Goal: Task Accomplishment & Management: Manage account settings

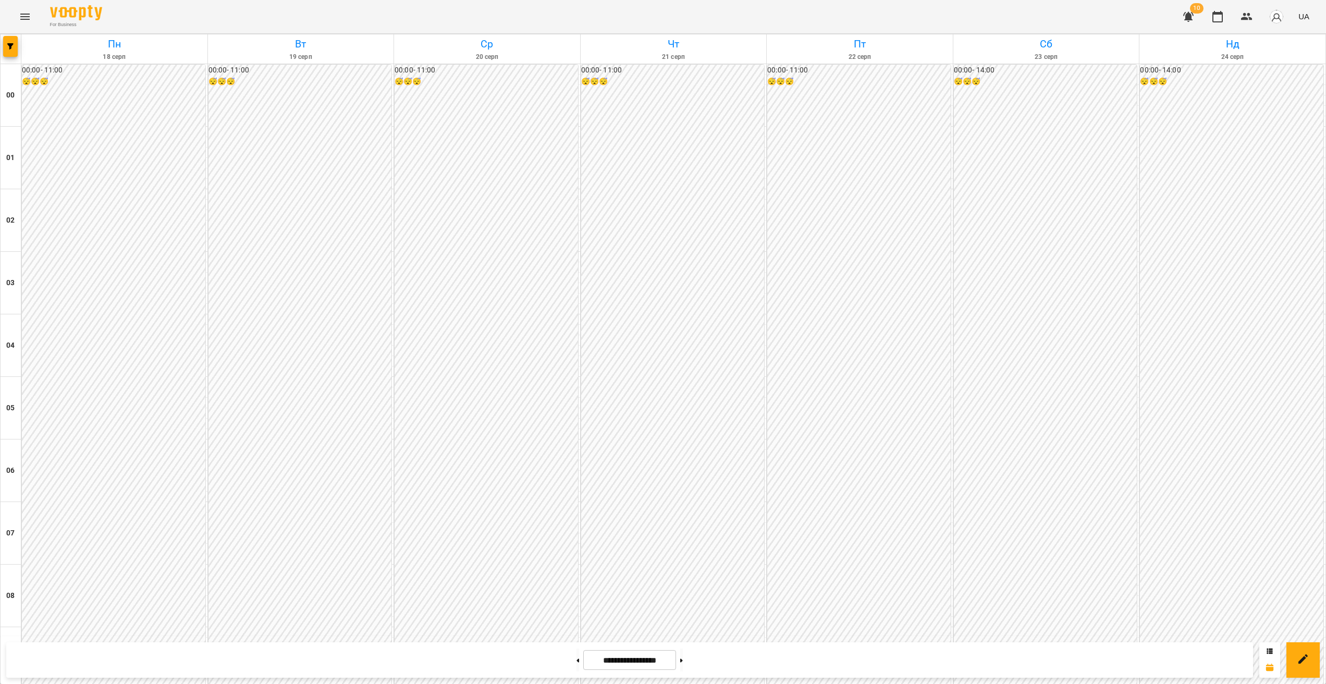
scroll to position [572, 0]
click at [14, 57] on div at bounding box center [11, 48] width 21 height 29
click at [10, 51] on button "button" at bounding box center [10, 46] width 15 height 21
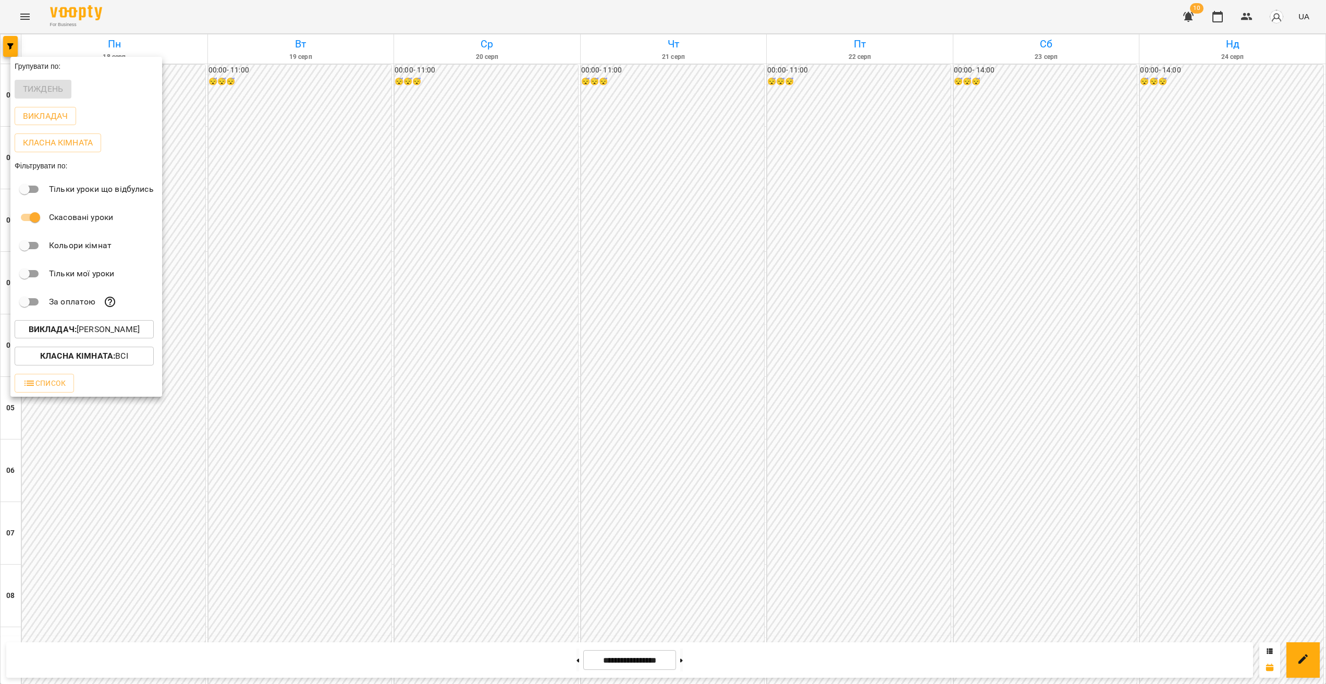
click at [100, 322] on div "Викладач : Швидкій [PERSON_NAME]" at bounding box center [86, 329] width 152 height 27
click at [102, 327] on p "Викладач : Швидкій [PERSON_NAME]" at bounding box center [84, 329] width 111 height 13
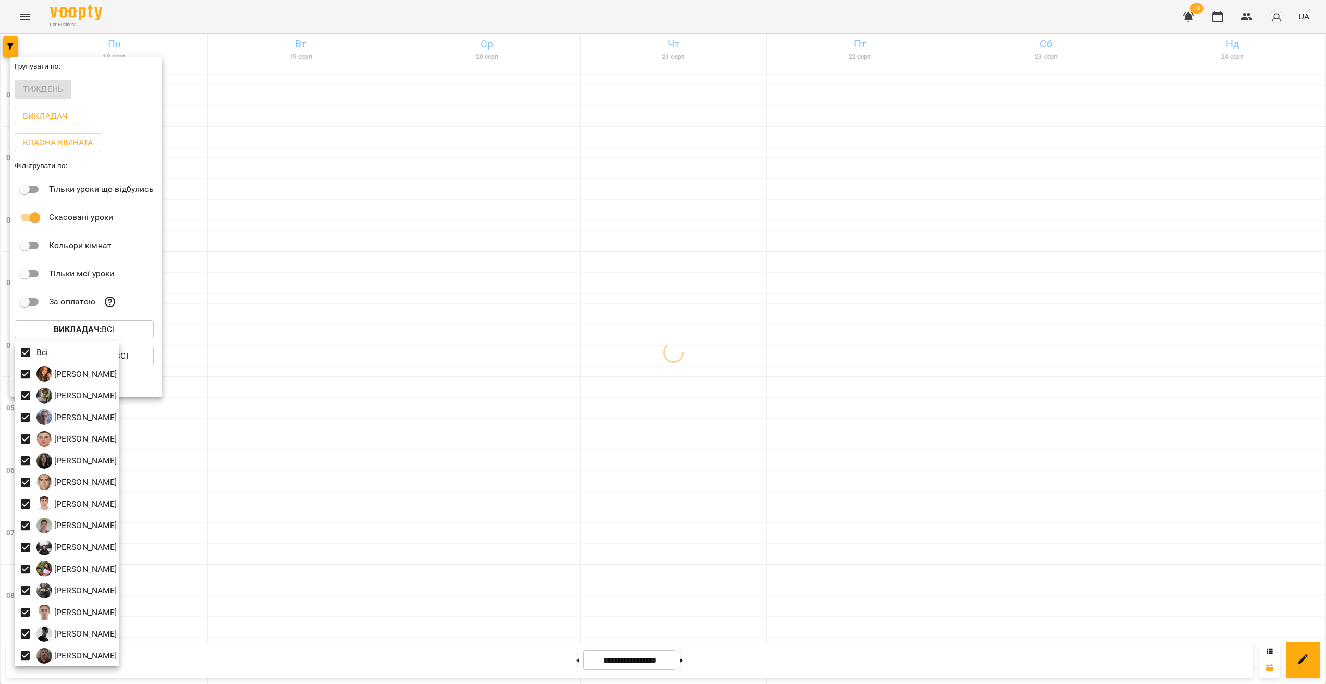
click at [1058, 327] on div at bounding box center [663, 342] width 1326 height 684
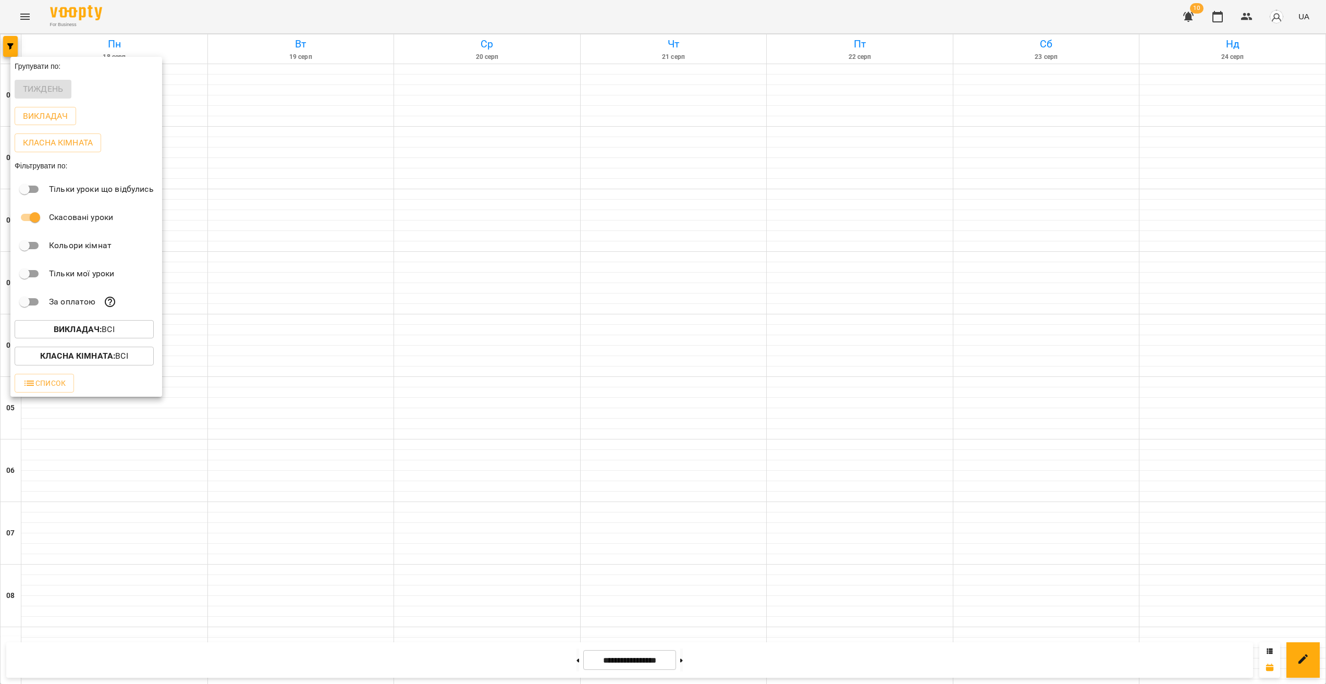
click at [1152, 305] on div at bounding box center [663, 342] width 1326 height 684
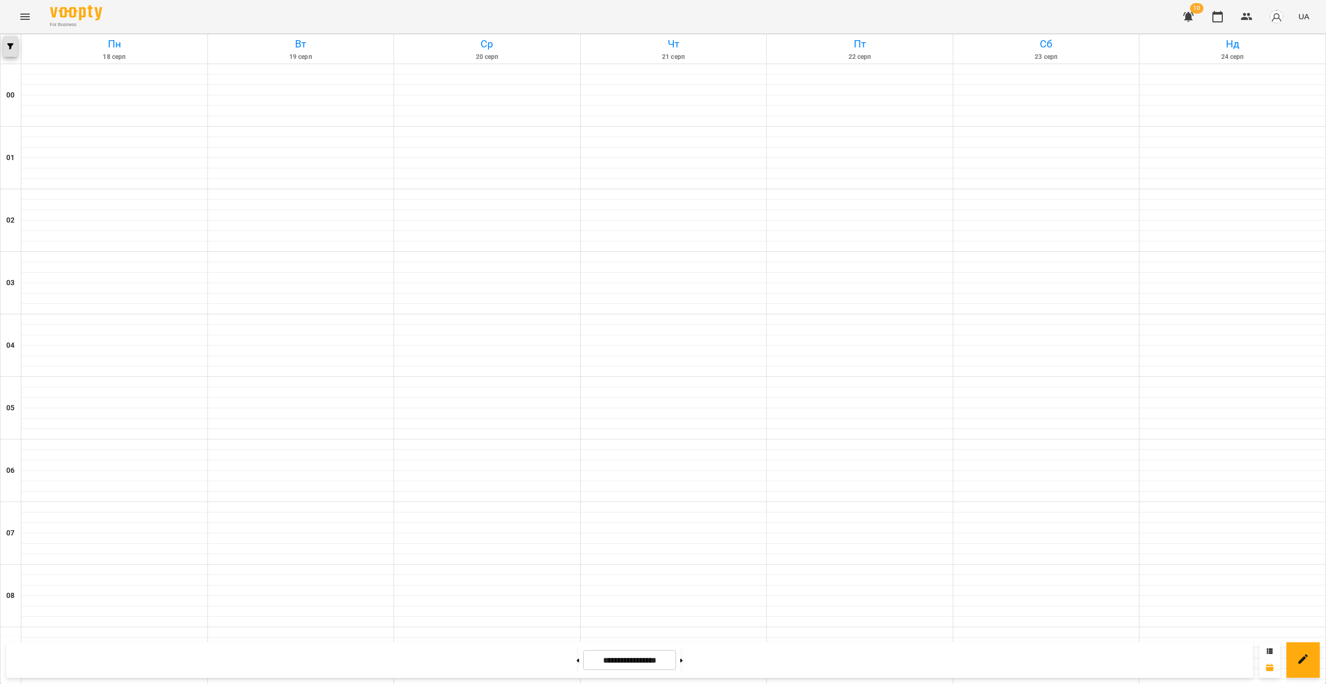
click at [9, 51] on button "button" at bounding box center [10, 46] width 15 height 21
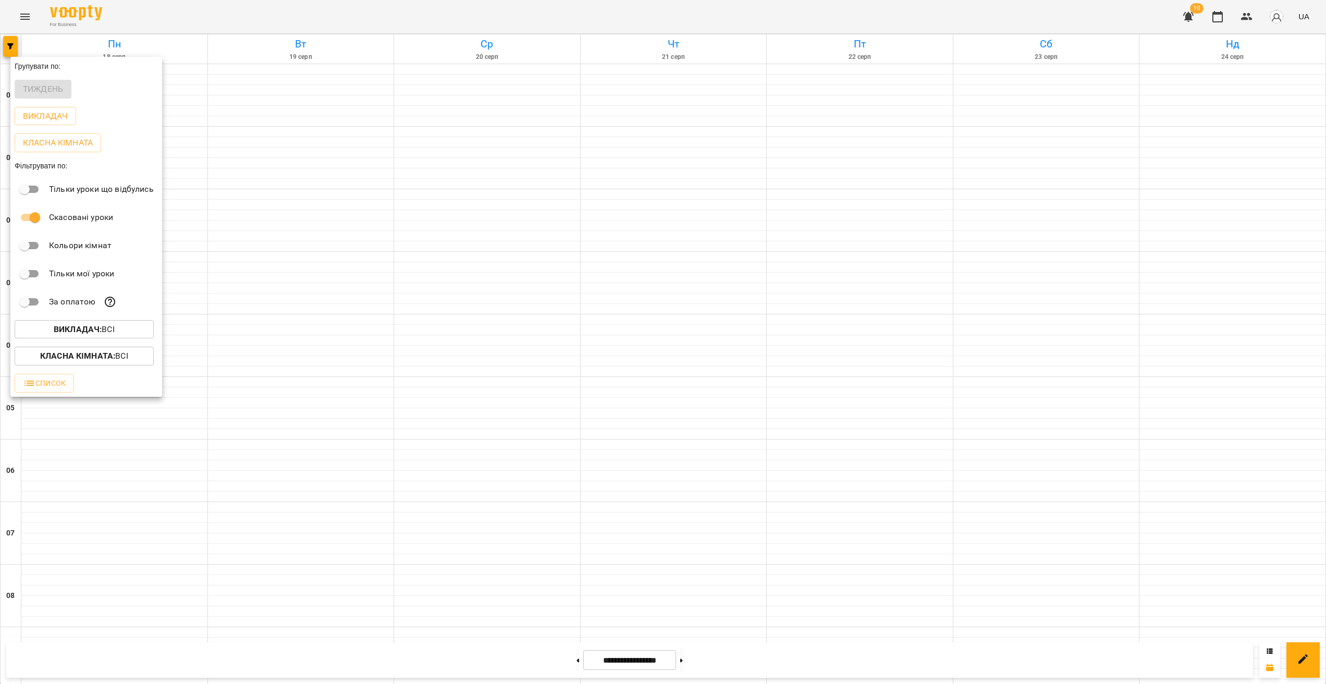
click at [78, 326] on b "Викладач :" at bounding box center [78, 329] width 48 height 10
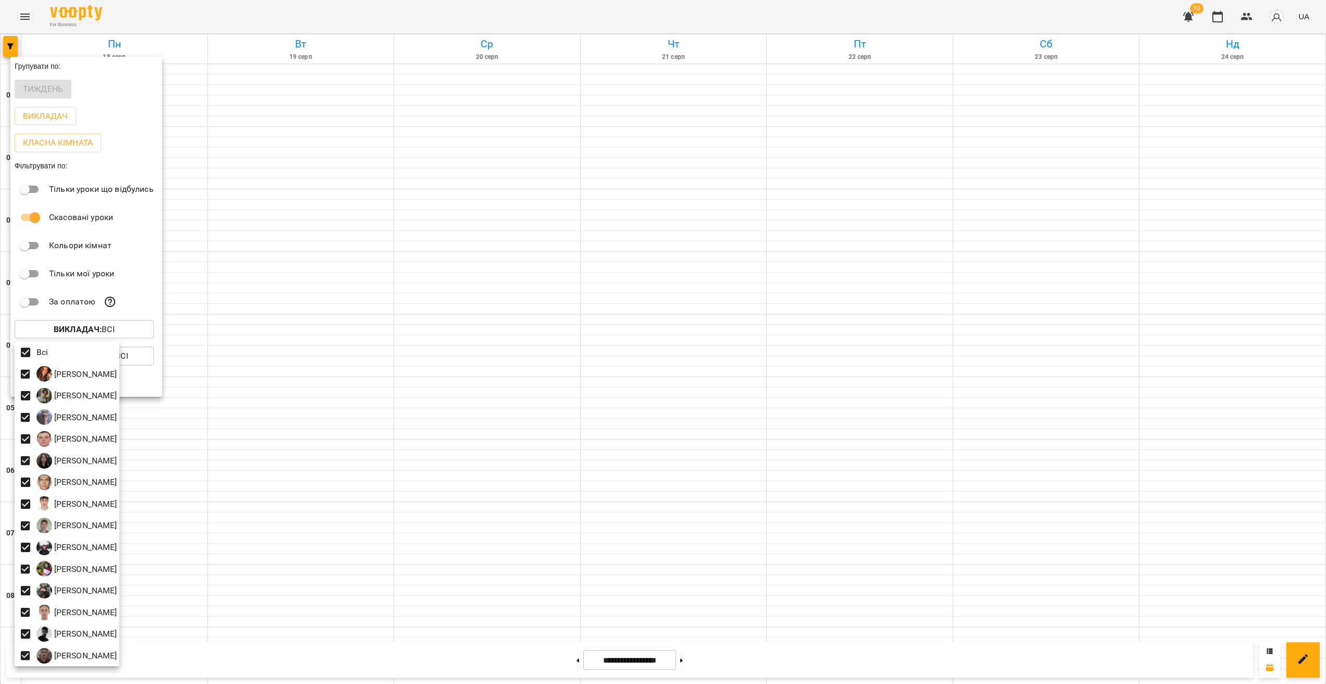
click at [21, 21] on div at bounding box center [663, 342] width 1326 height 684
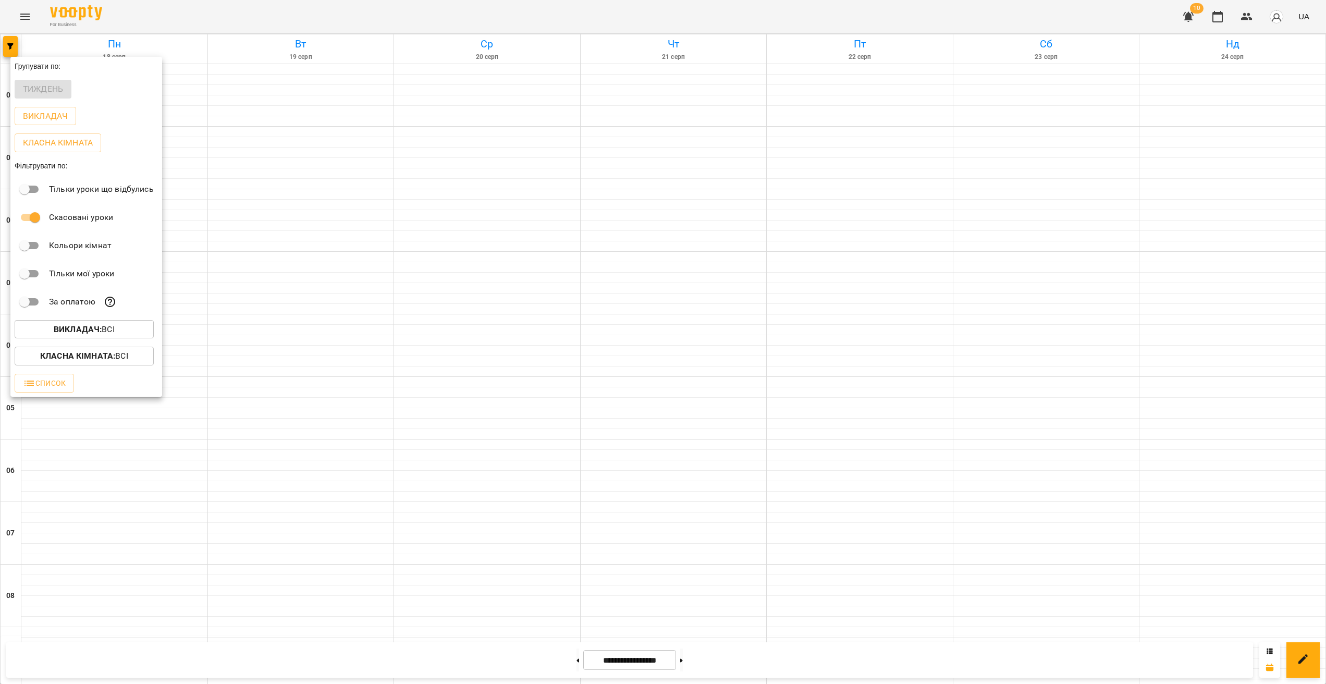
click at [27, 19] on div "Всі [PERSON_NAME] [PERSON_NAME] [PERSON_NAME] [PERSON_NAME] Минусора [PERSON_NA…" at bounding box center [663, 342] width 1326 height 684
click at [29, 21] on div at bounding box center [663, 342] width 1326 height 684
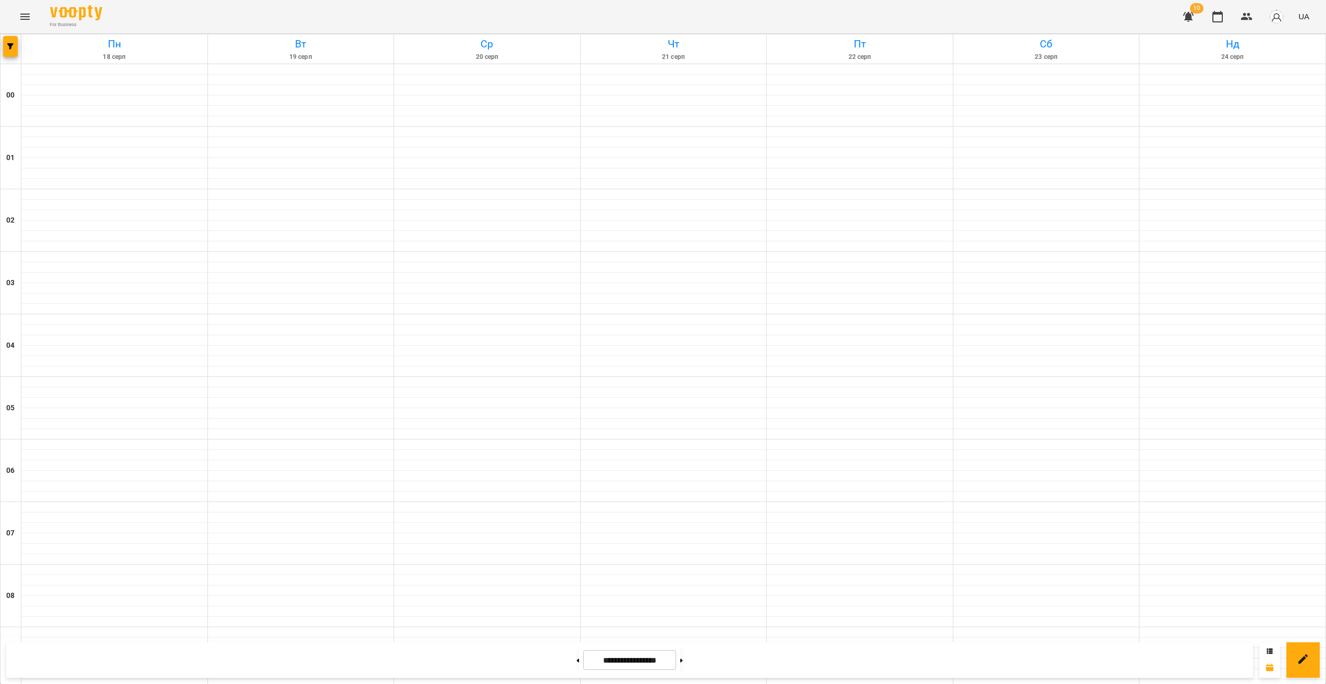
click at [25, 19] on div "Групувати по: Тиждень Викладач Класна кімната Фільтрувати по: Тільки уроки що в…" at bounding box center [663, 342] width 1326 height 684
click at [28, 20] on icon "Menu" at bounding box center [25, 16] width 13 height 13
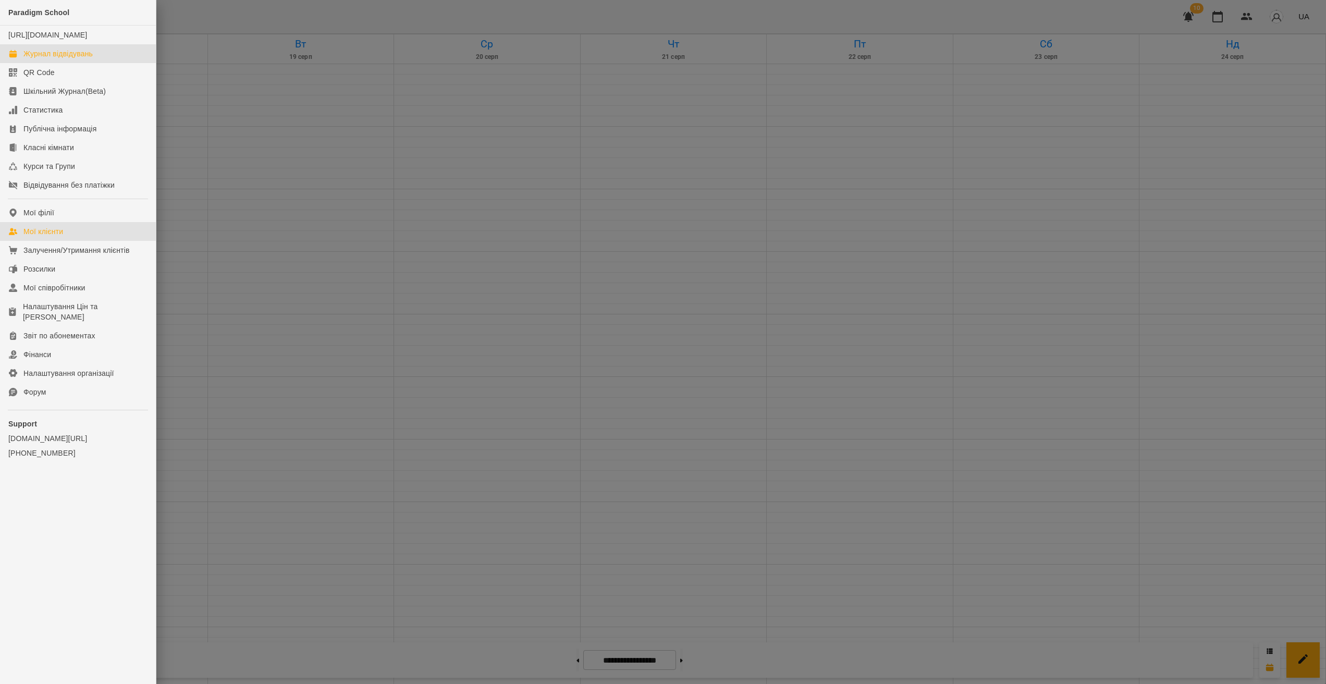
click at [65, 241] on link "Мої клієнти" at bounding box center [78, 231] width 156 height 19
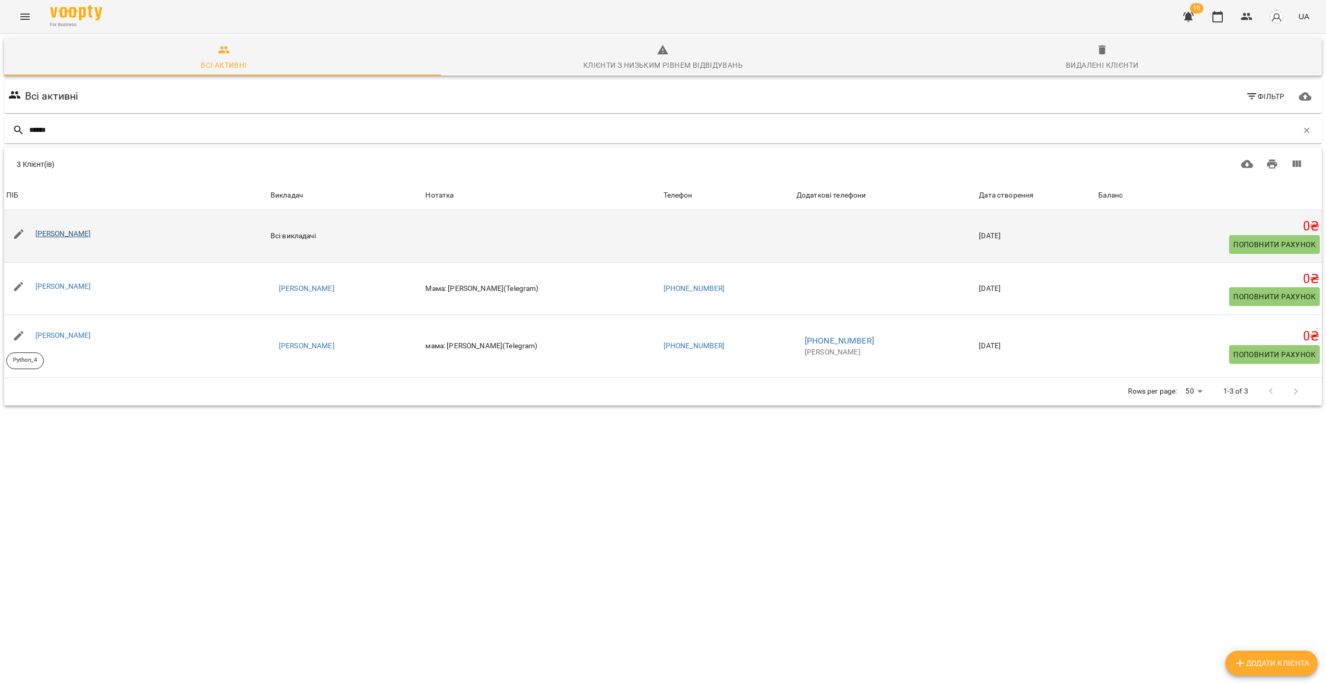
type input "******"
click at [63, 236] on link "[PERSON_NAME]" at bounding box center [63, 233] width 56 height 8
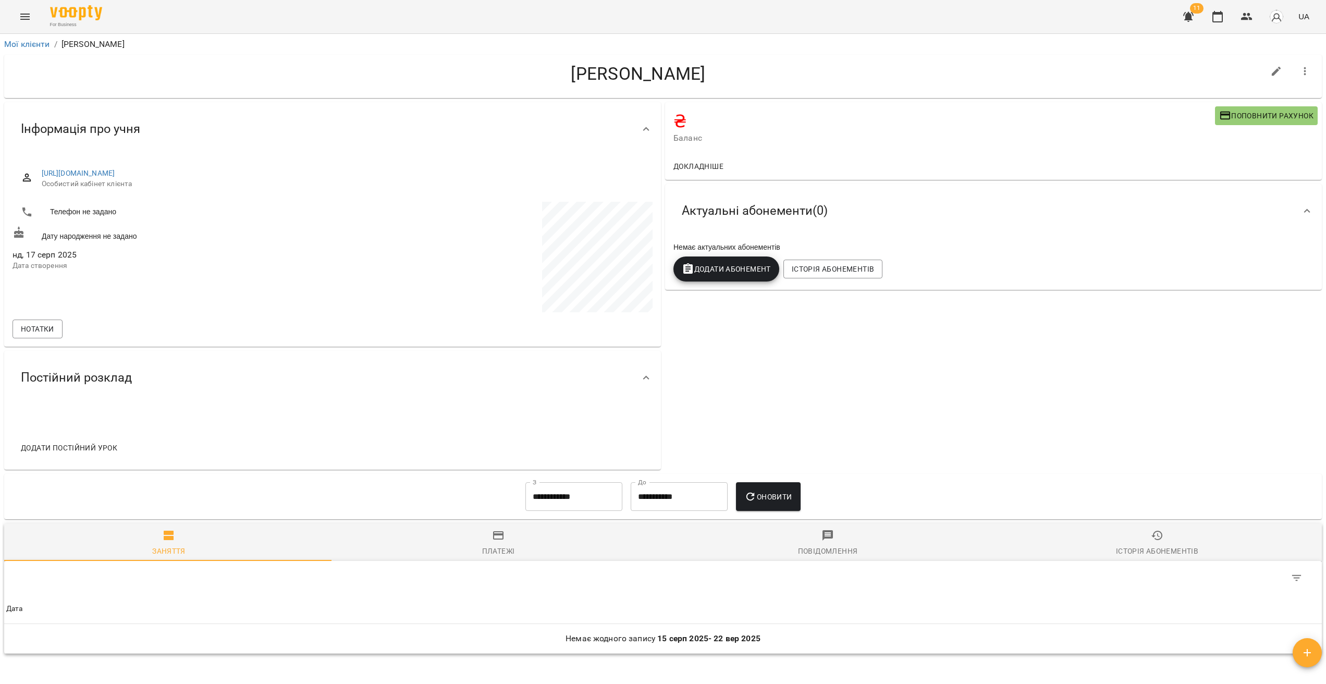
click at [18, 16] on button "Menu" at bounding box center [25, 16] width 25 height 25
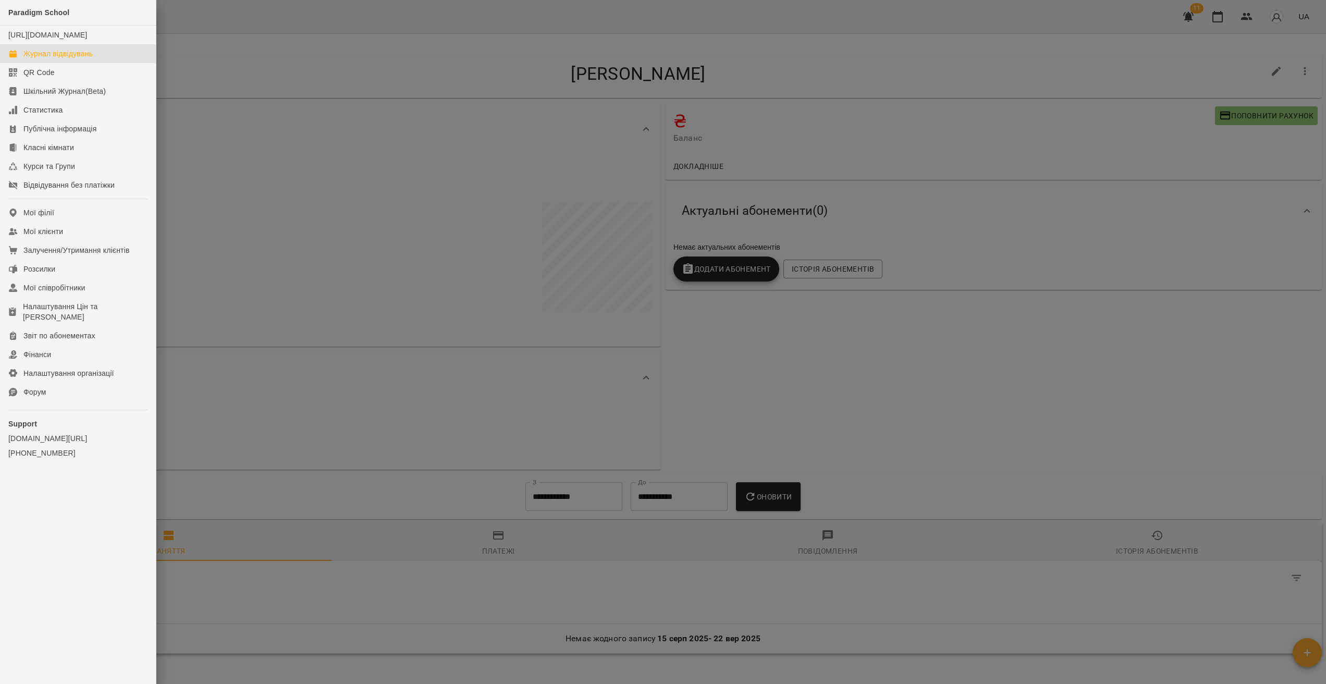
click at [47, 59] on div "Журнал відвідувань" at bounding box center [57, 53] width 69 height 10
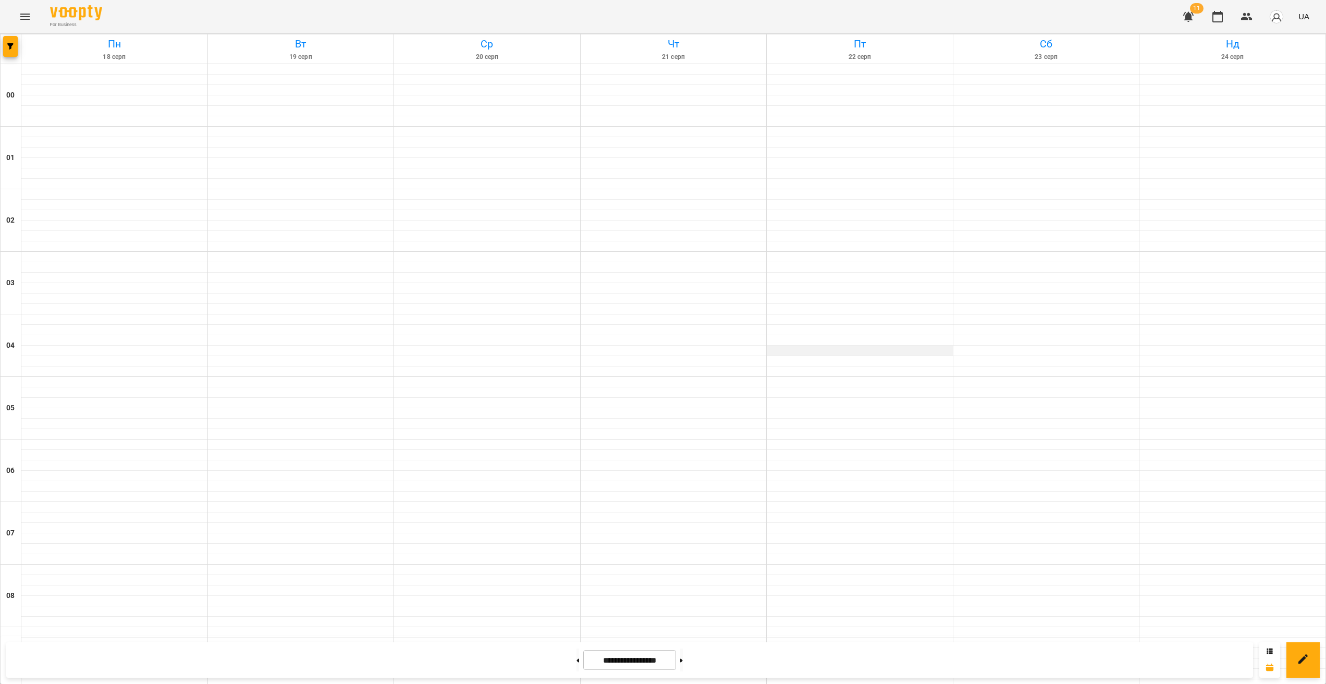
scroll to position [652, 0]
click at [13, 47] on icon "button" at bounding box center [10, 46] width 6 height 6
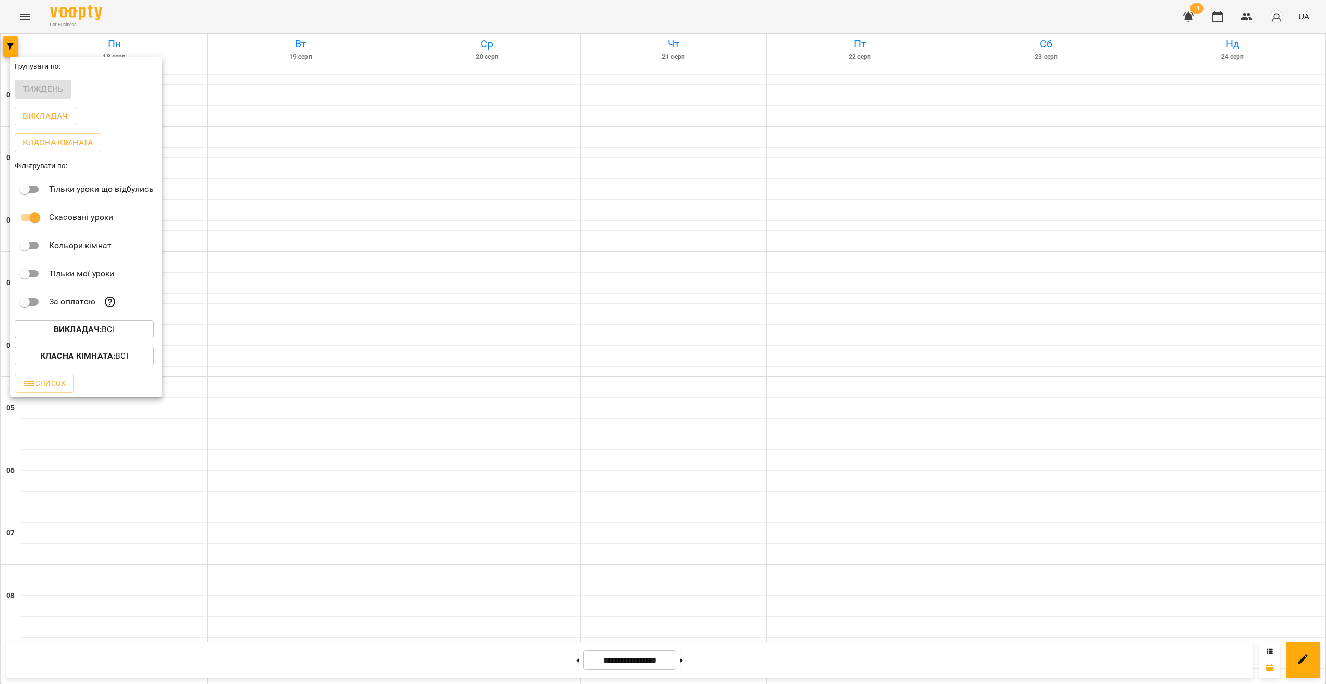
click at [101, 333] on b "Викладач :" at bounding box center [78, 329] width 48 height 10
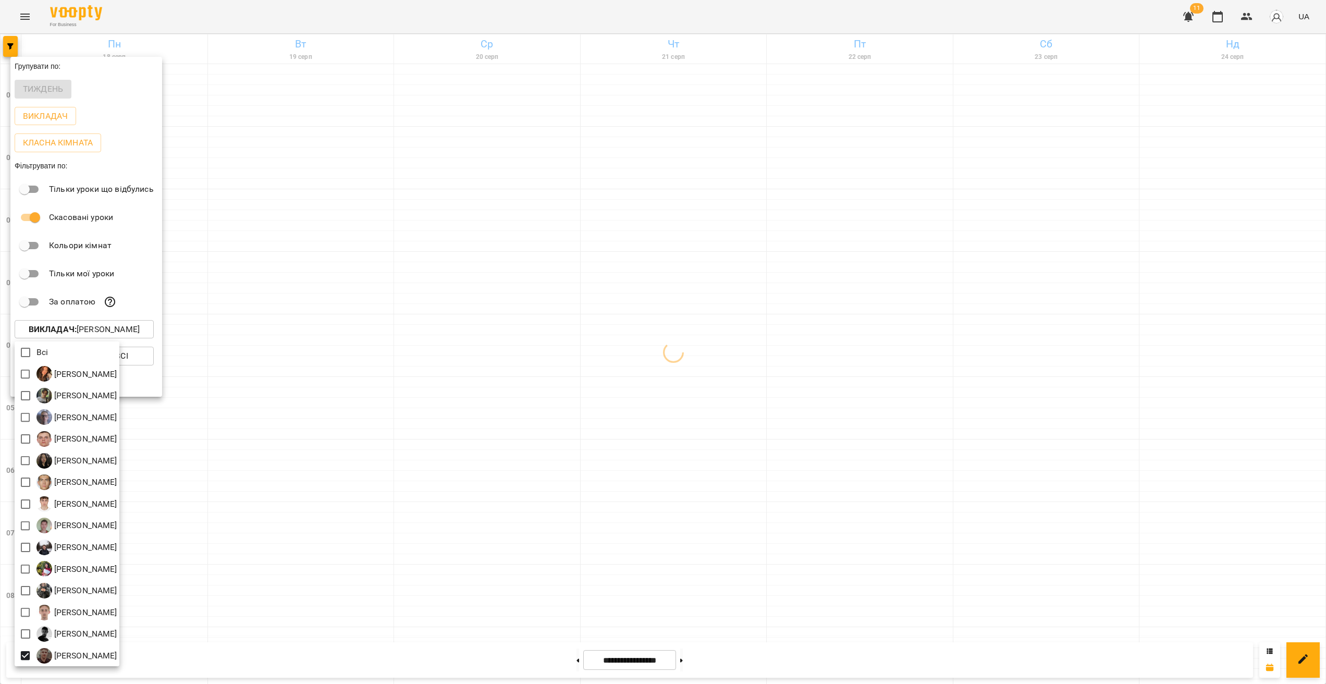
click at [550, 492] on div at bounding box center [663, 342] width 1326 height 684
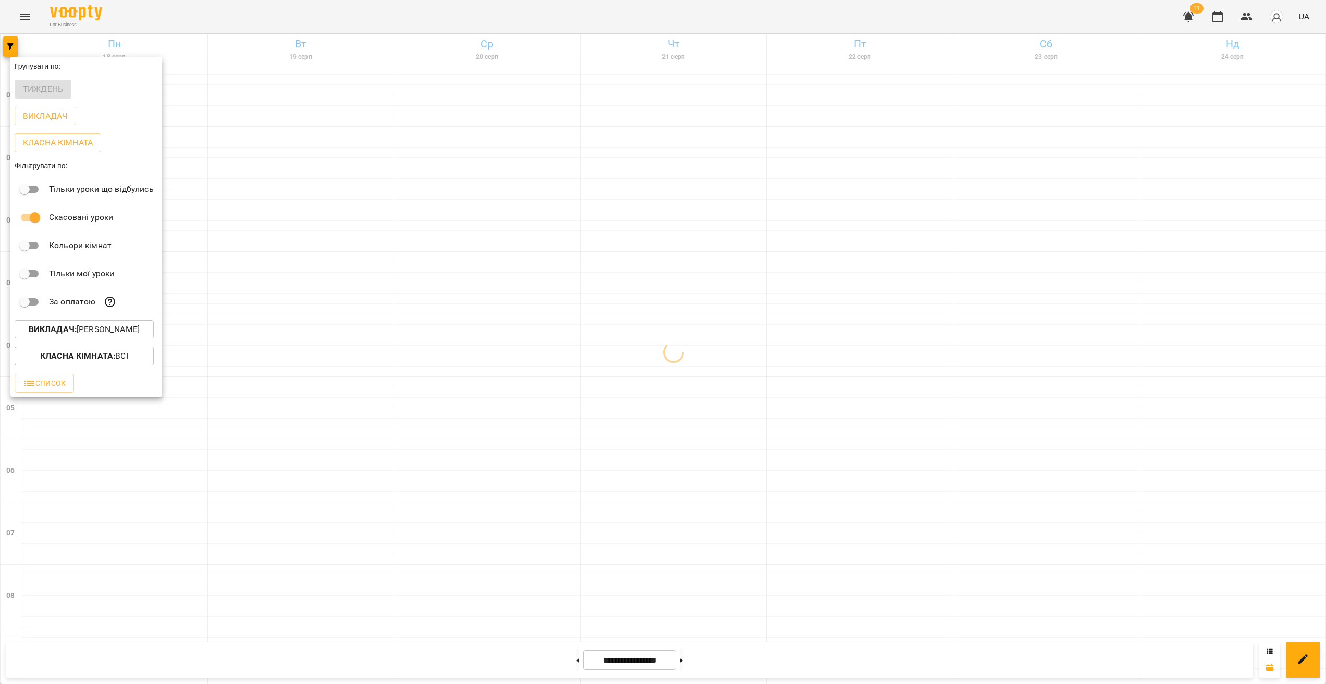
click at [723, 383] on div at bounding box center [663, 342] width 1326 height 684
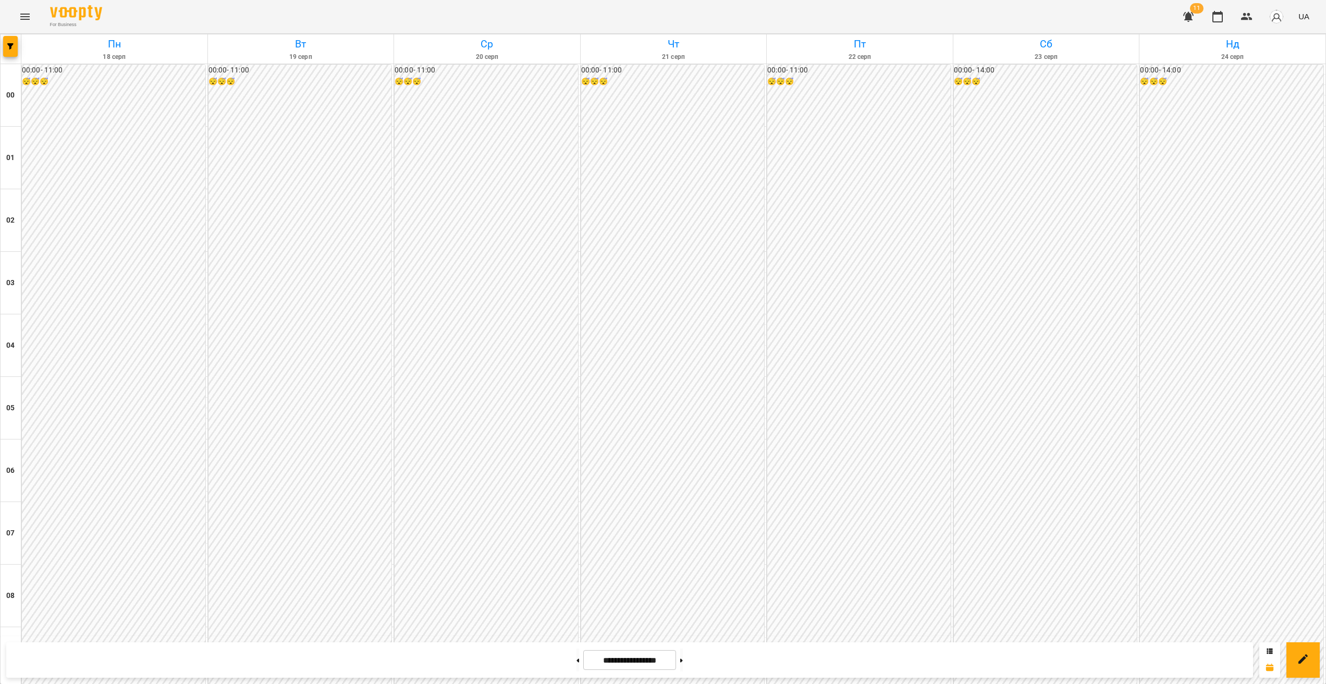
scroll to position [506, 0]
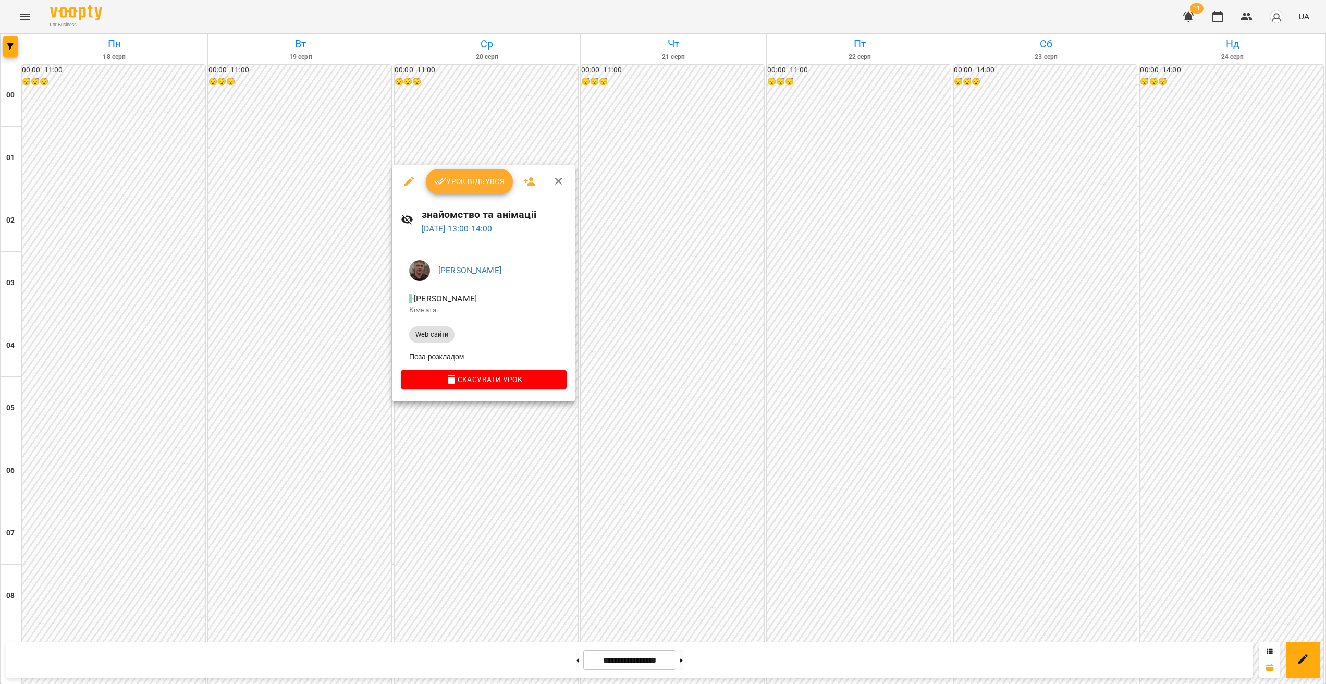
click at [410, 184] on icon "button" at bounding box center [409, 181] width 13 height 13
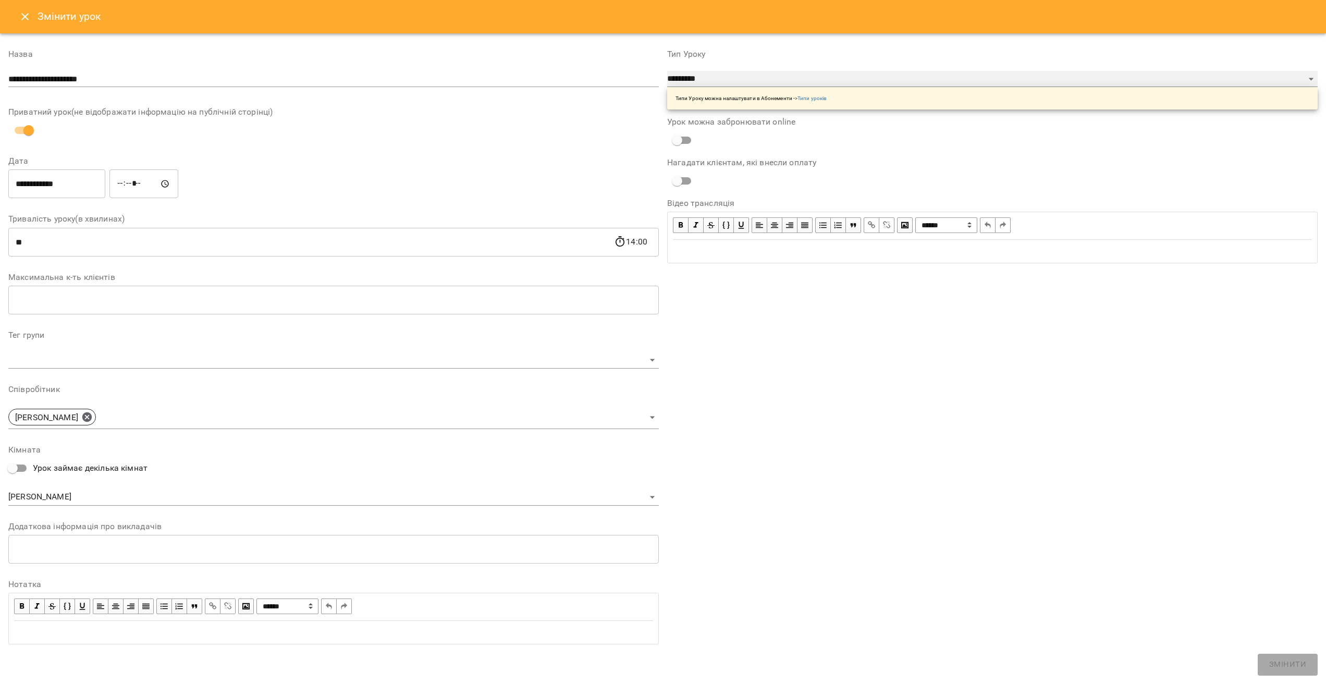
click at [723, 82] on select "**********" at bounding box center [992, 79] width 651 height 17
select select "**********"
click at [667, 71] on select "**********" at bounding box center [992, 79] width 651 height 17
click at [1301, 662] on span "Змінити" at bounding box center [1287, 665] width 37 height 14
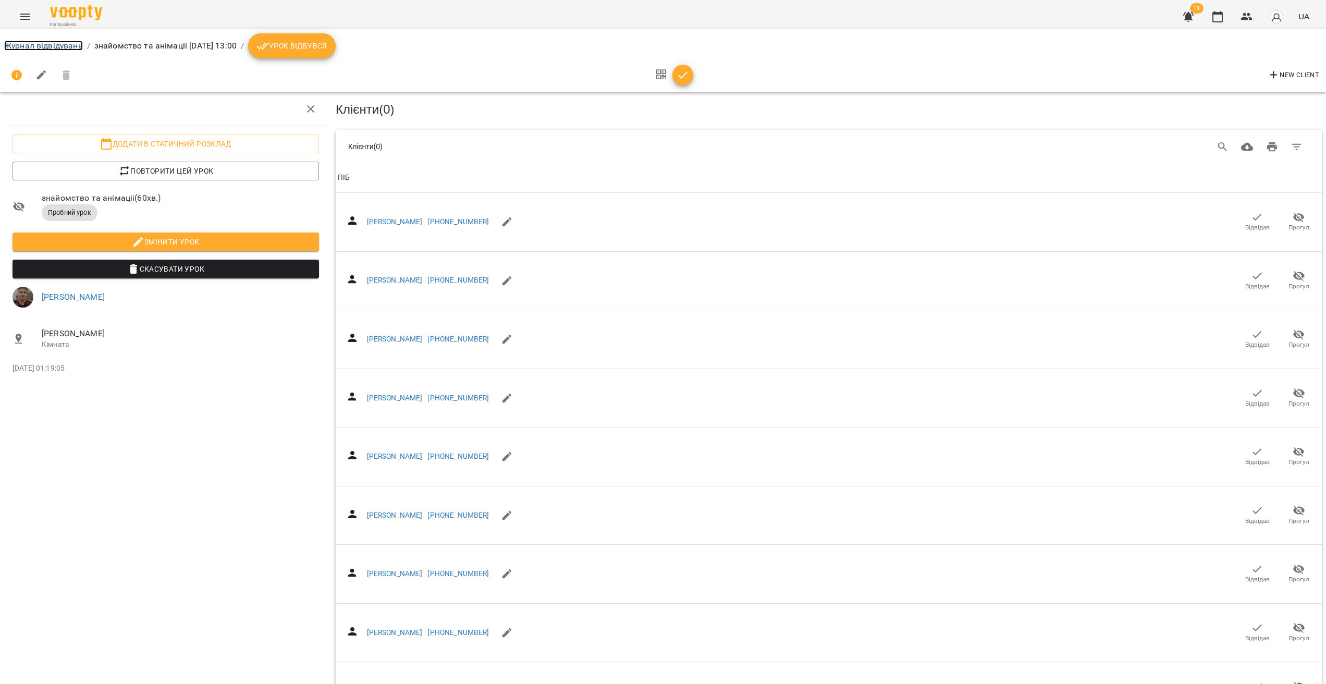
click at [43, 44] on link "Журнал відвідувань" at bounding box center [43, 46] width 79 height 10
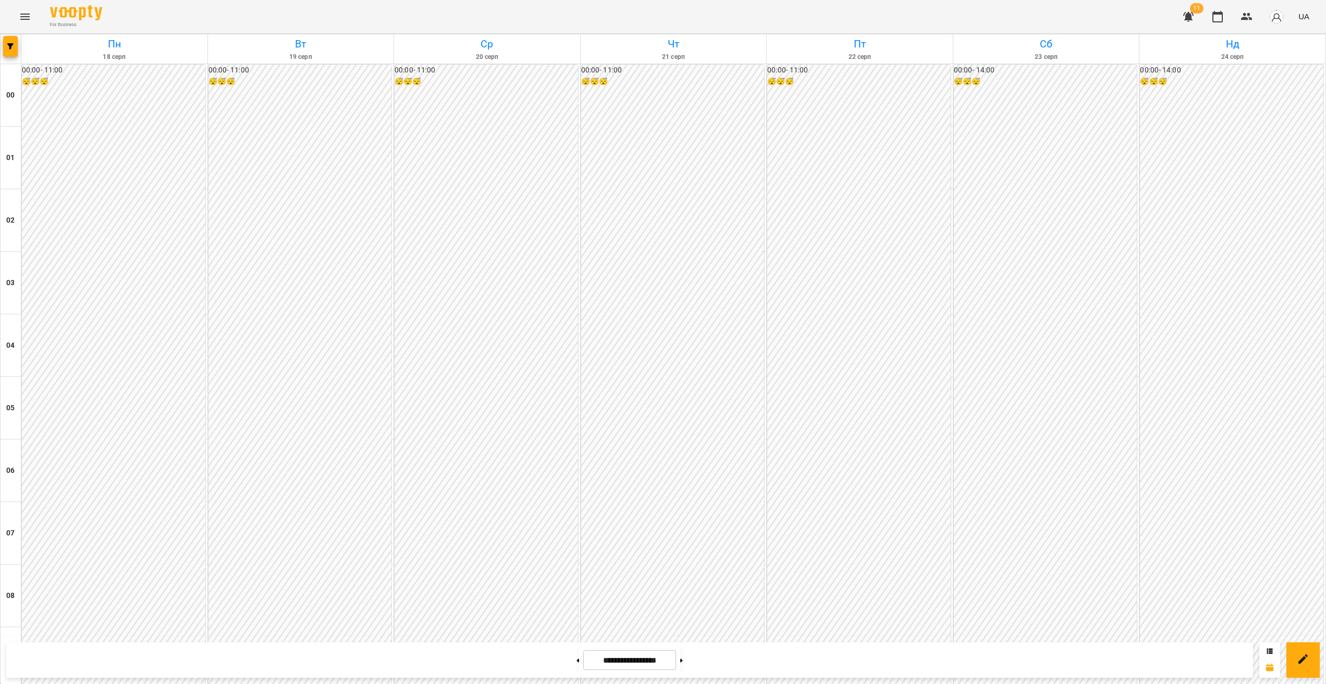
scroll to position [572, 0]
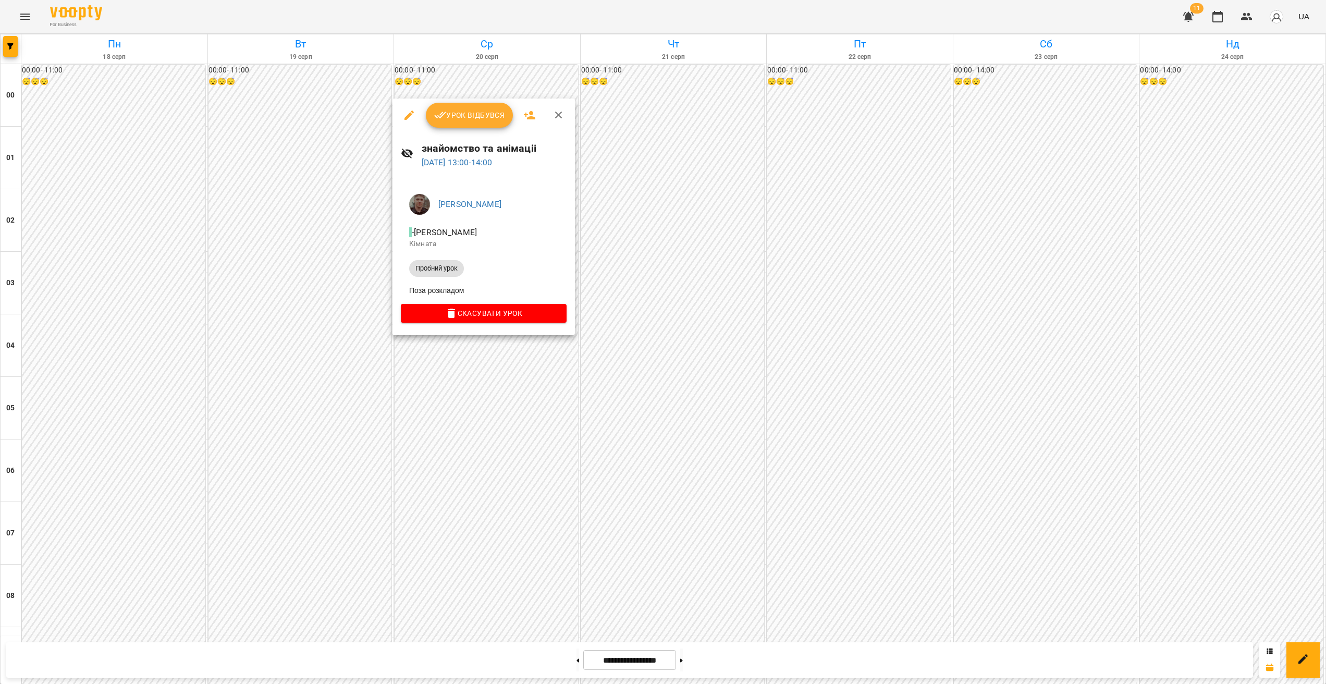
click at [758, 467] on div at bounding box center [663, 342] width 1326 height 684
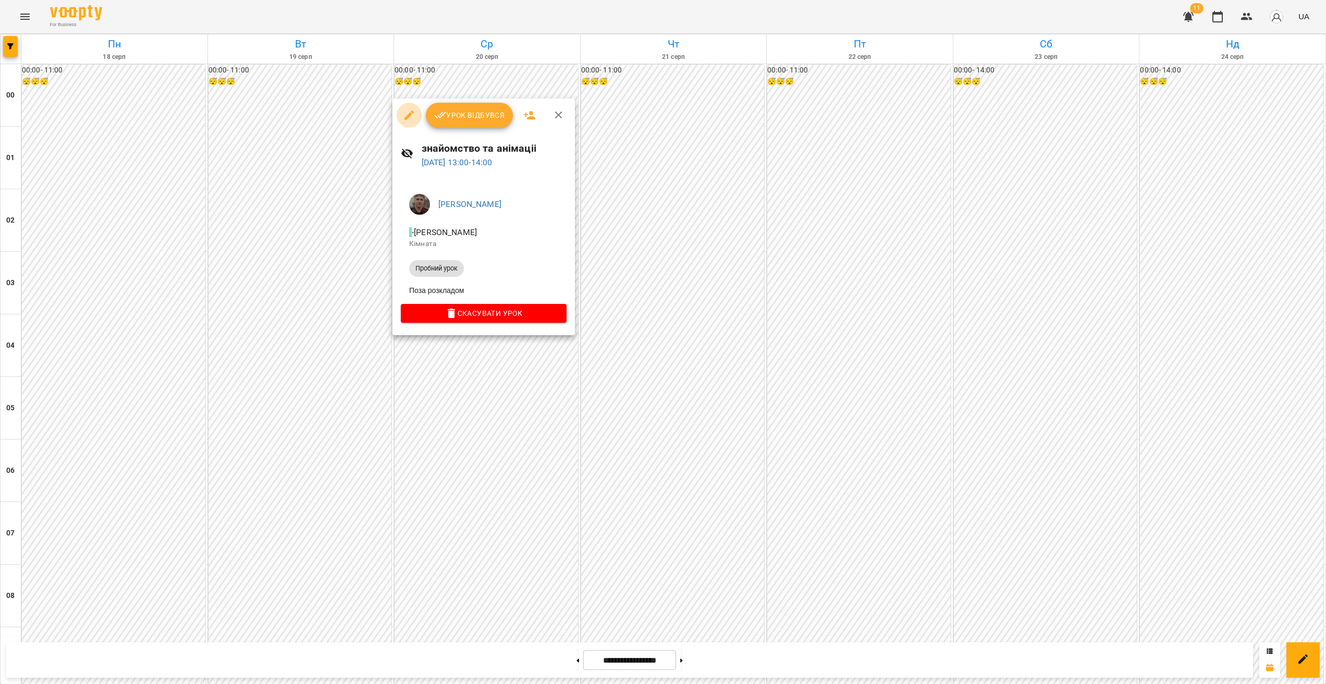
click at [408, 113] on icon "button" at bounding box center [409, 115] width 13 height 13
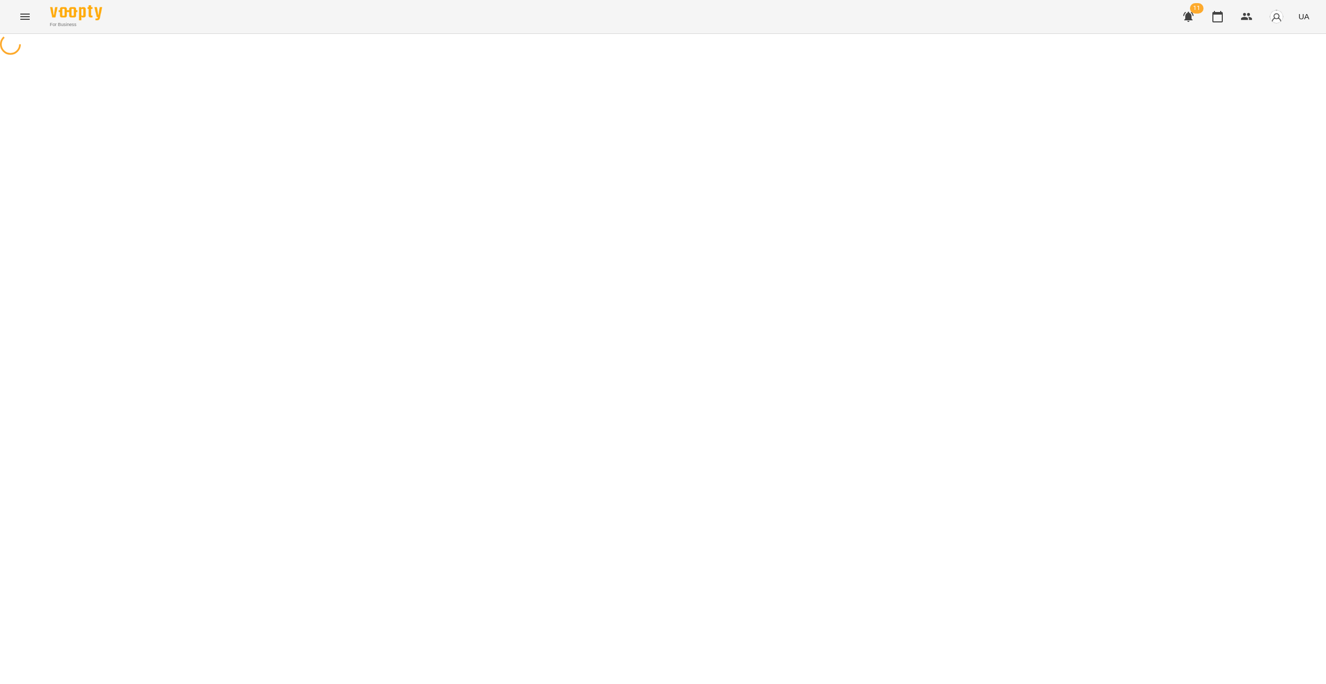
select select "**********"
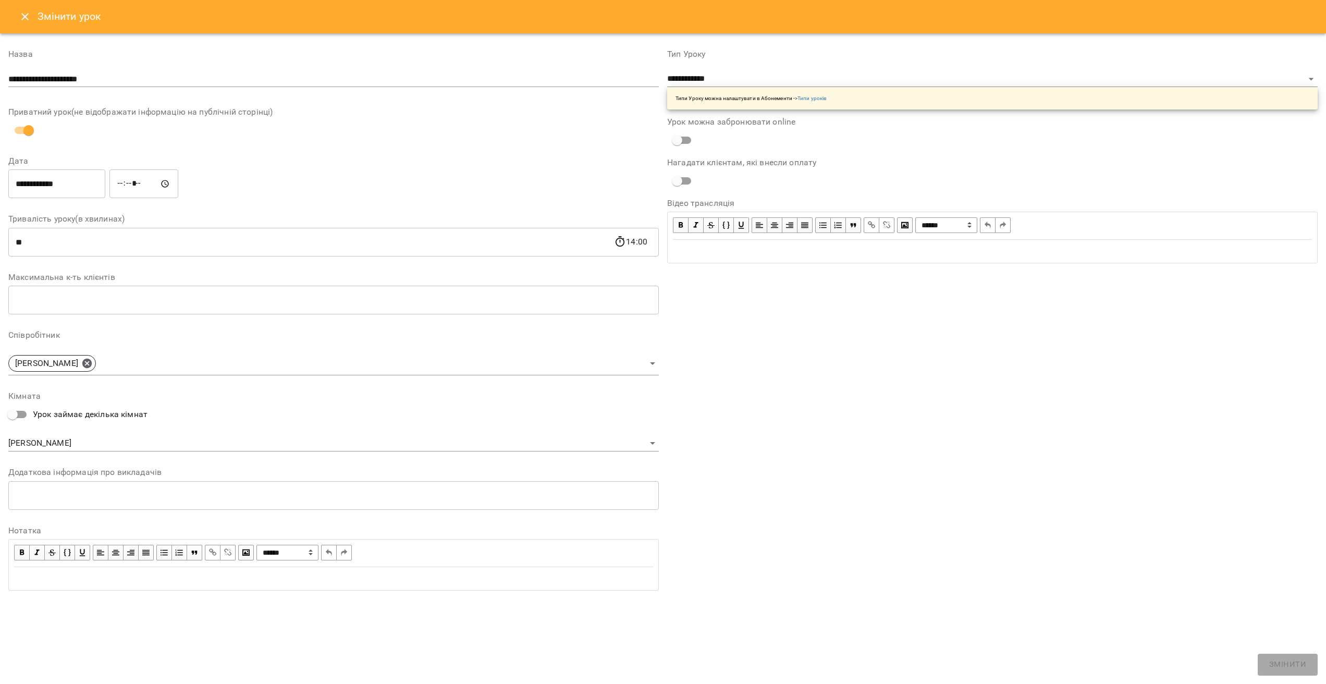
click at [187, 84] on input "**********" at bounding box center [333, 79] width 651 height 17
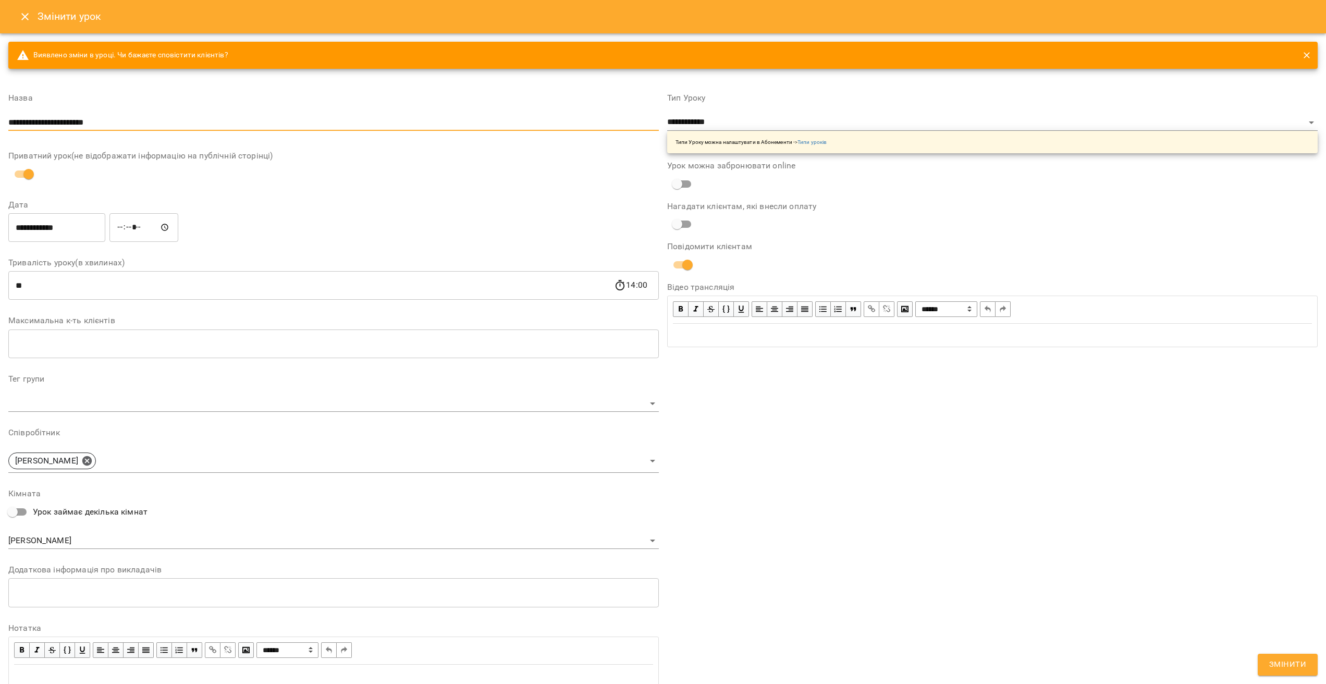
type input "**********"
click at [1266, 669] on button "Змінити" at bounding box center [1288, 665] width 60 height 22
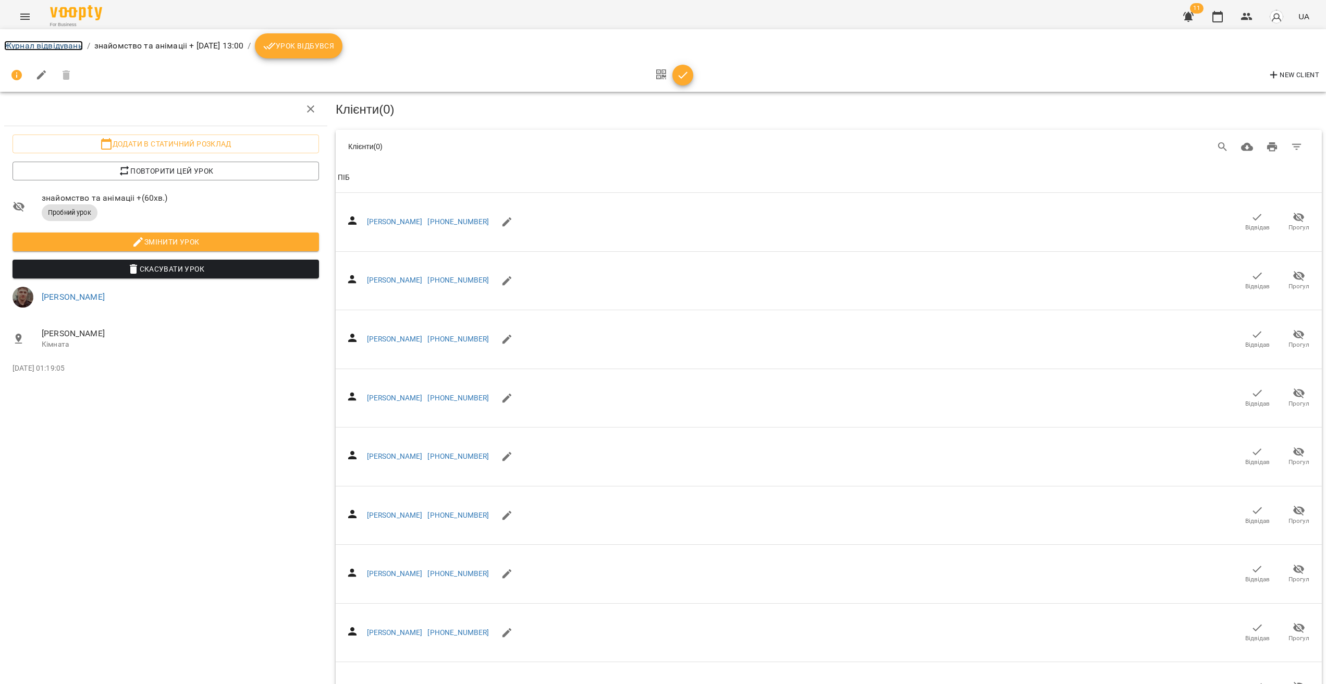
click at [49, 49] on link "Журнал відвідувань" at bounding box center [43, 46] width 79 height 10
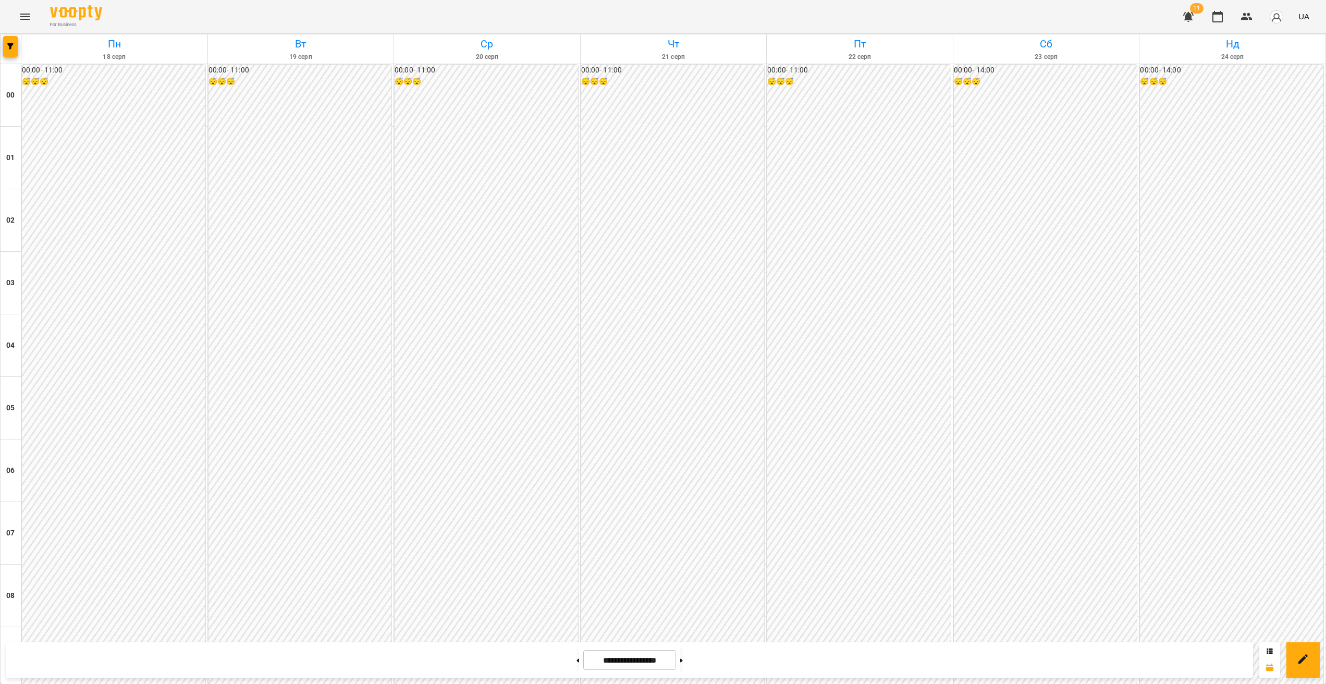
scroll to position [634, 0]
click at [5, 47] on span "button" at bounding box center [10, 46] width 15 height 6
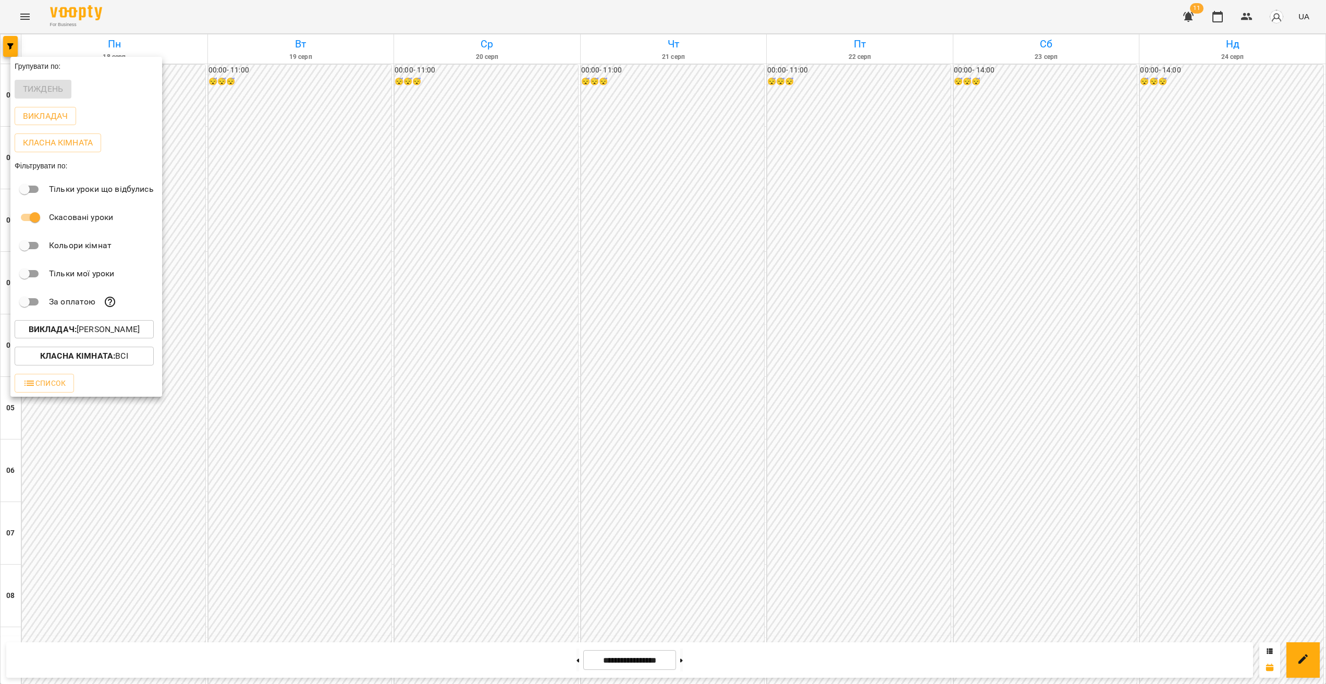
click at [97, 326] on p "Викладач : Швидкій [PERSON_NAME]" at bounding box center [84, 329] width 111 height 13
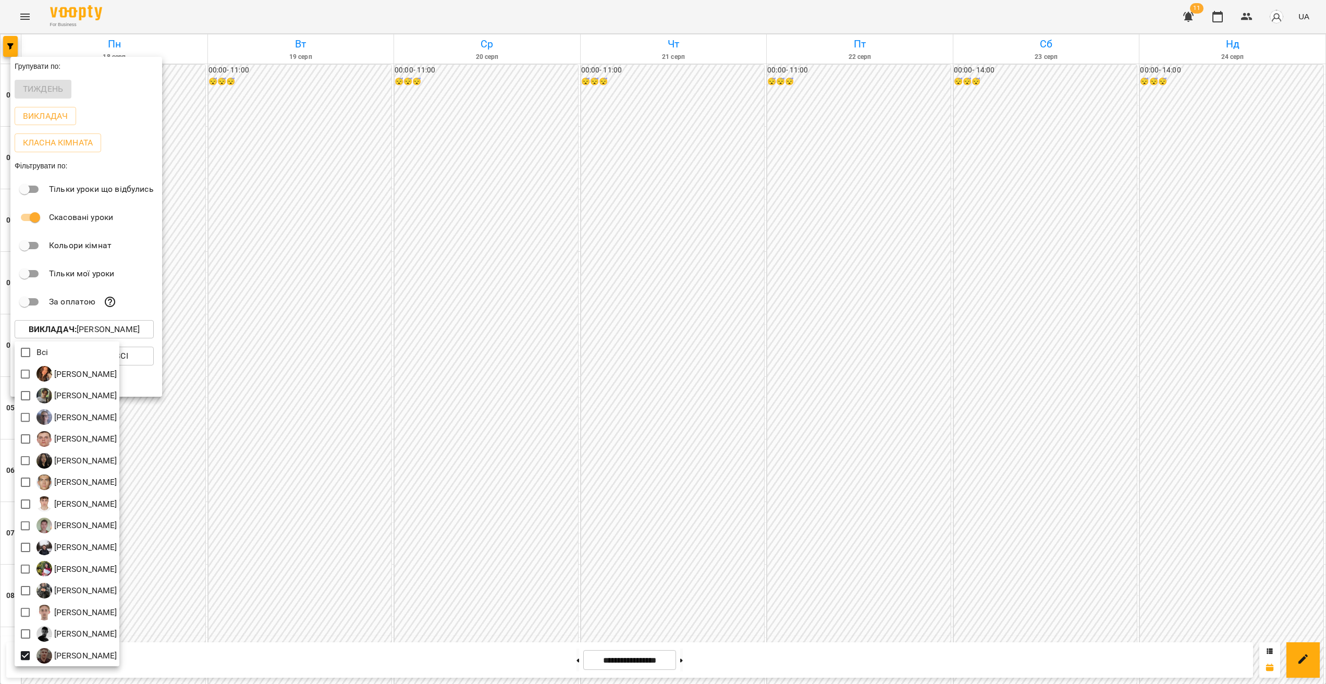
click at [961, 319] on div at bounding box center [663, 342] width 1326 height 684
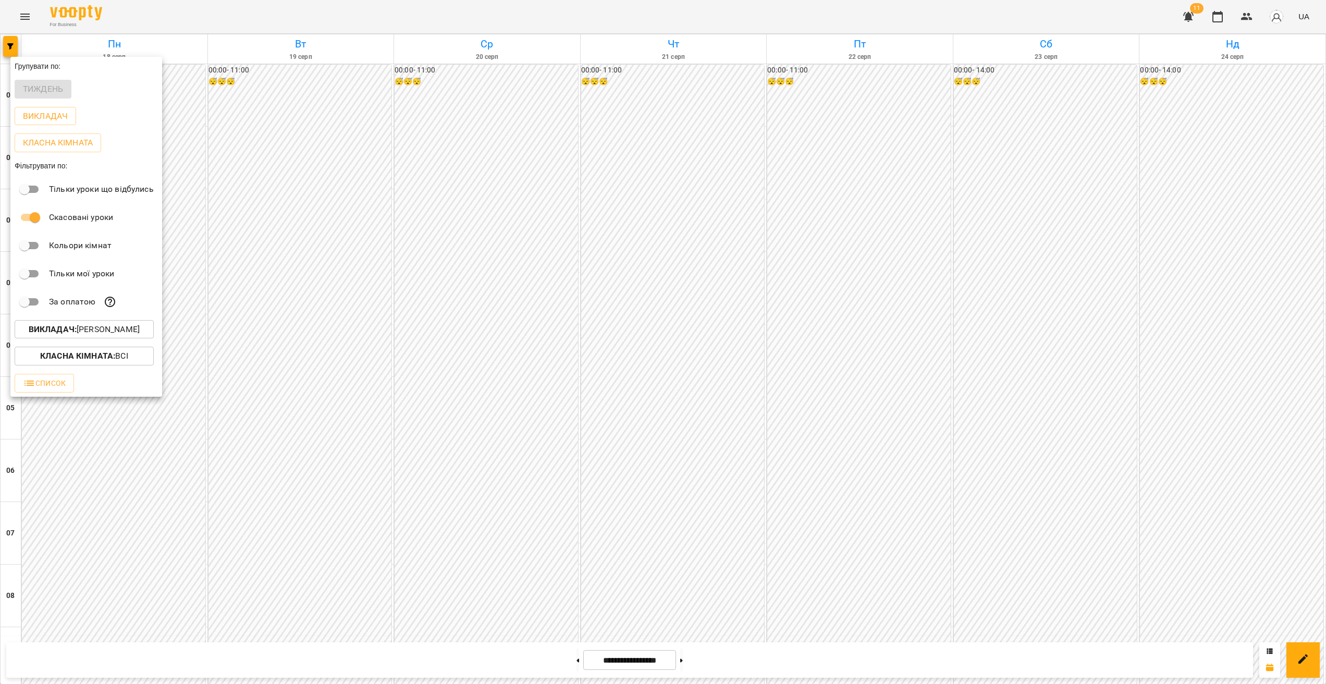
click at [982, 314] on div at bounding box center [663, 342] width 1326 height 684
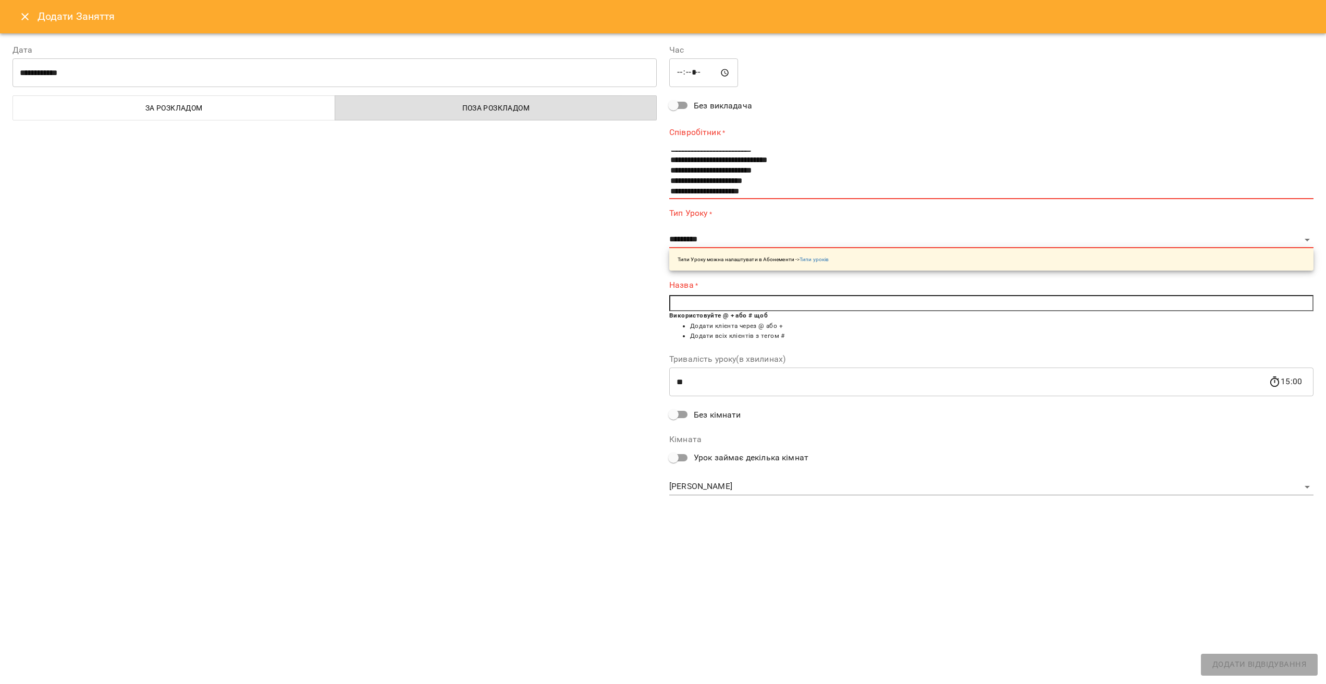
scroll to position [104, 0]
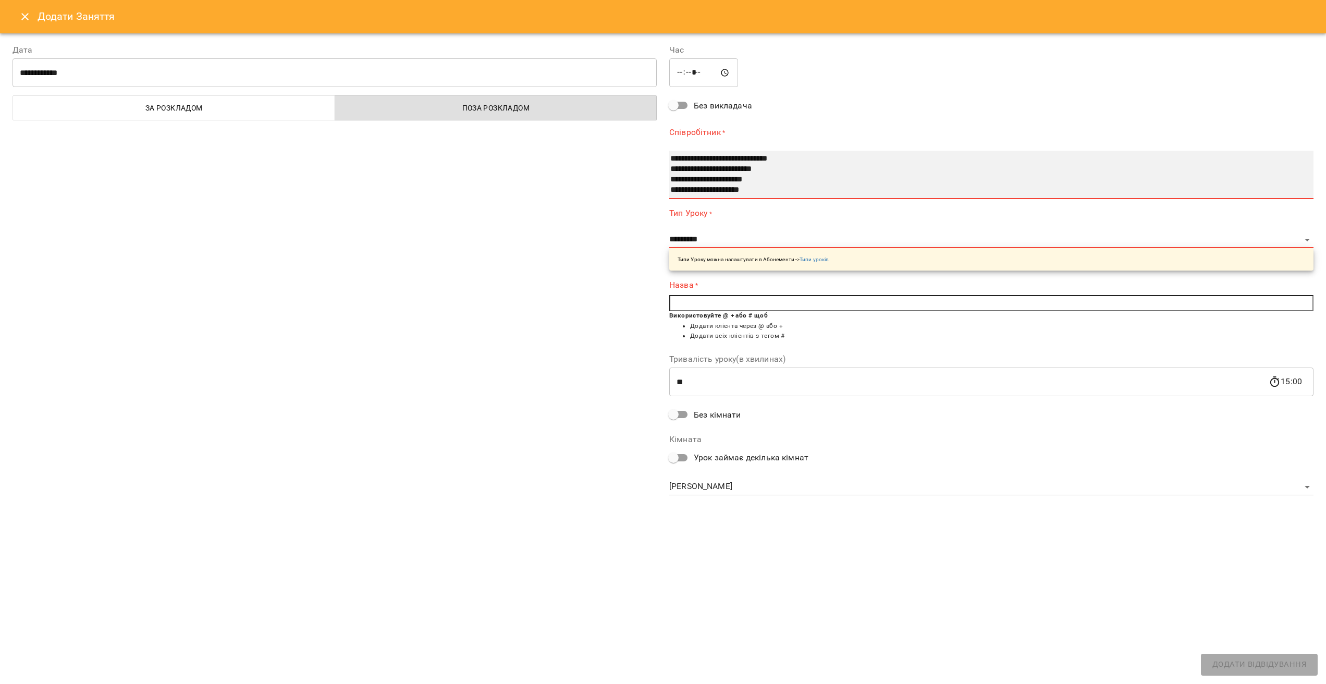
select select "**********"
click at [720, 189] on option "**********" at bounding box center [981, 190] width 624 height 10
select select "*********"
type input "**********"
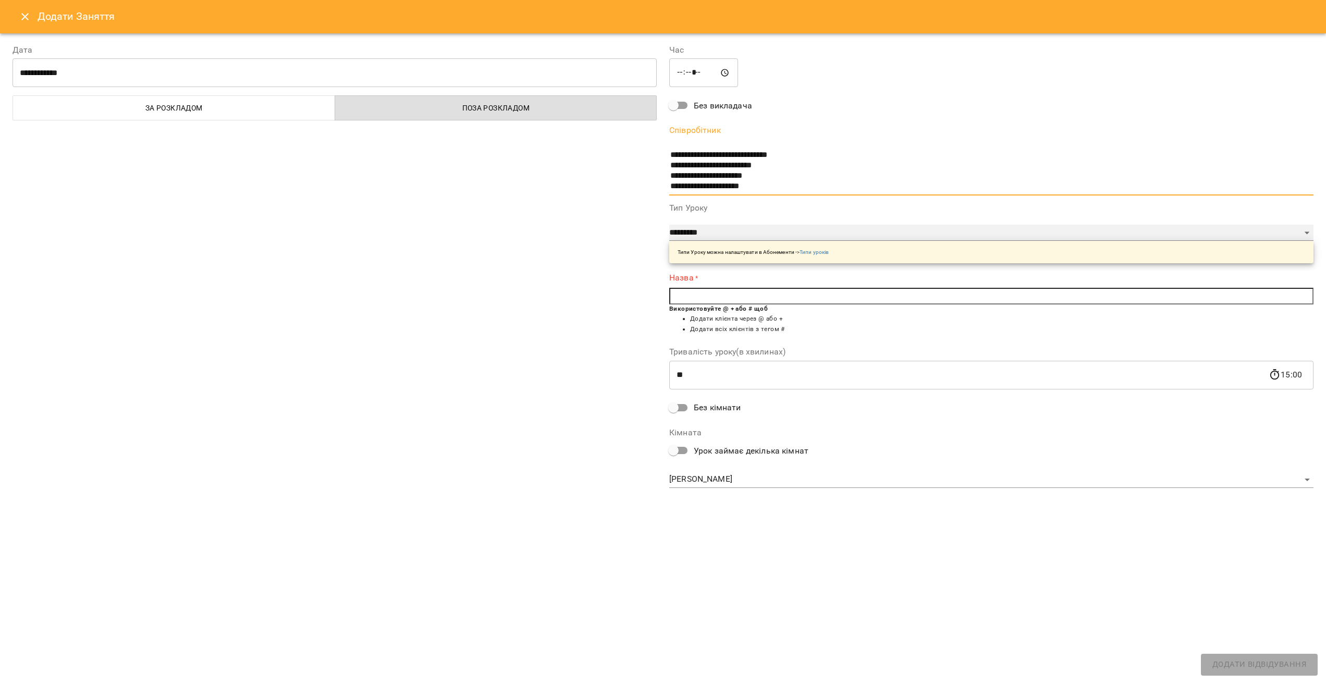
click at [717, 236] on select "**********" at bounding box center [991, 233] width 644 height 17
select select "**********"
click at [669, 225] on select "**********" at bounding box center [991, 233] width 644 height 17
click at [691, 288] on input "text" at bounding box center [991, 296] width 644 height 17
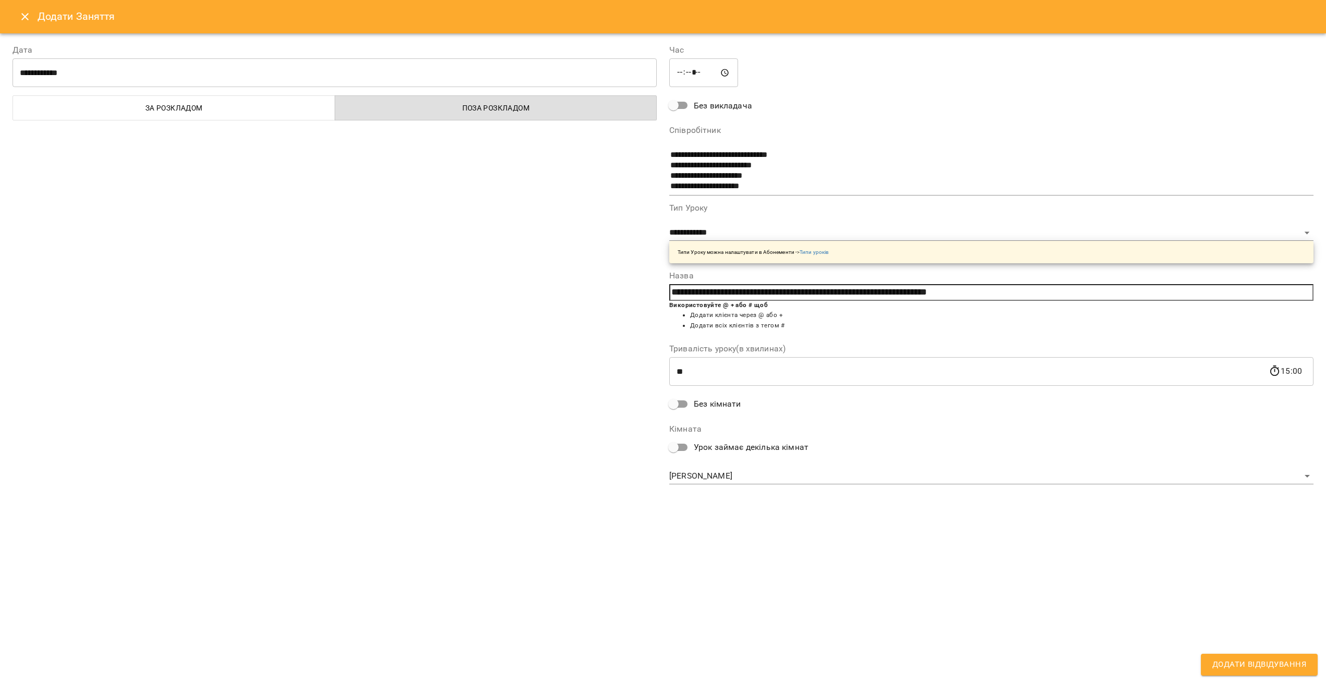
type input "**********"
click at [1246, 660] on span "Додати Відвідування" at bounding box center [1260, 665] width 94 height 14
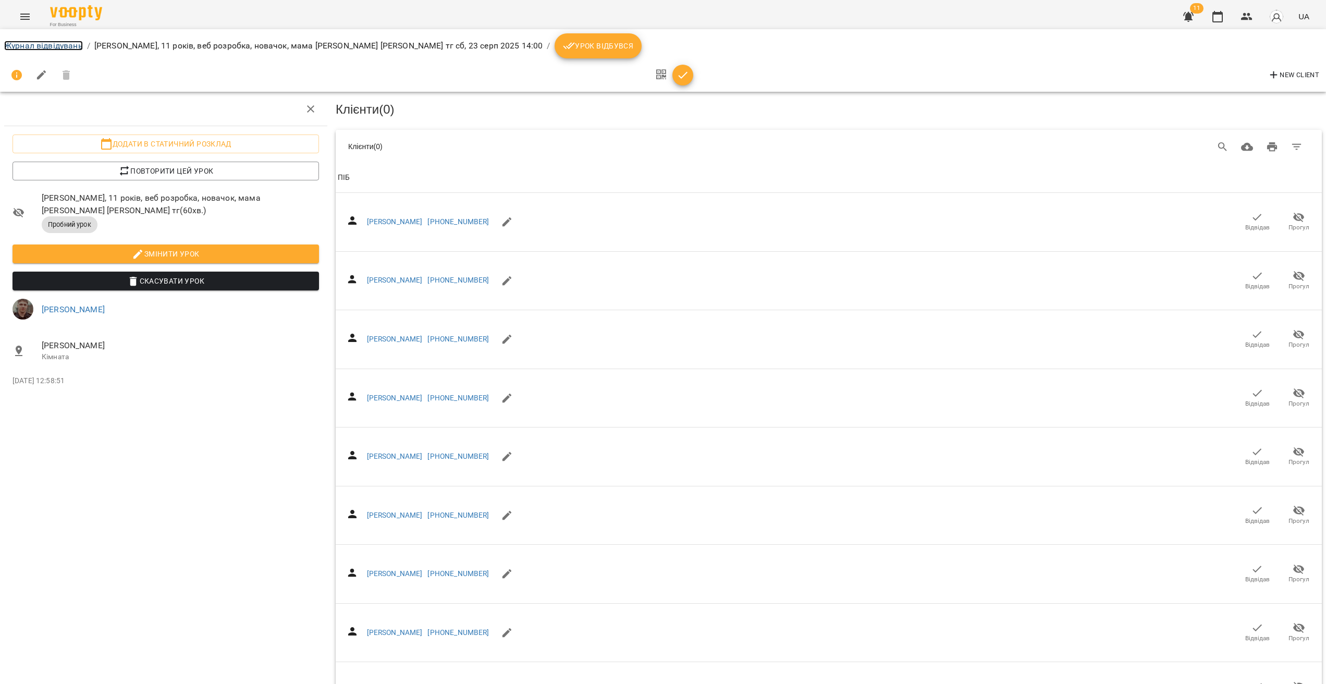
click at [45, 46] on link "Журнал відвідувань" at bounding box center [43, 46] width 79 height 10
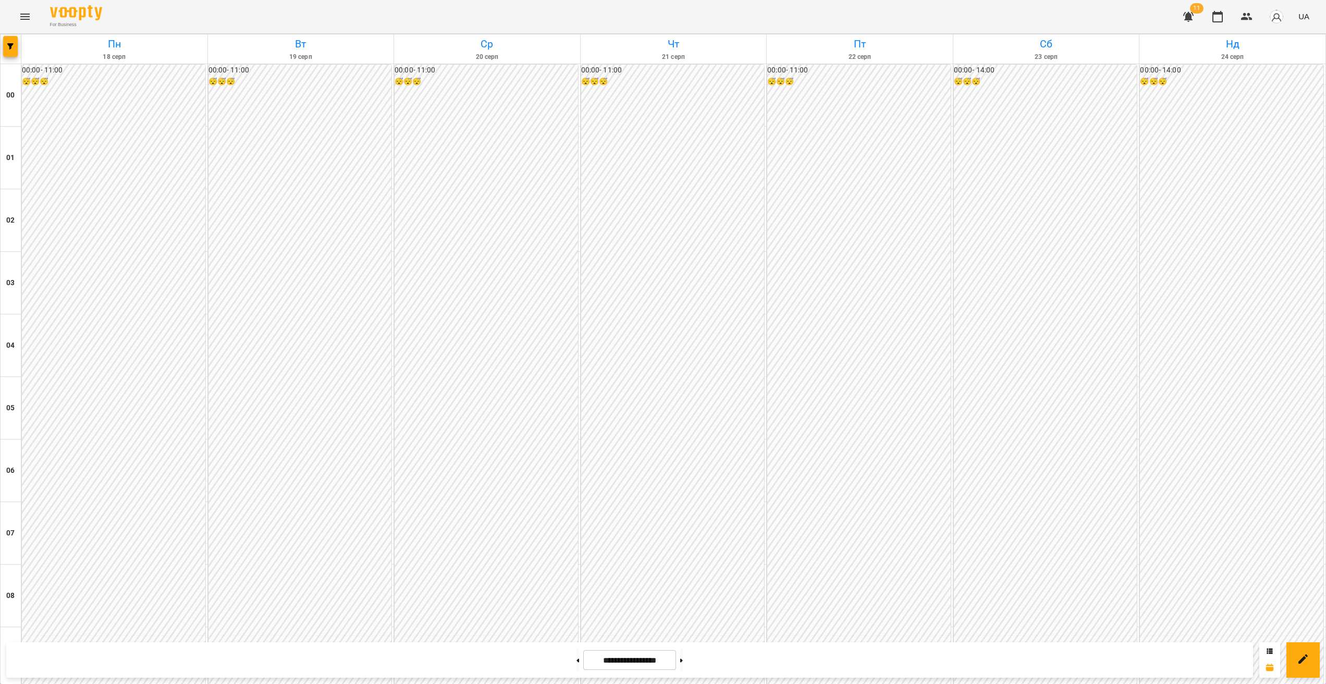
scroll to position [592, 0]
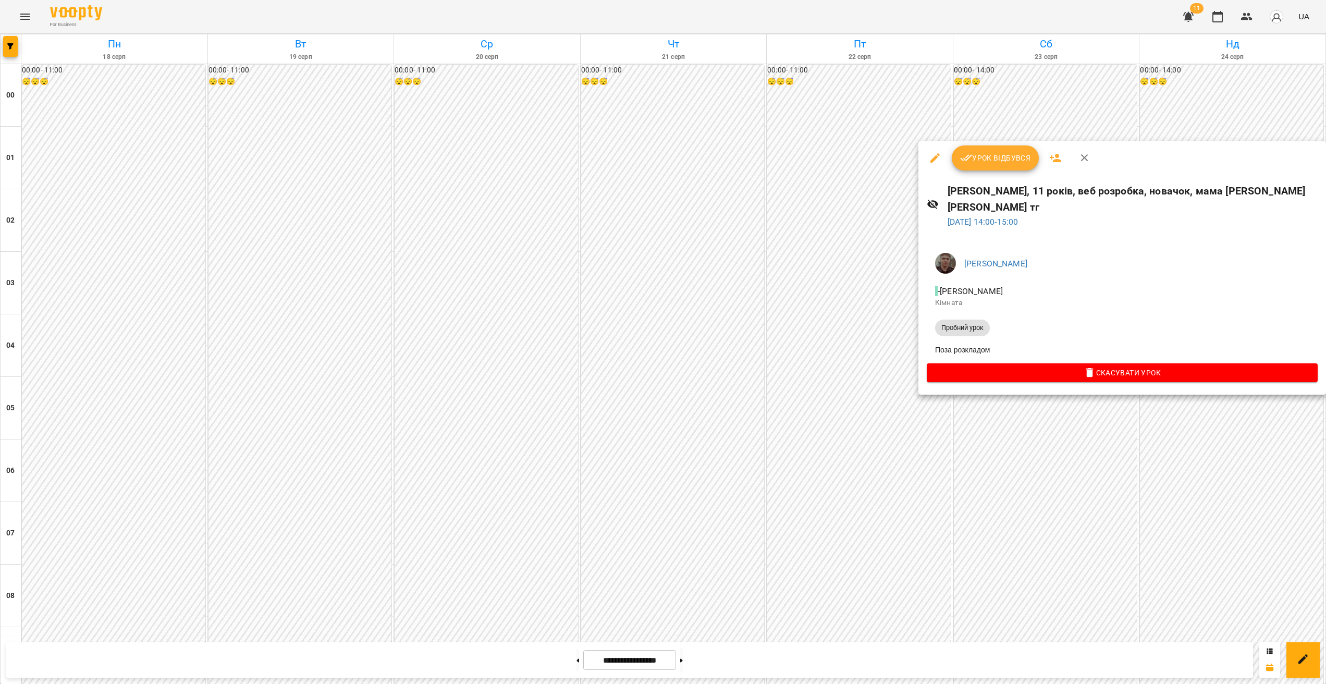
click at [989, 517] on div at bounding box center [663, 342] width 1326 height 684
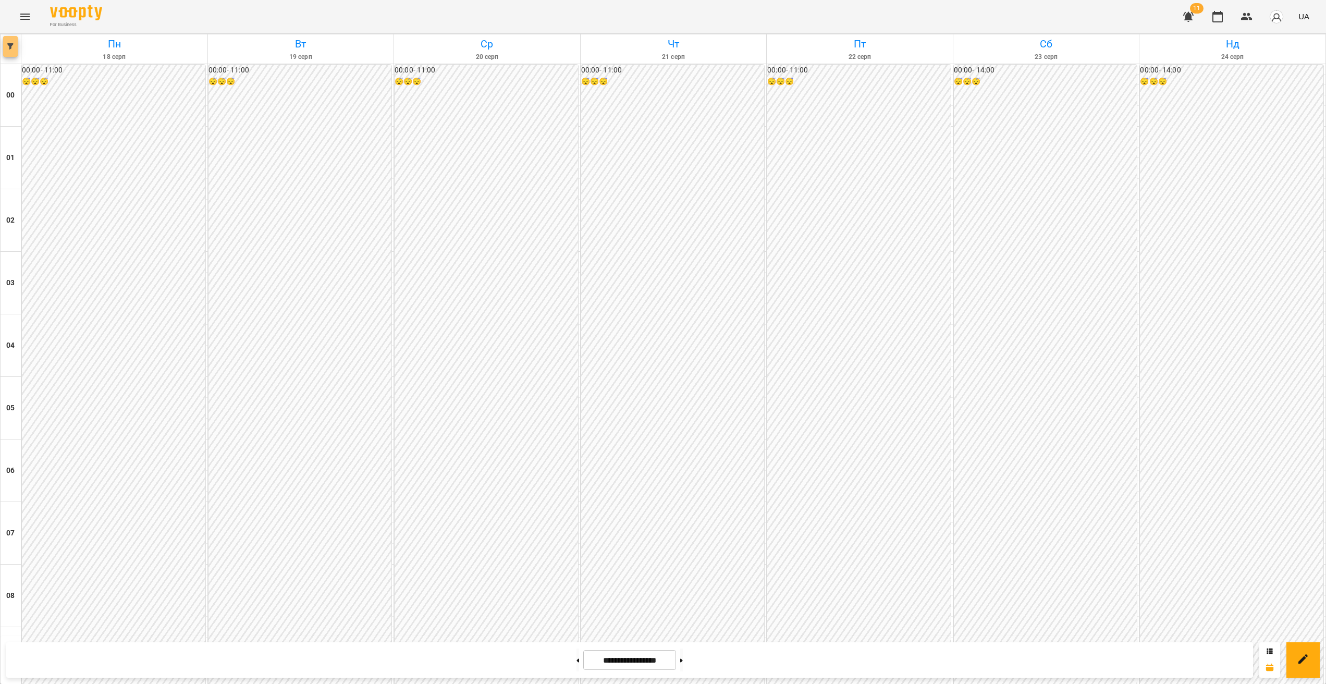
click at [11, 43] on icon "button" at bounding box center [10, 46] width 6 height 6
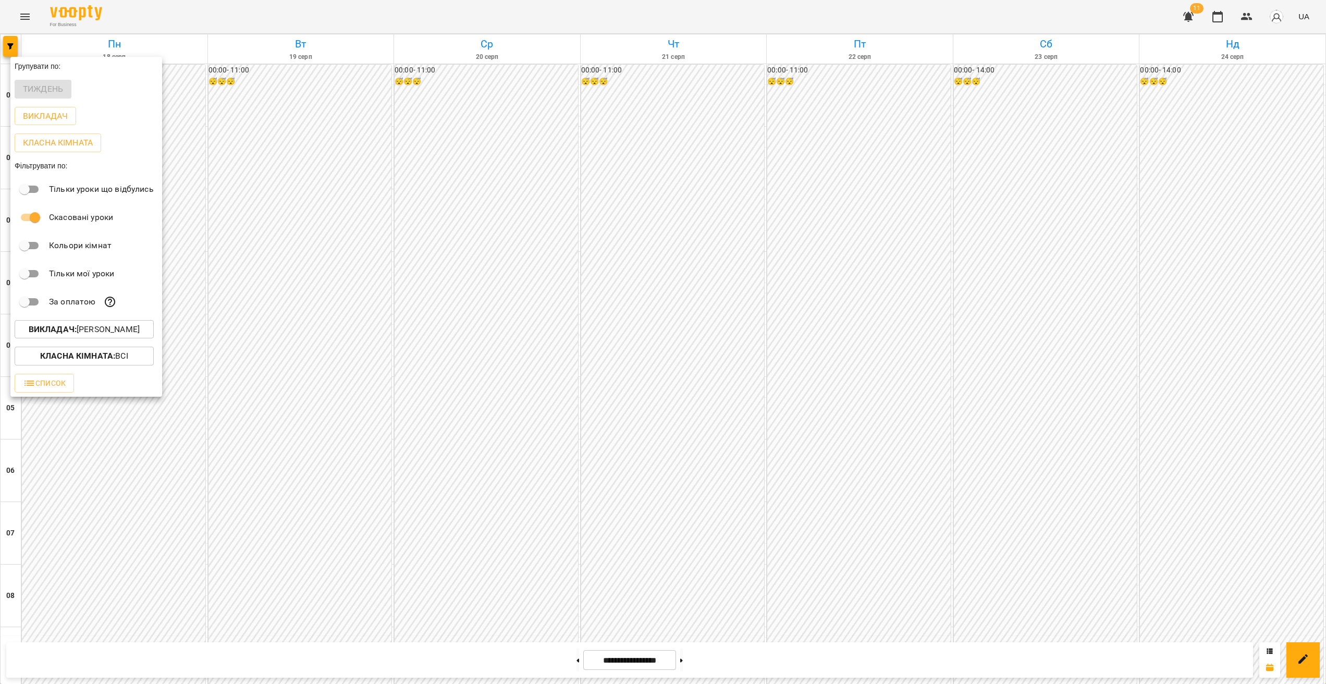
click at [132, 336] on p "Викладач : Швидкій [PERSON_NAME]" at bounding box center [84, 329] width 111 height 13
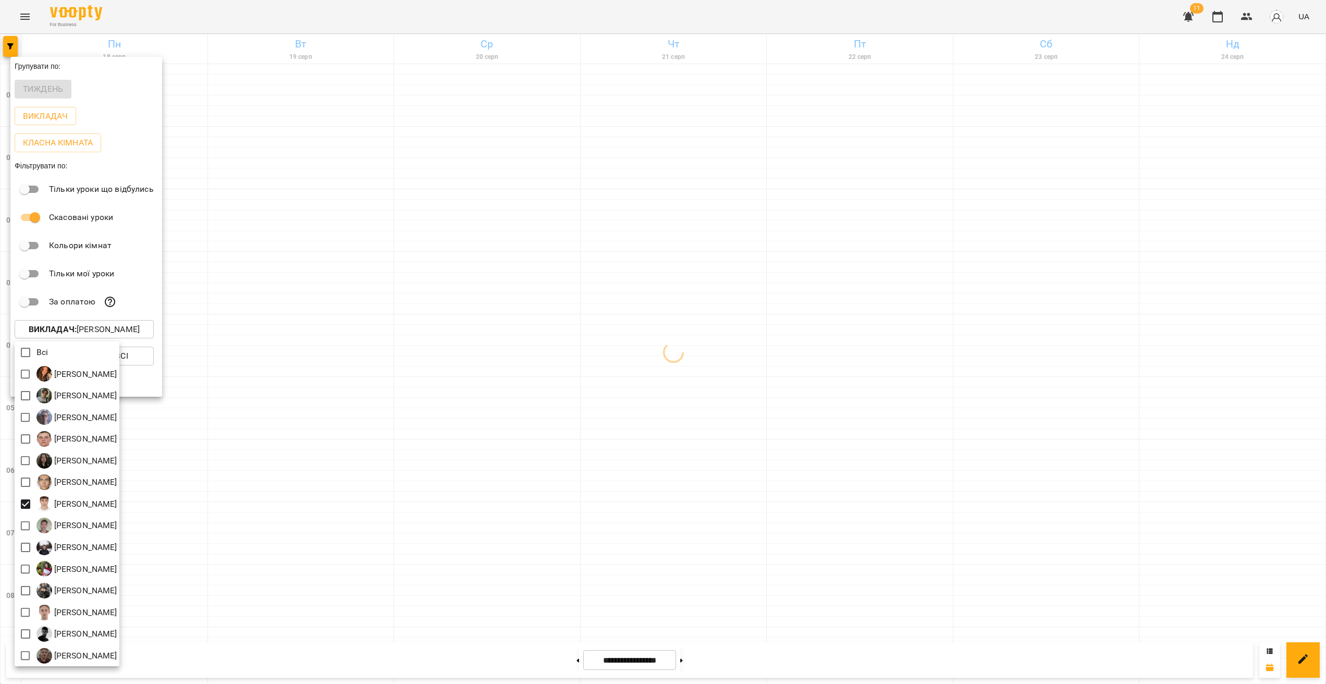
click at [1065, 332] on div at bounding box center [663, 342] width 1326 height 684
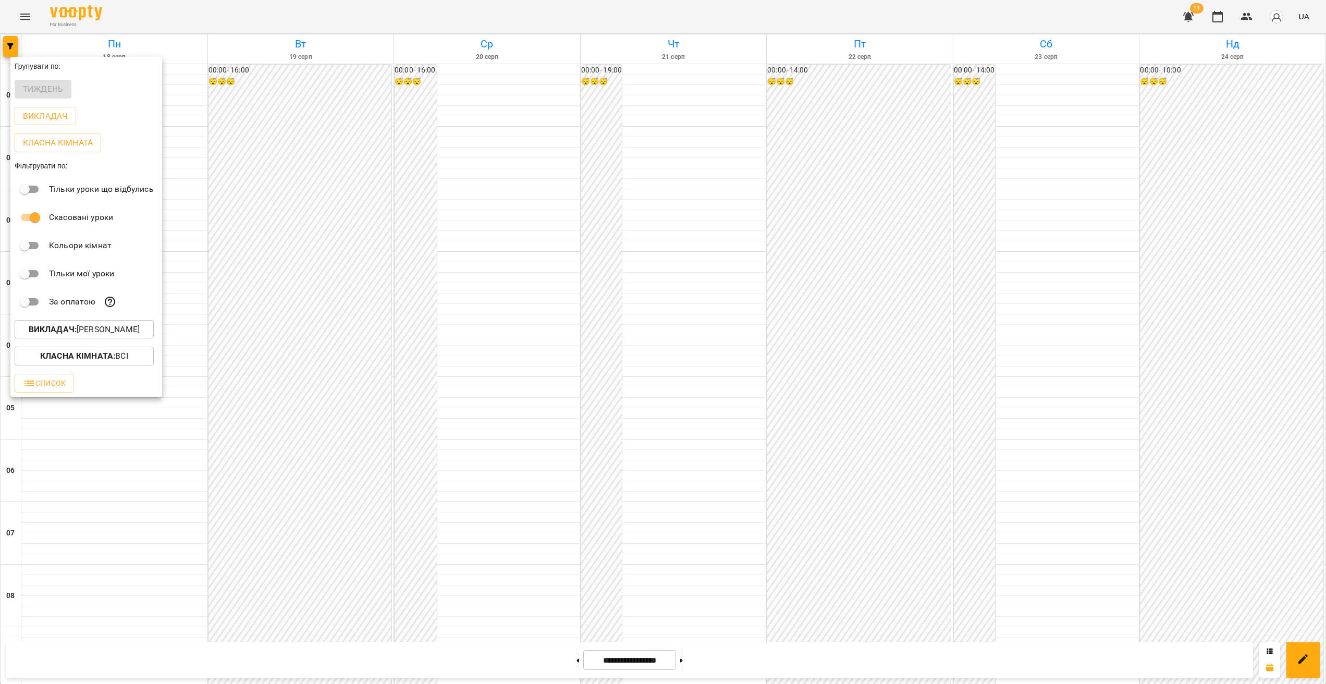
click at [1207, 288] on div at bounding box center [663, 342] width 1326 height 684
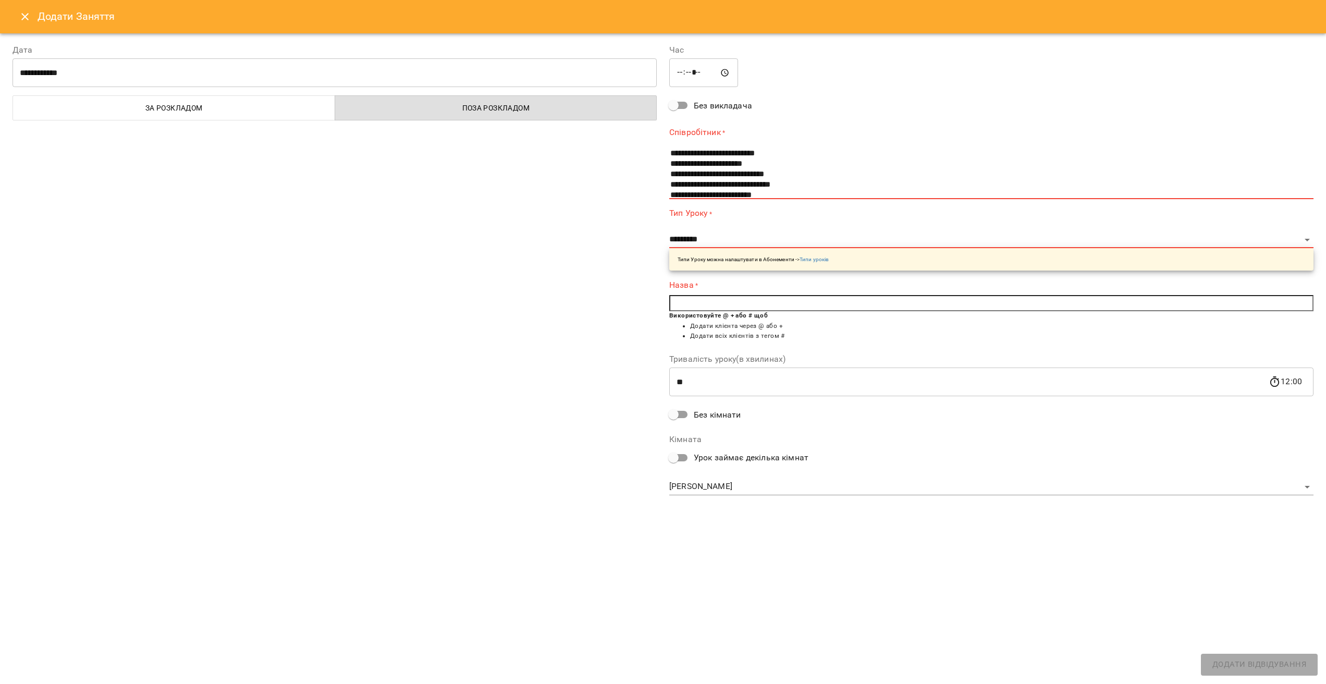
scroll to position [56, 0]
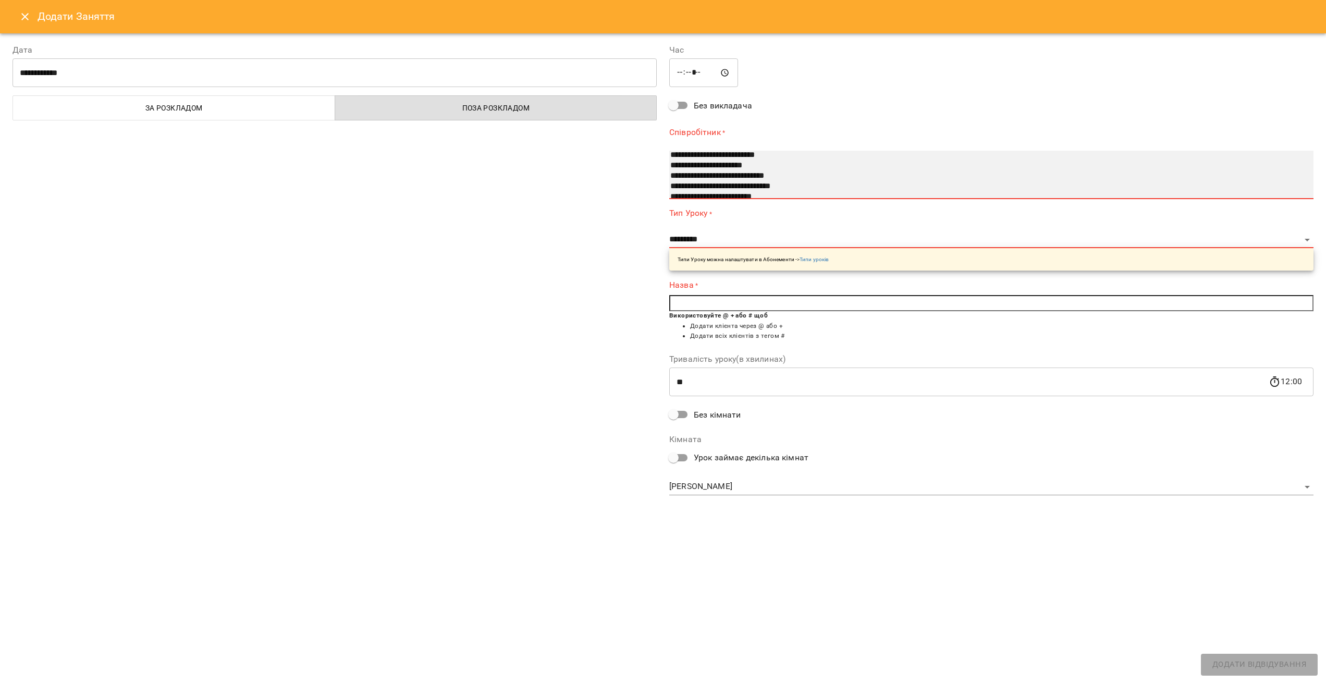
select select "**********"
click at [691, 165] on option "**********" at bounding box center [981, 166] width 624 height 10
select select "******"
type input "**********"
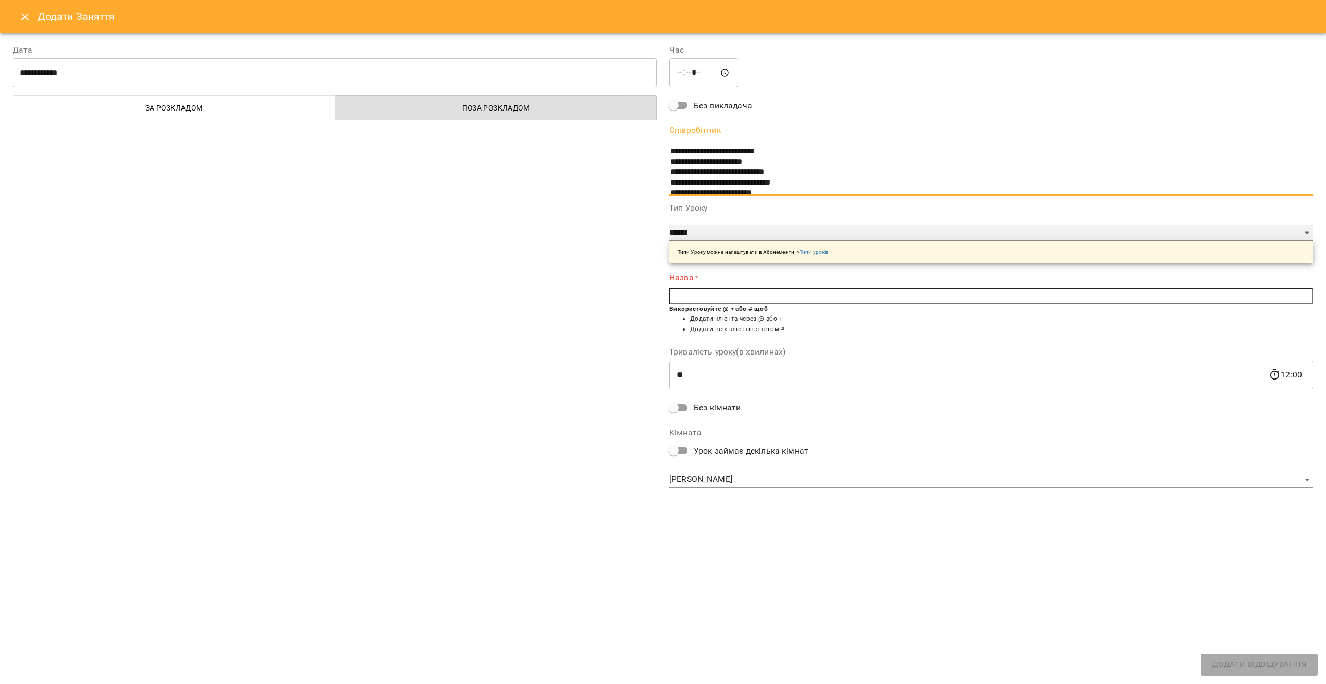
click at [714, 238] on select "**********" at bounding box center [991, 233] width 644 height 17
select select "**********"
click at [669, 225] on select "**********" at bounding box center [991, 233] width 644 height 17
click at [701, 291] on input "text" at bounding box center [991, 296] width 644 height 17
type input "**********"
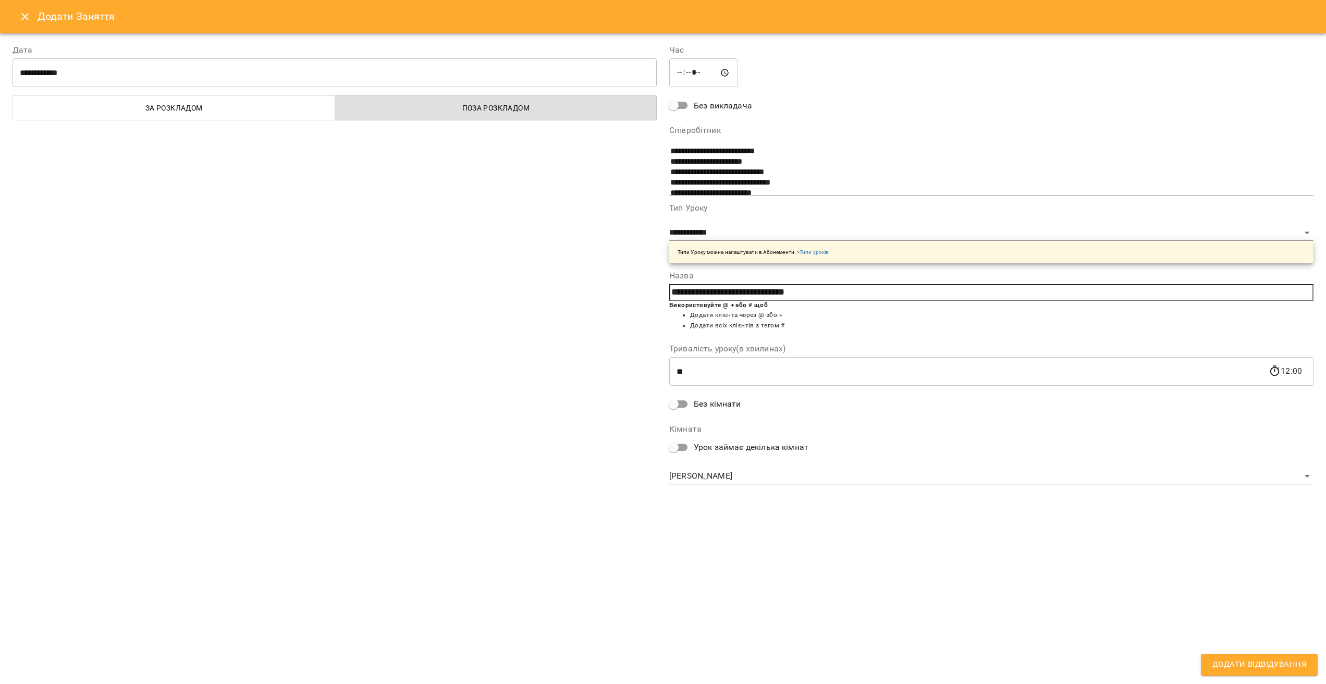
click at [1274, 658] on span "Додати Відвідування" at bounding box center [1260, 665] width 94 height 14
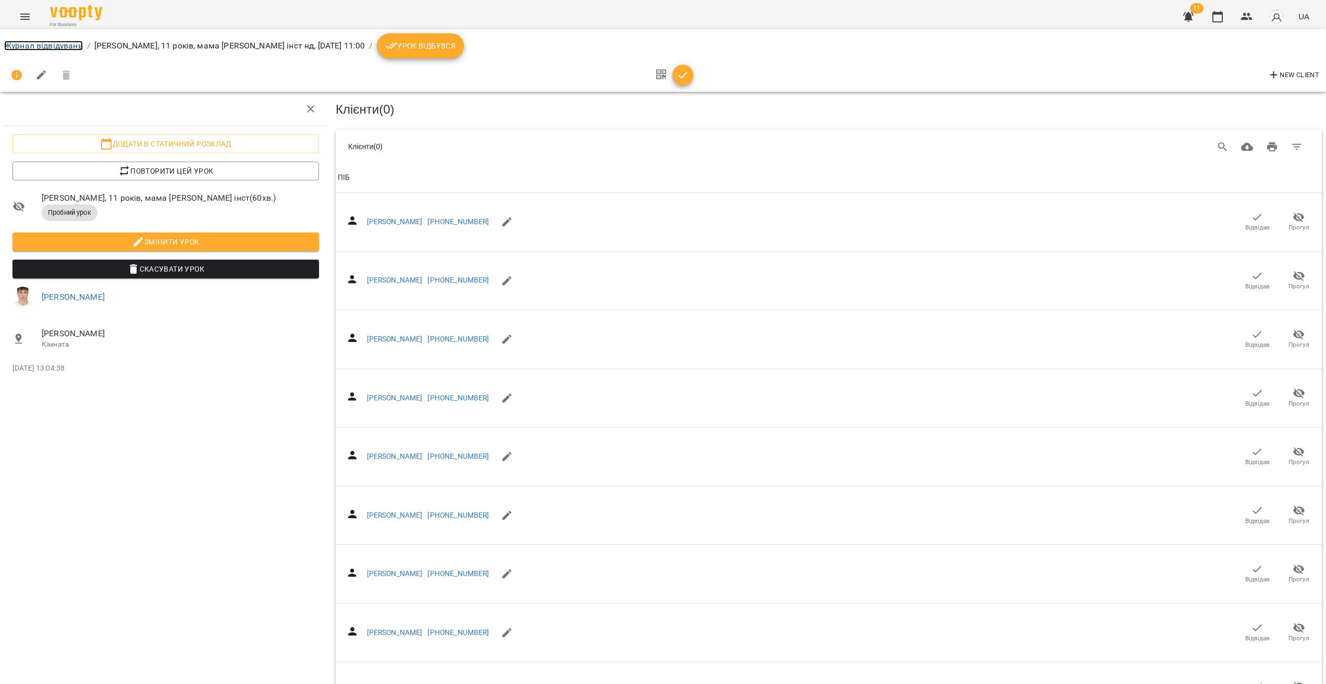
click at [41, 42] on link "Журнал відвідувань" at bounding box center [43, 46] width 79 height 10
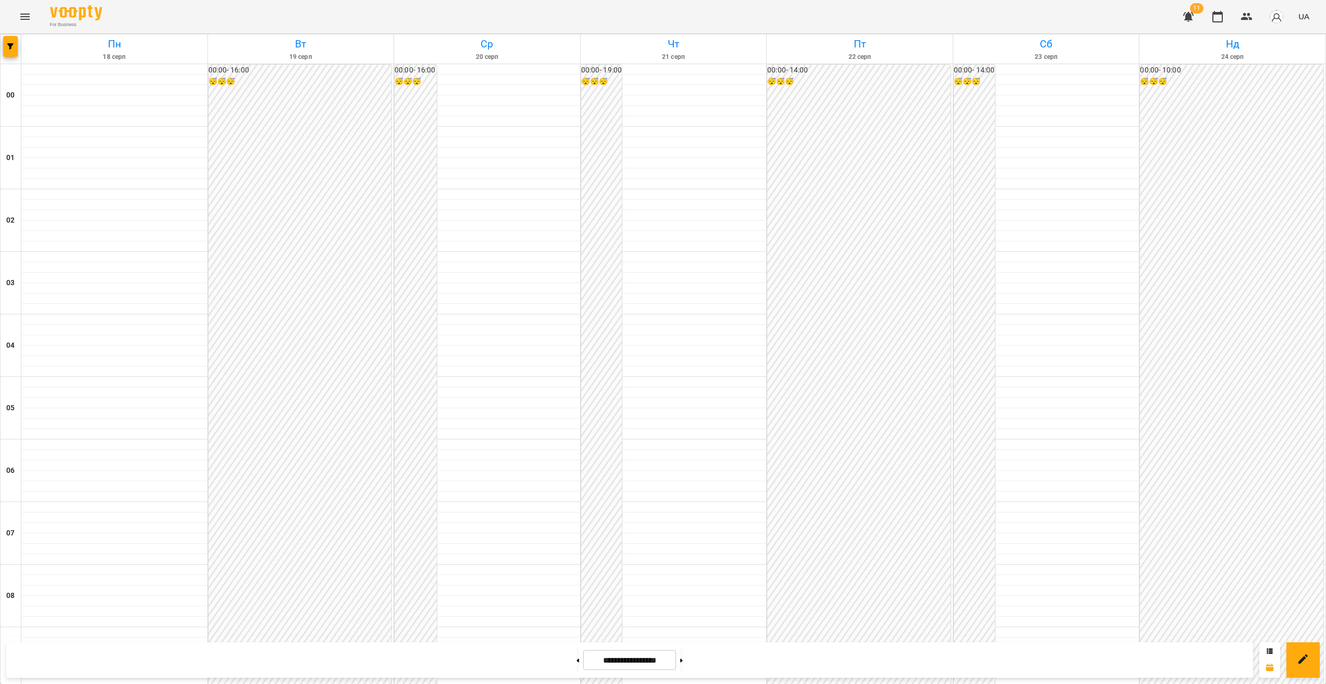
scroll to position [565, 0]
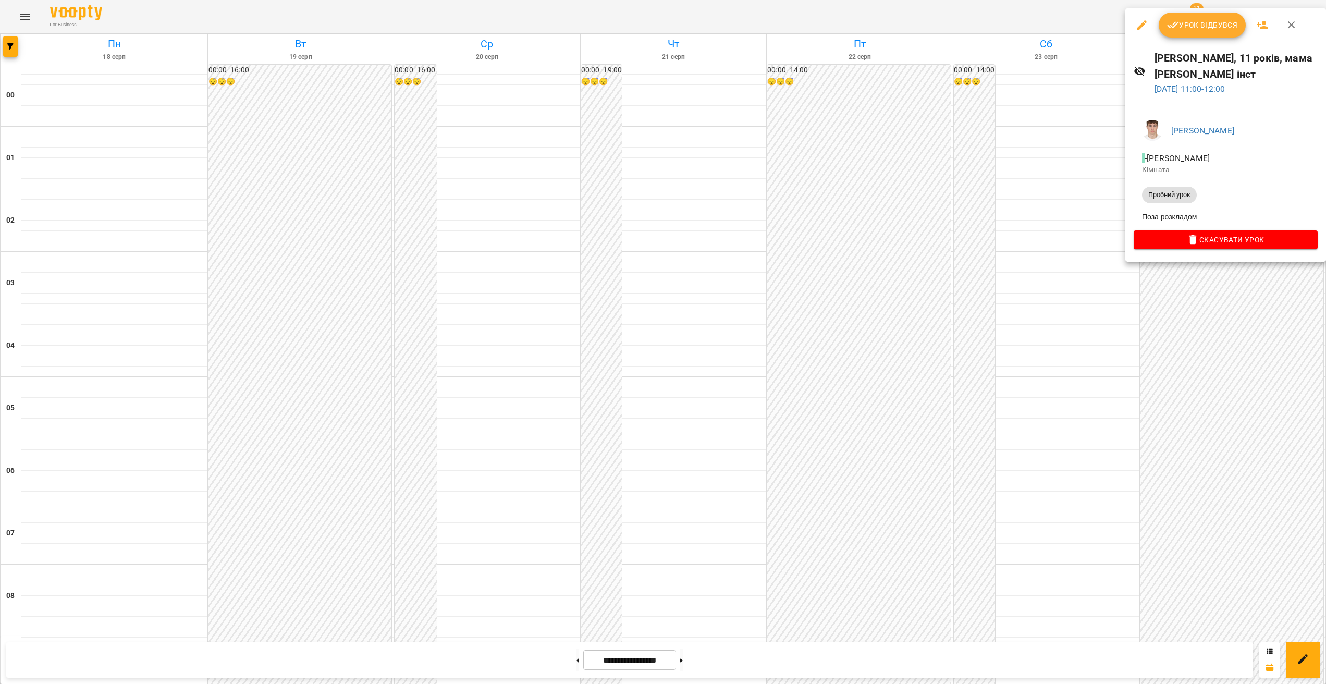
click at [1039, 357] on div at bounding box center [663, 342] width 1326 height 684
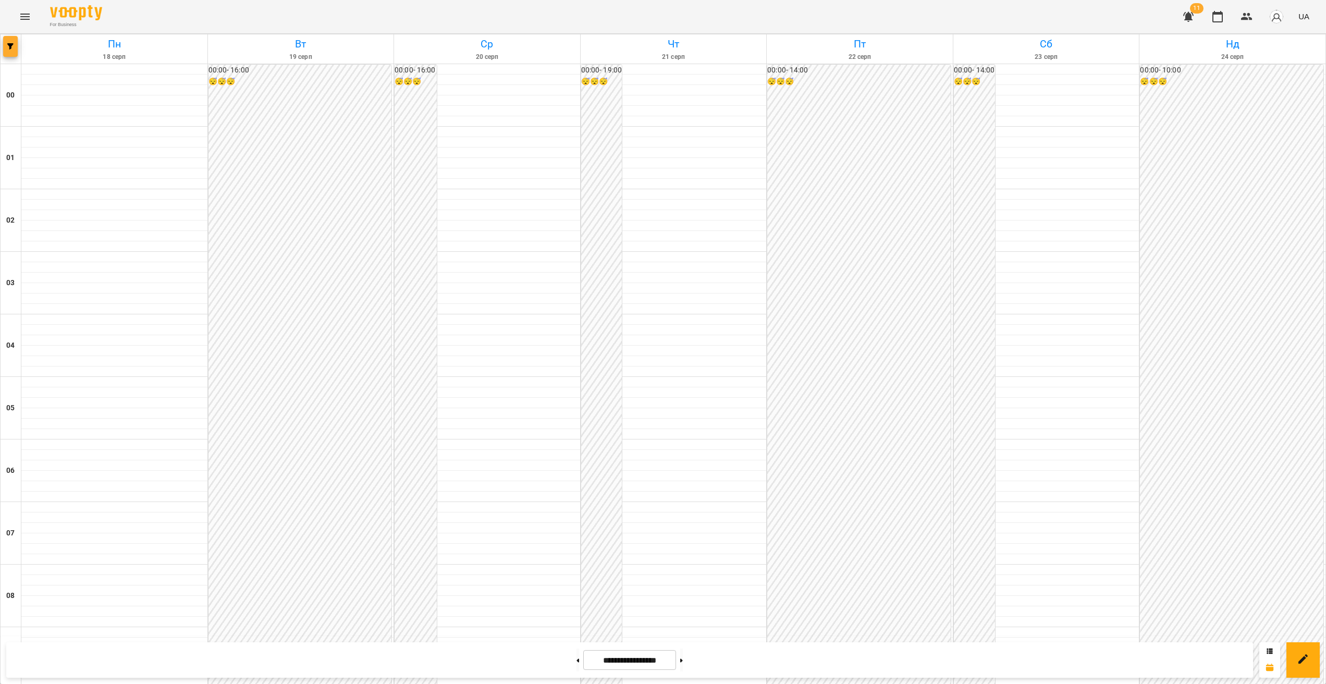
click at [9, 44] on icon "button" at bounding box center [10, 46] width 6 height 6
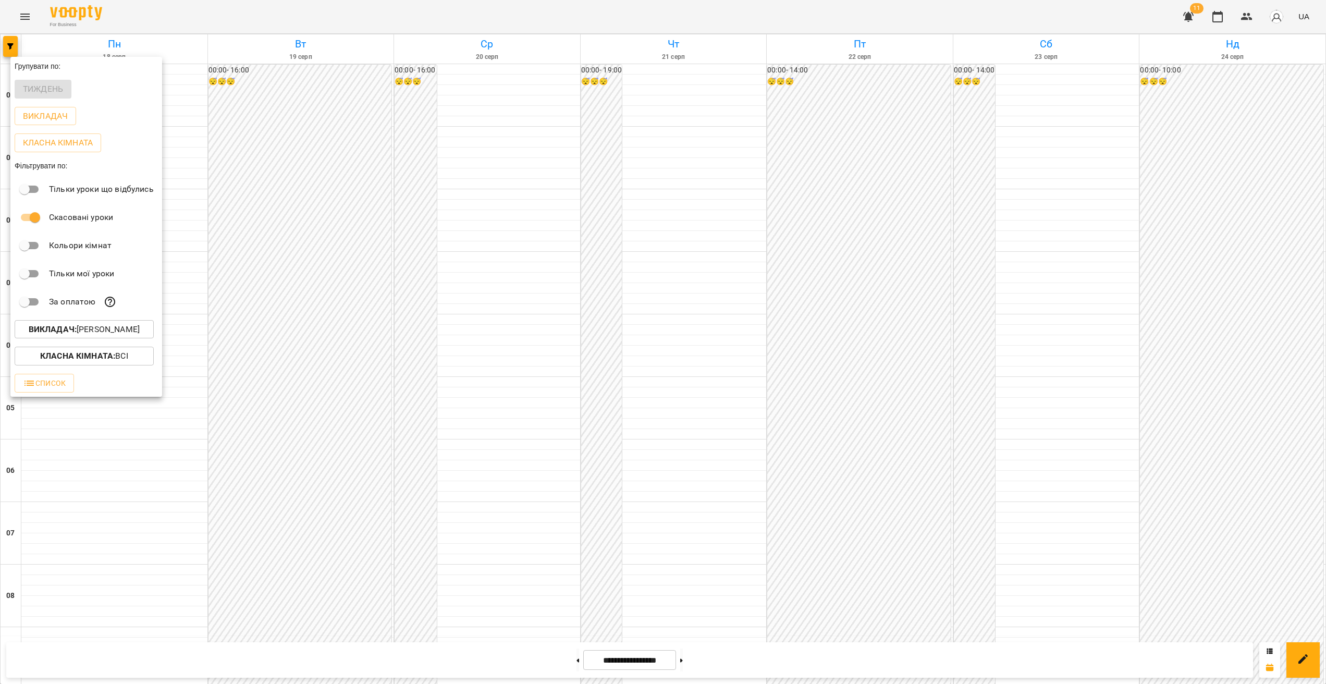
click at [103, 336] on p "Викладач : [PERSON_NAME]" at bounding box center [84, 329] width 111 height 13
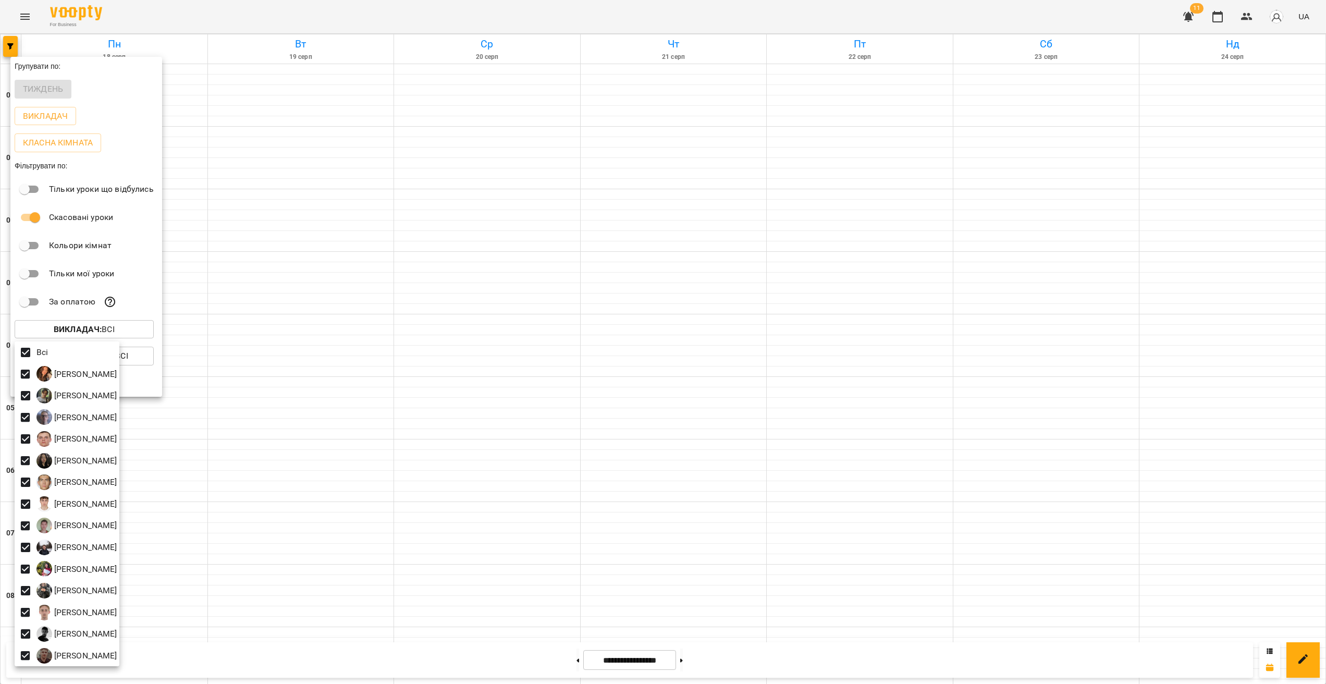
click at [717, 391] on div at bounding box center [663, 342] width 1326 height 684
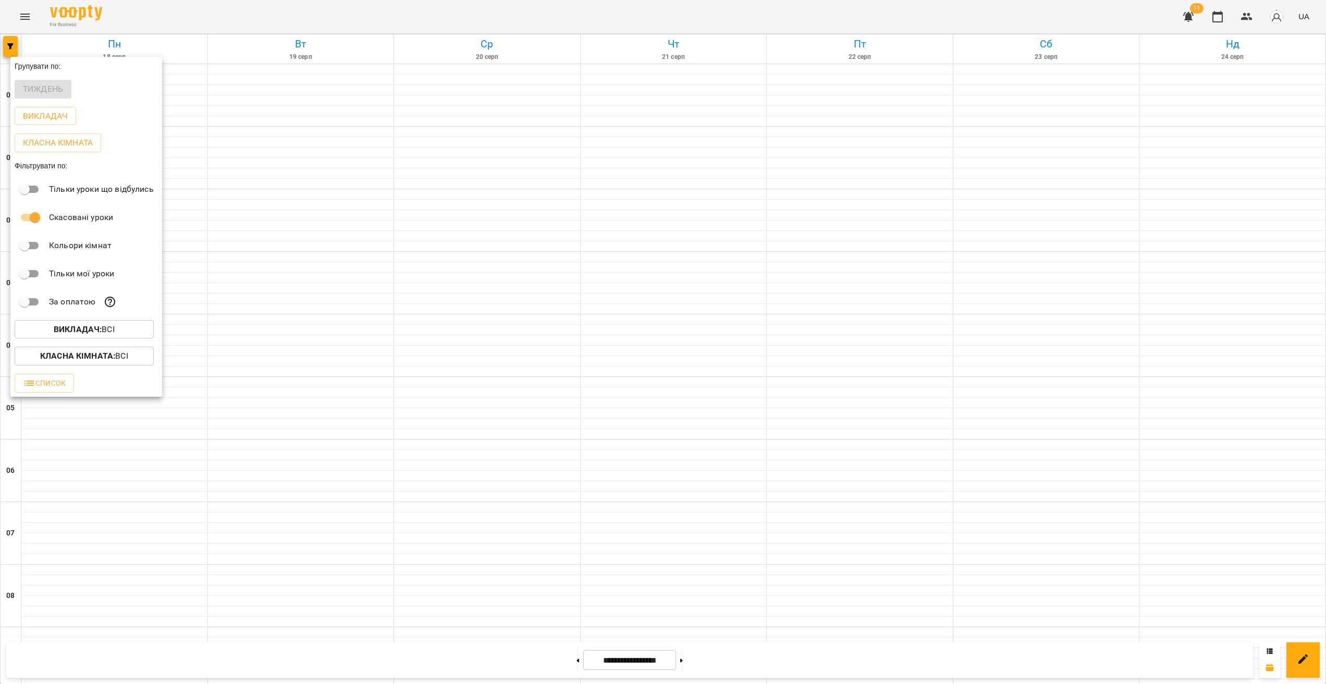
click at [833, 482] on div at bounding box center [663, 342] width 1326 height 684
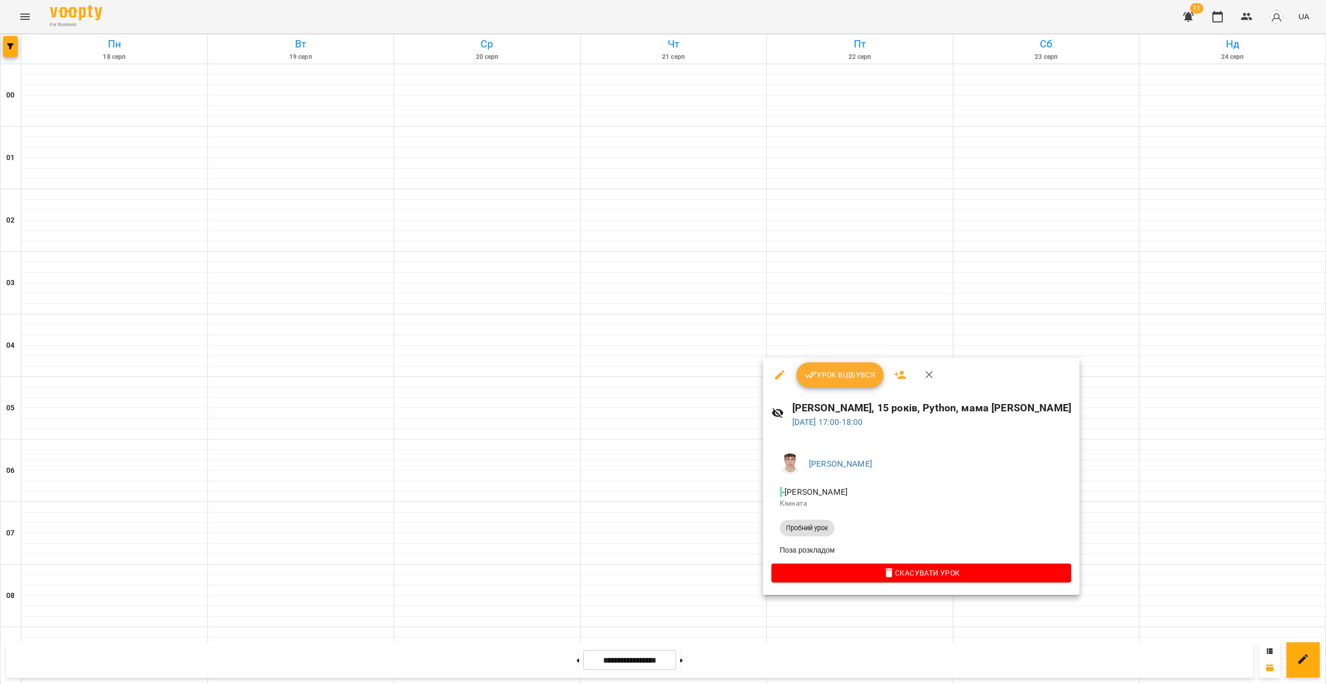
click at [797, 608] on div at bounding box center [663, 342] width 1326 height 684
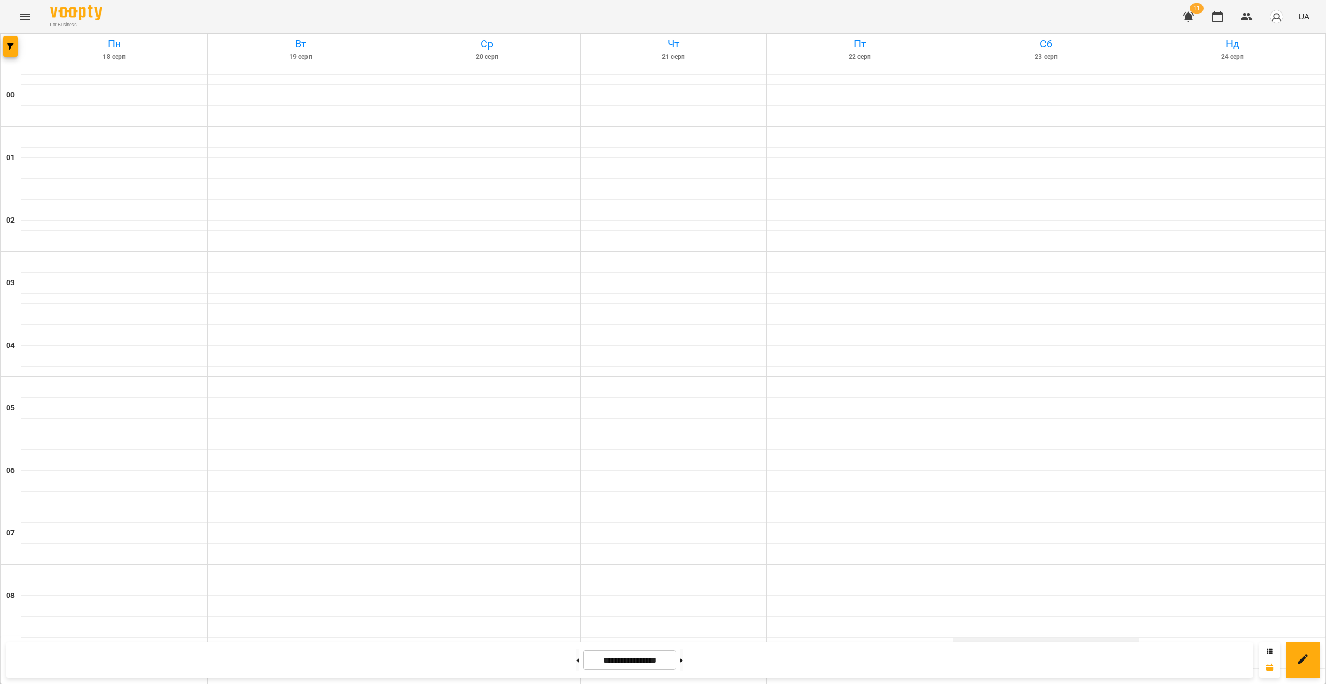
scroll to position [544, 0]
click at [1190, 18] on icon "button" at bounding box center [1188, 17] width 10 height 10
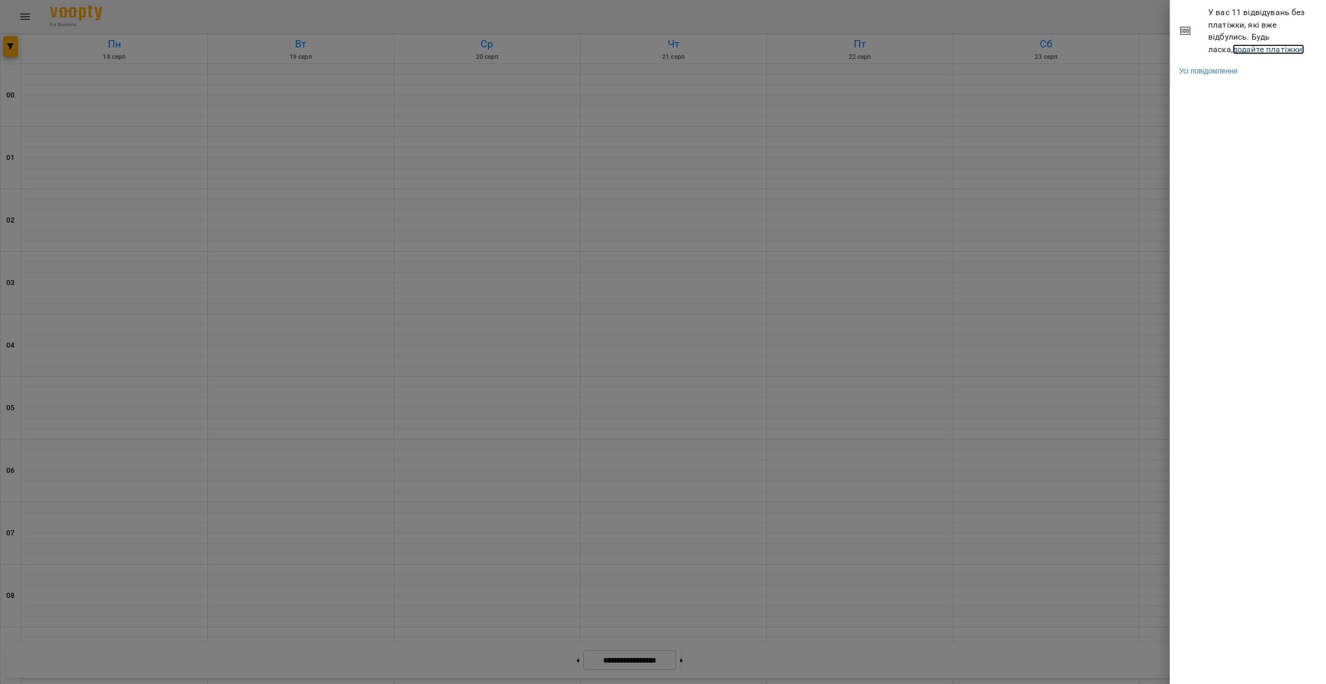
click at [1233, 51] on link "додайте платіжки!" at bounding box center [1269, 49] width 72 height 10
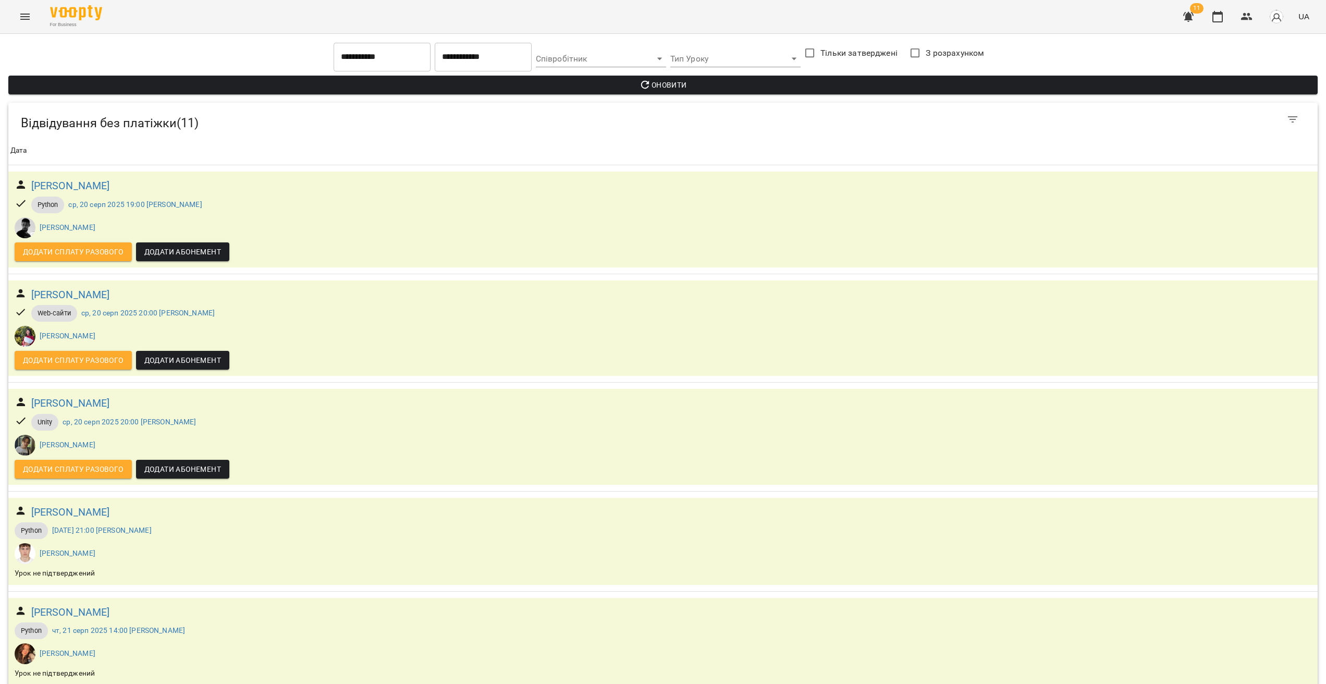
click at [11, 16] on div "For Business 11 UA" at bounding box center [663, 16] width 1326 height 33
click at [38, 26] on div "For Business 11 UA" at bounding box center [663, 16] width 1326 height 33
click at [29, 17] on icon "Menu" at bounding box center [25, 16] width 13 height 13
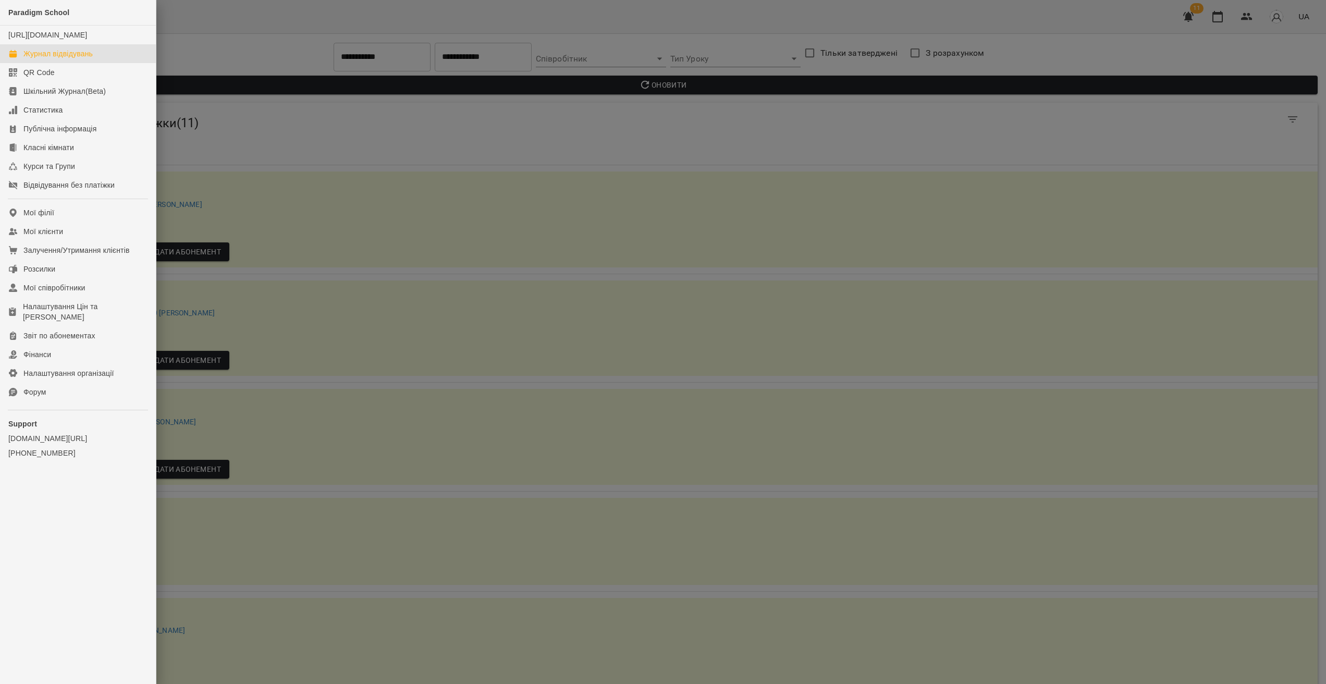
click at [76, 59] on div "Журнал відвідувань" at bounding box center [57, 53] width 69 height 10
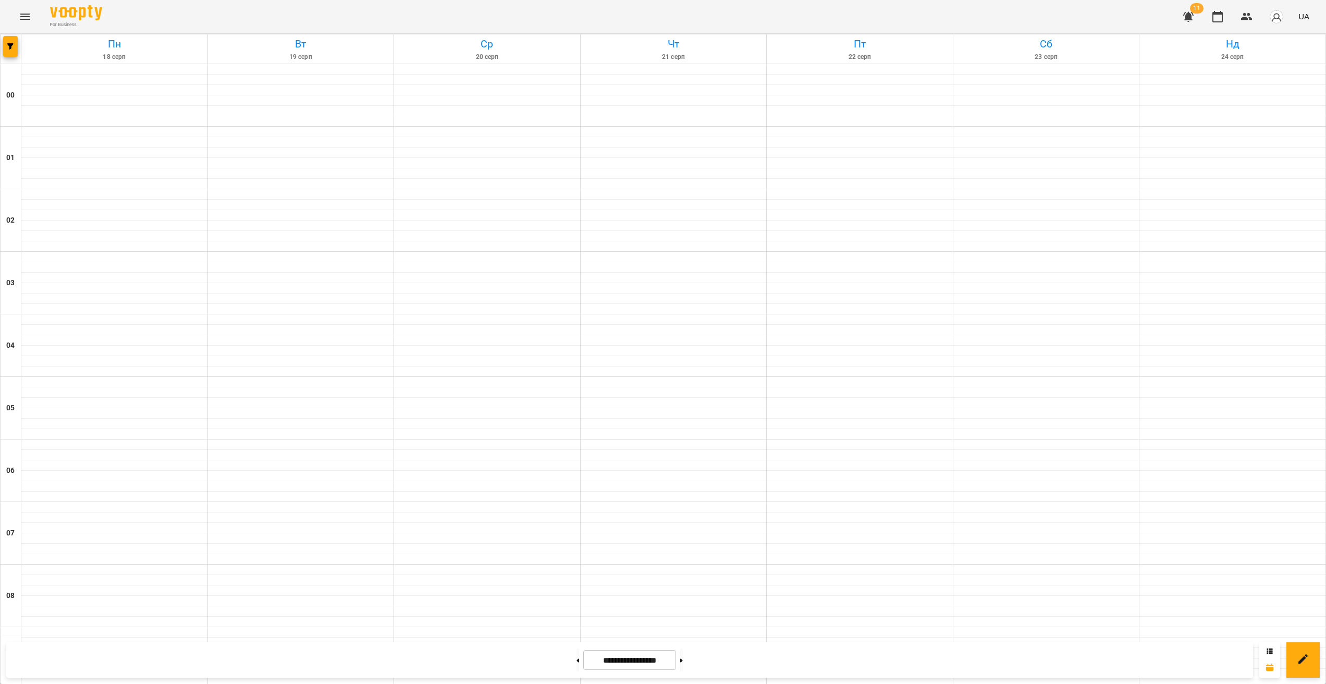
scroll to position [442, 0]
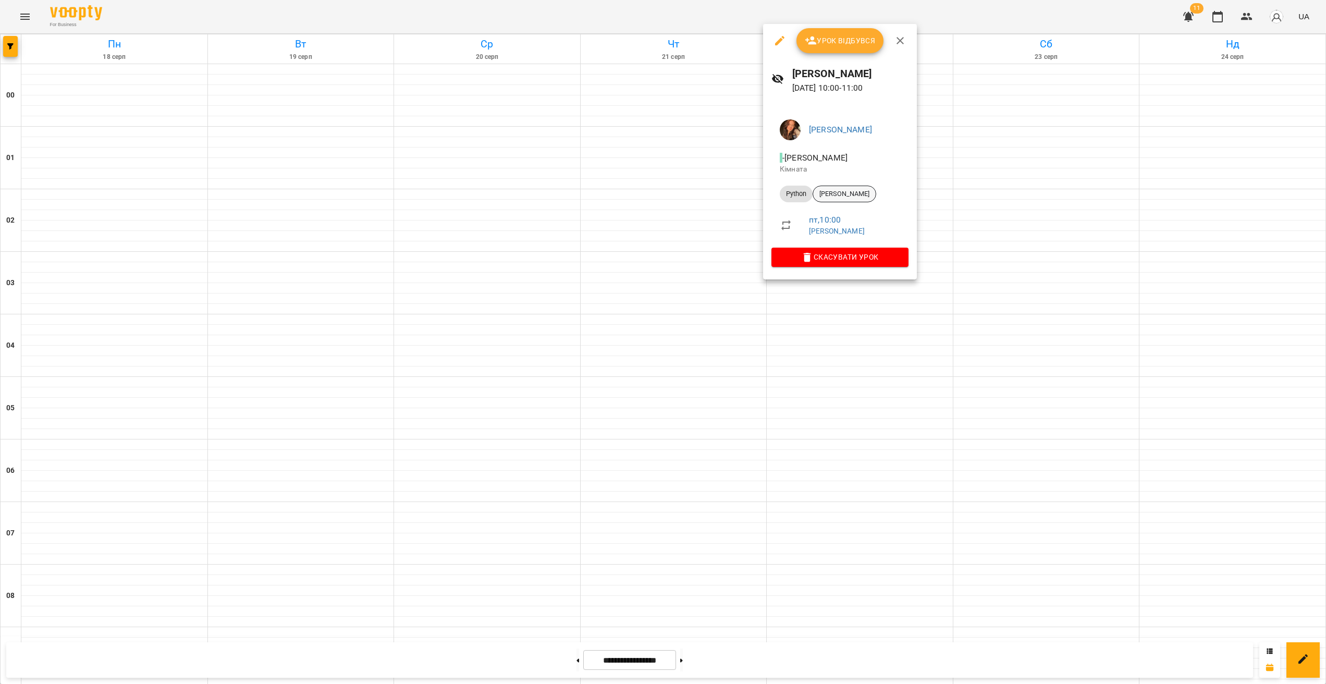
click at [853, 188] on div "[PERSON_NAME]" at bounding box center [845, 194] width 64 height 17
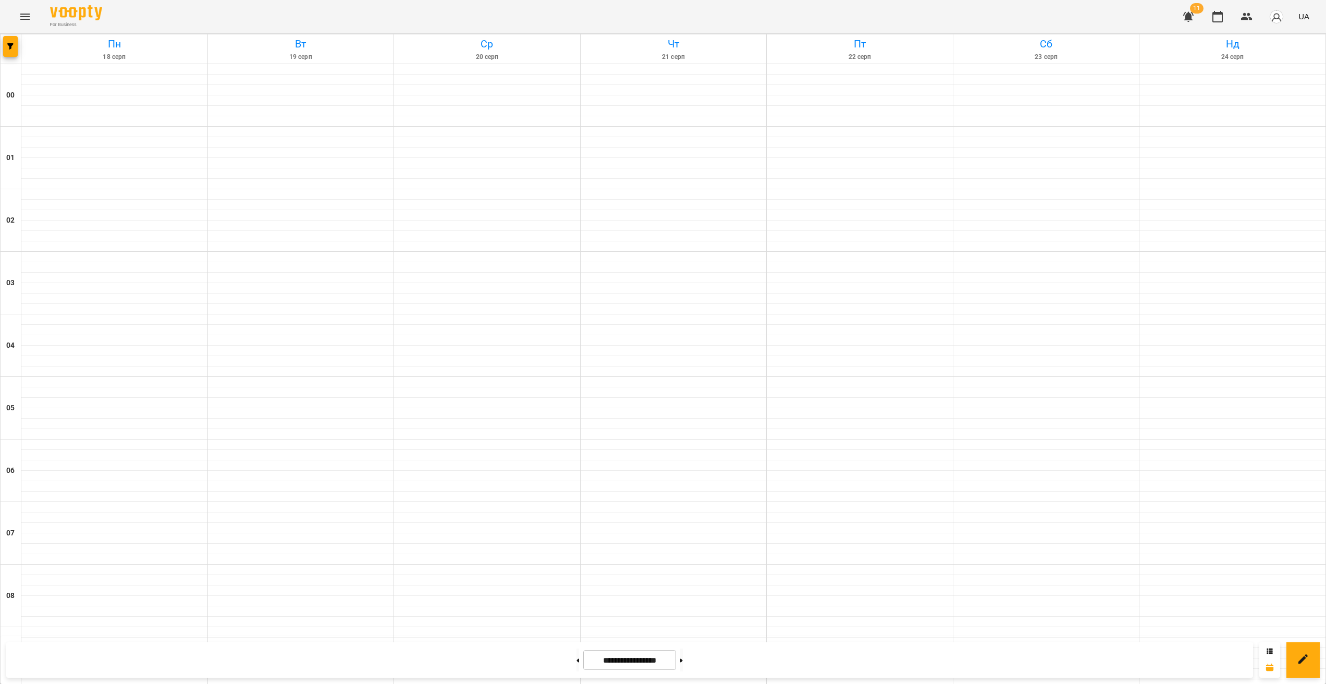
scroll to position [691, 0]
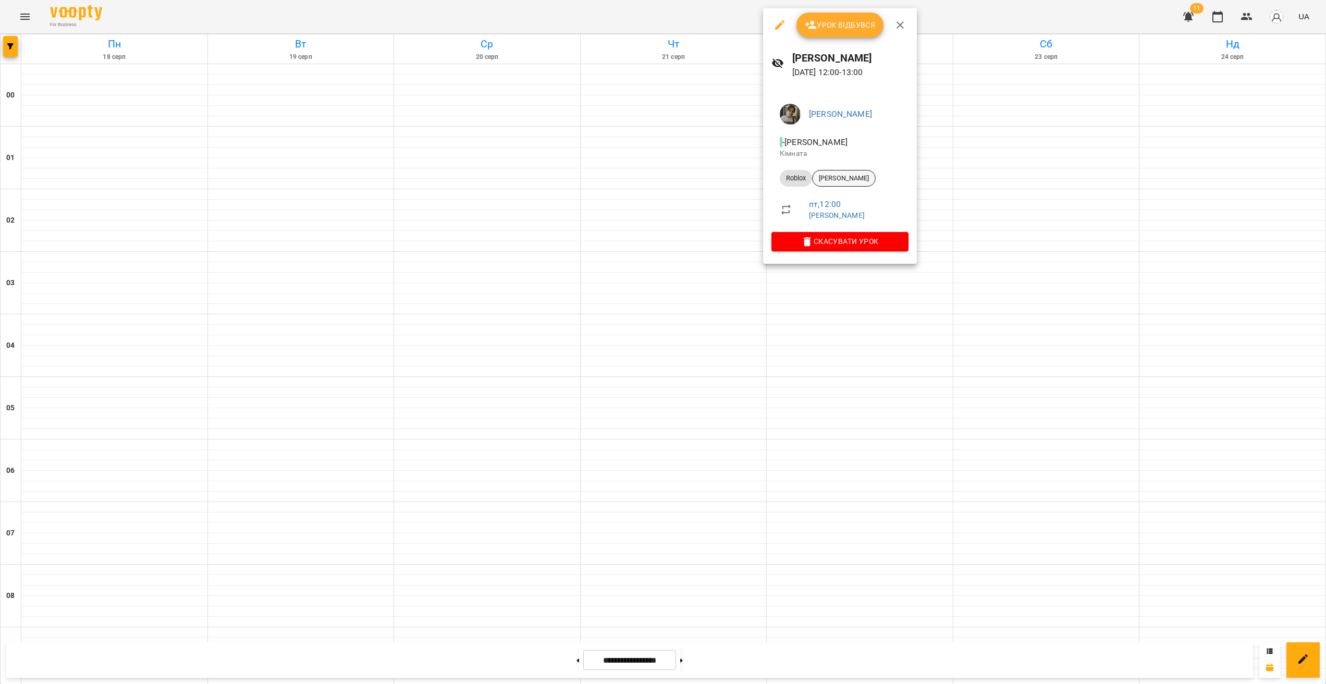
click at [853, 180] on span "[PERSON_NAME]" at bounding box center [844, 178] width 63 height 9
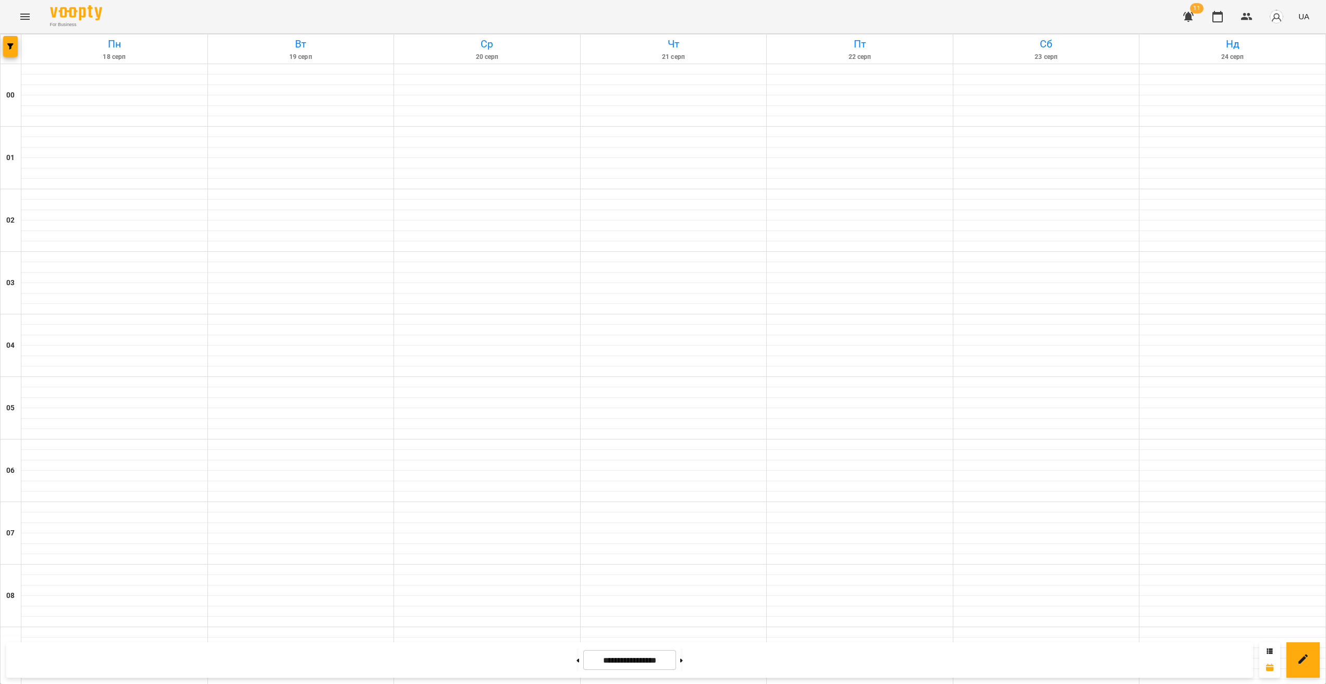
scroll to position [592, 0]
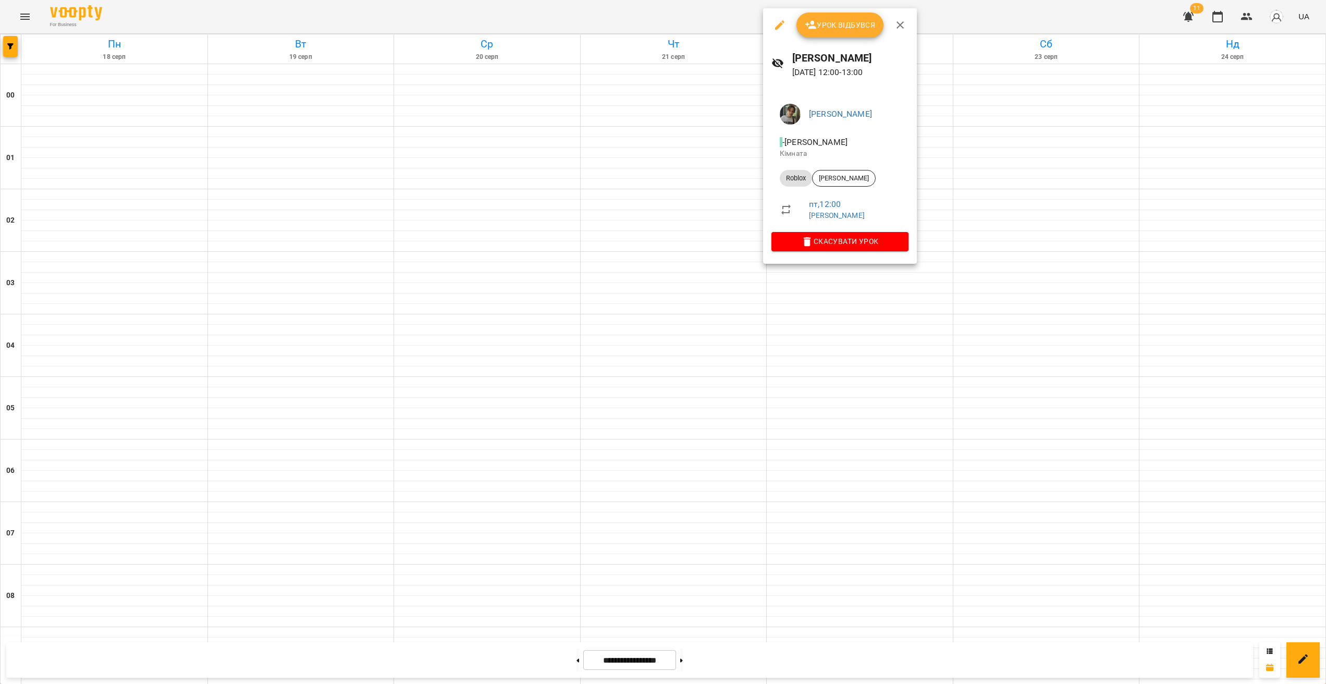
click at [829, 333] on div at bounding box center [663, 342] width 1326 height 684
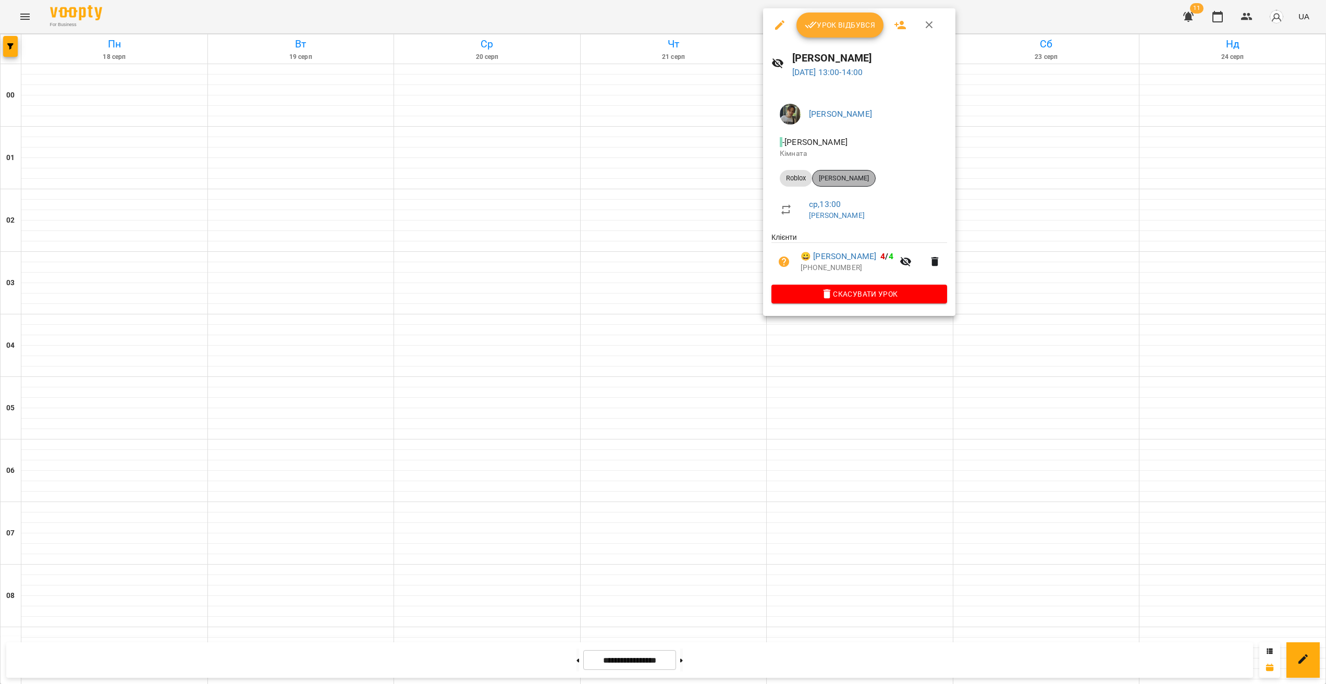
click at [851, 174] on span "[PERSON_NAME]" at bounding box center [844, 178] width 63 height 9
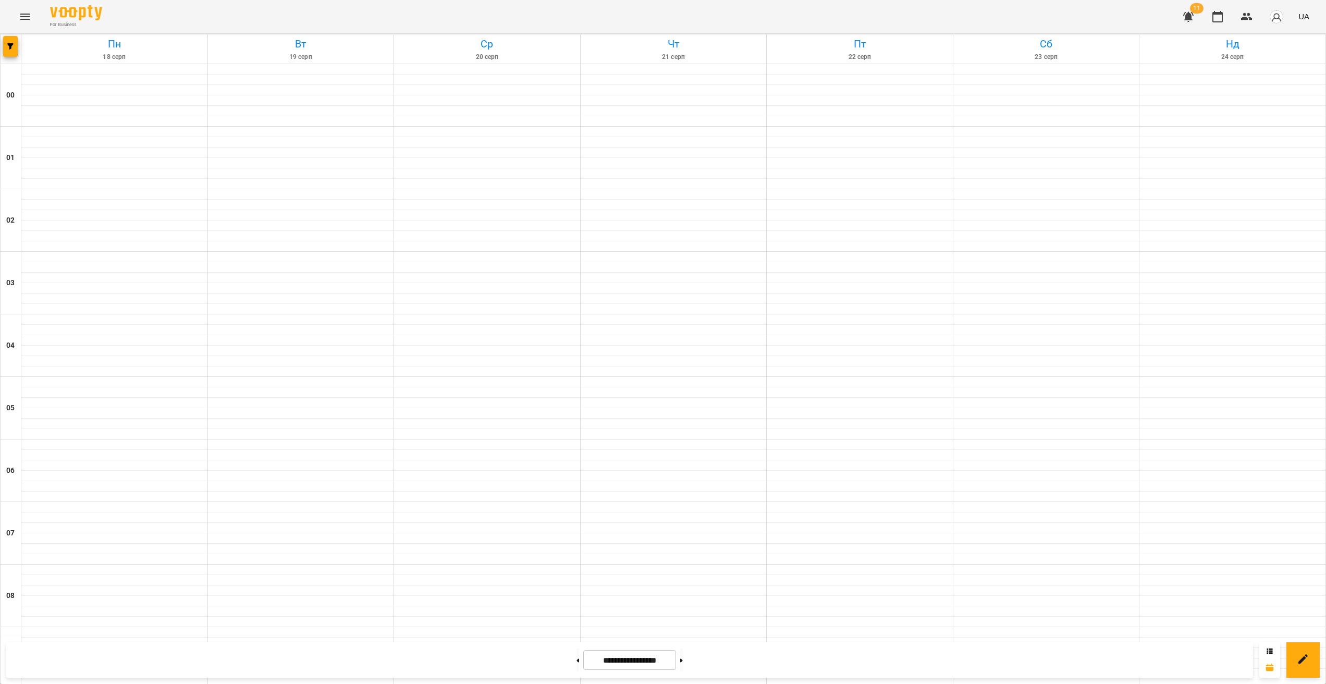
scroll to position [743, 0]
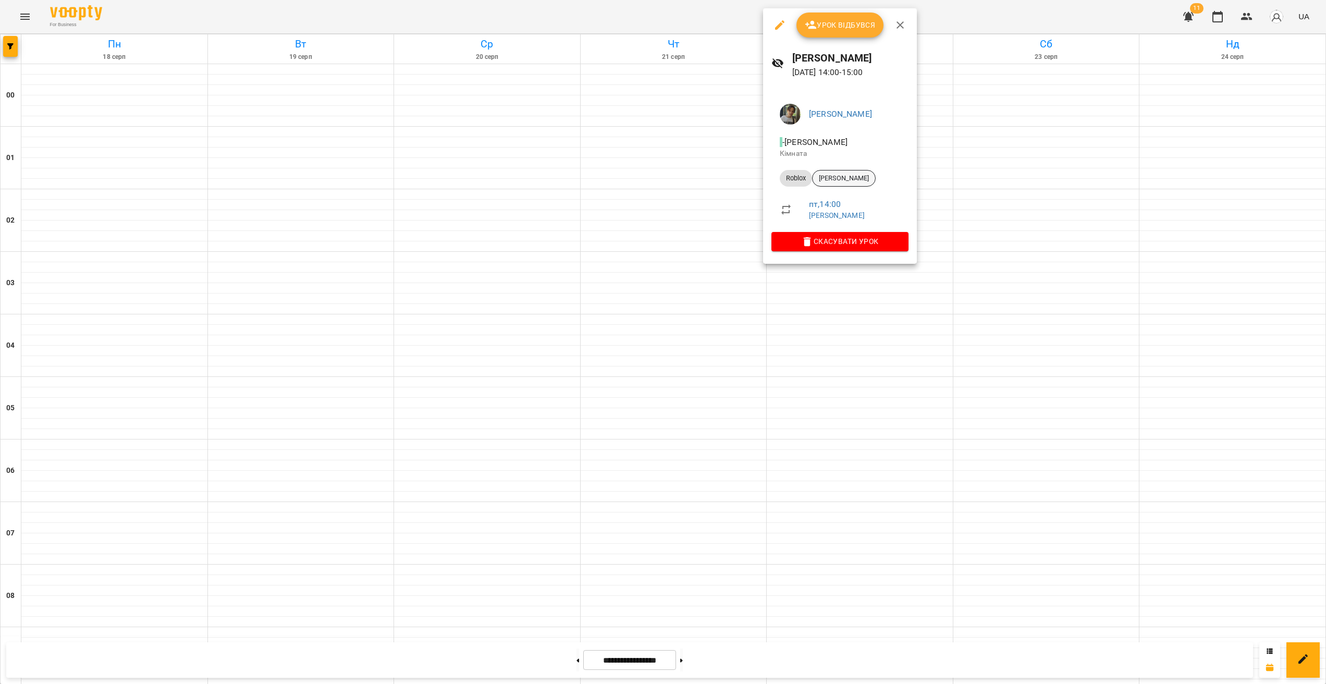
click at [850, 178] on span "[PERSON_NAME]" at bounding box center [844, 178] width 63 height 9
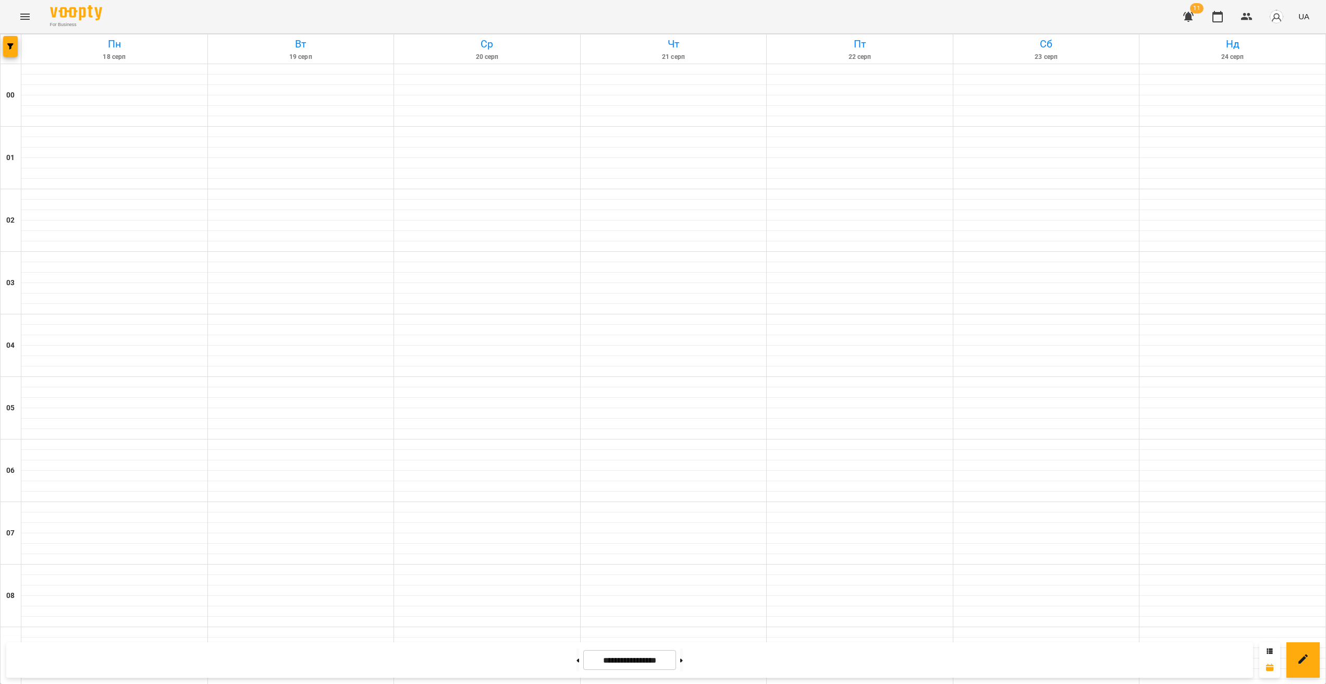
scroll to position [797, 0]
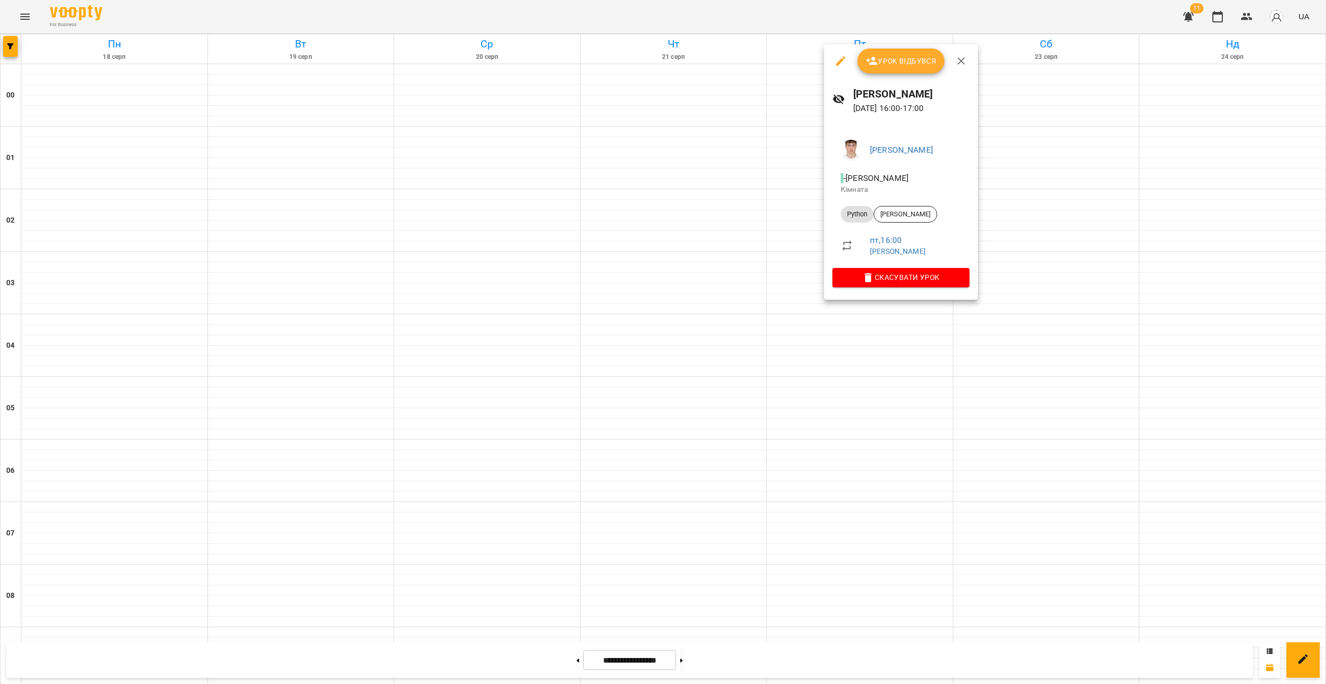
click at [915, 223] on li "Python [PERSON_NAME]" at bounding box center [901, 214] width 137 height 25
click at [912, 216] on span "[PERSON_NAME]" at bounding box center [905, 214] width 63 height 9
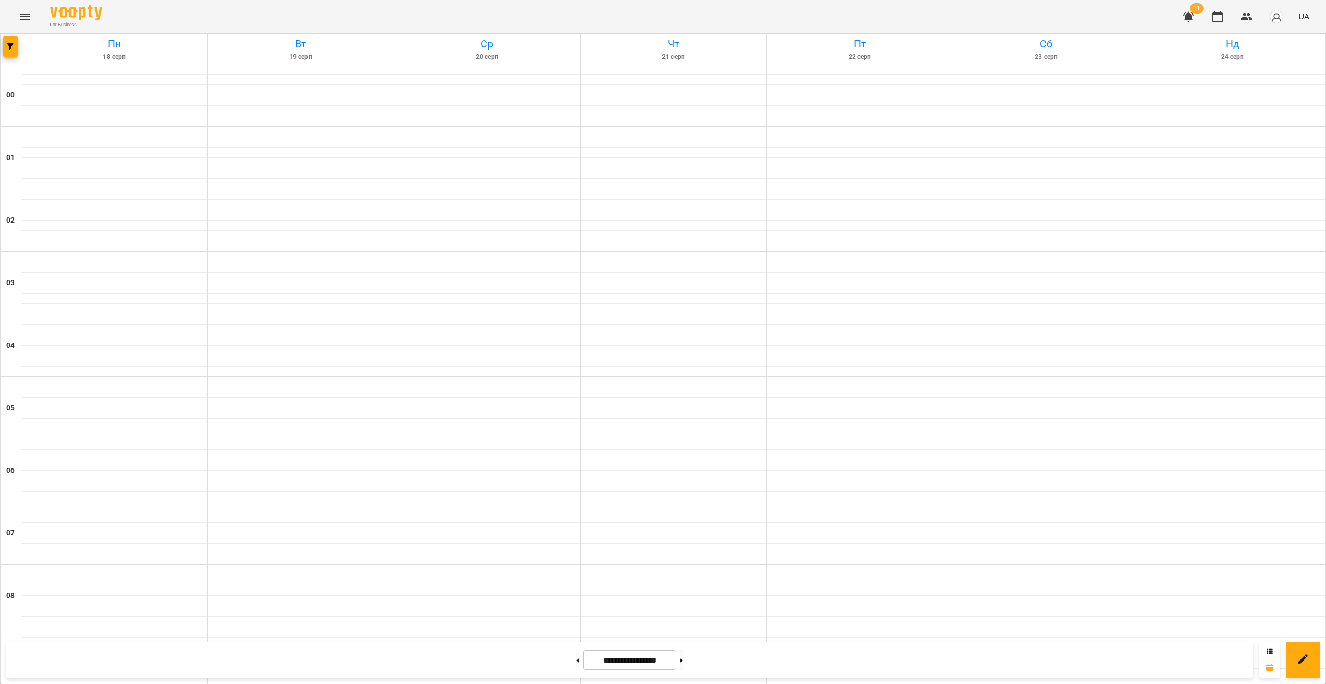
scroll to position [572, 0]
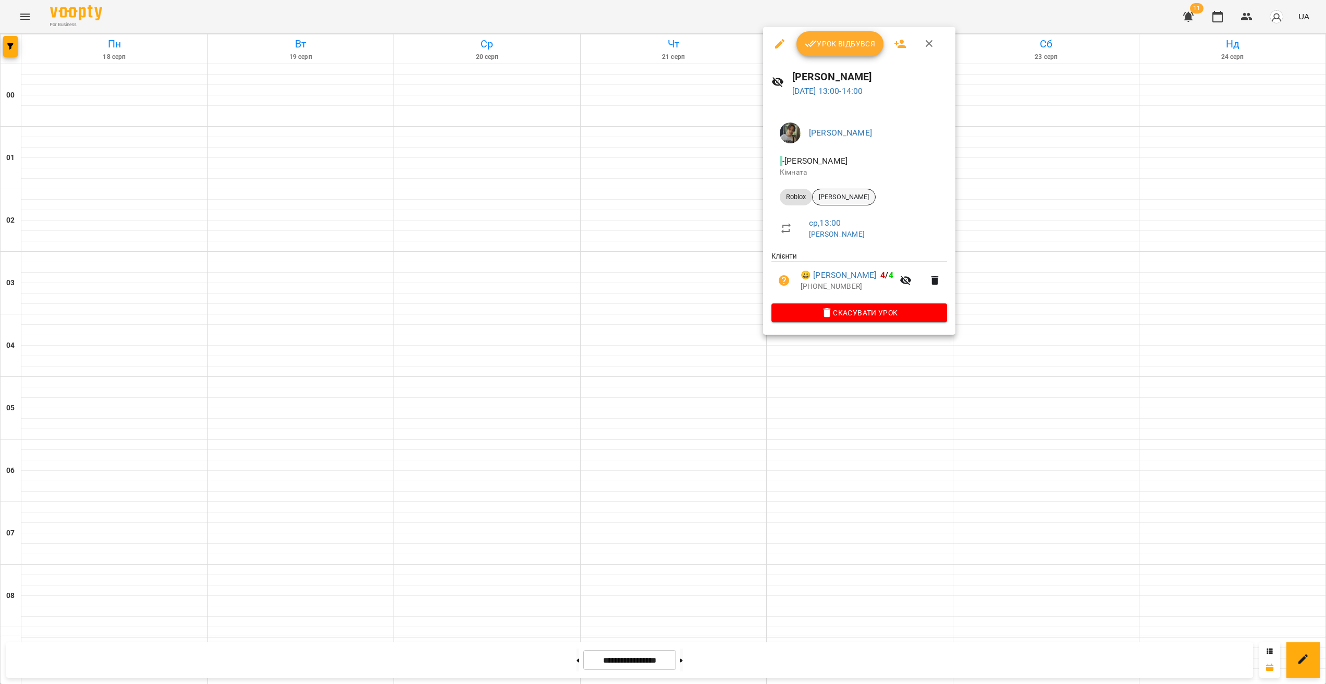
click at [845, 202] on div "[PERSON_NAME]" at bounding box center [844, 197] width 64 height 17
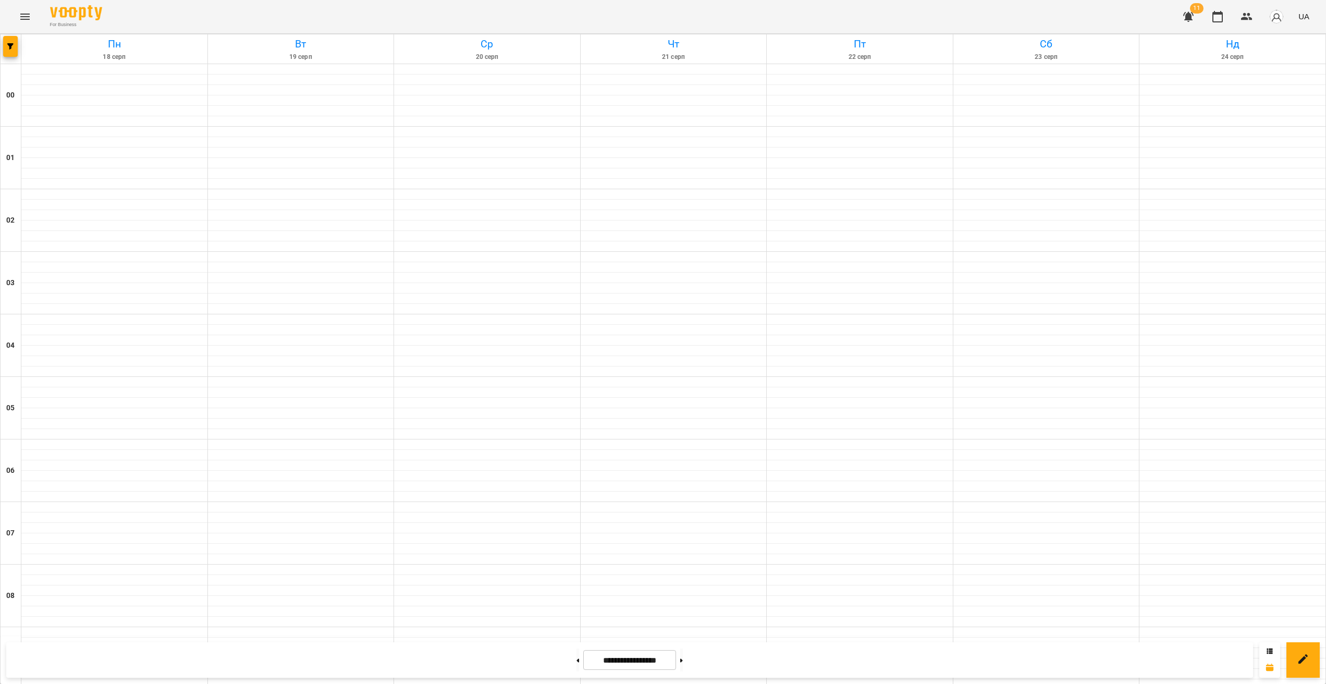
scroll to position [572, 0]
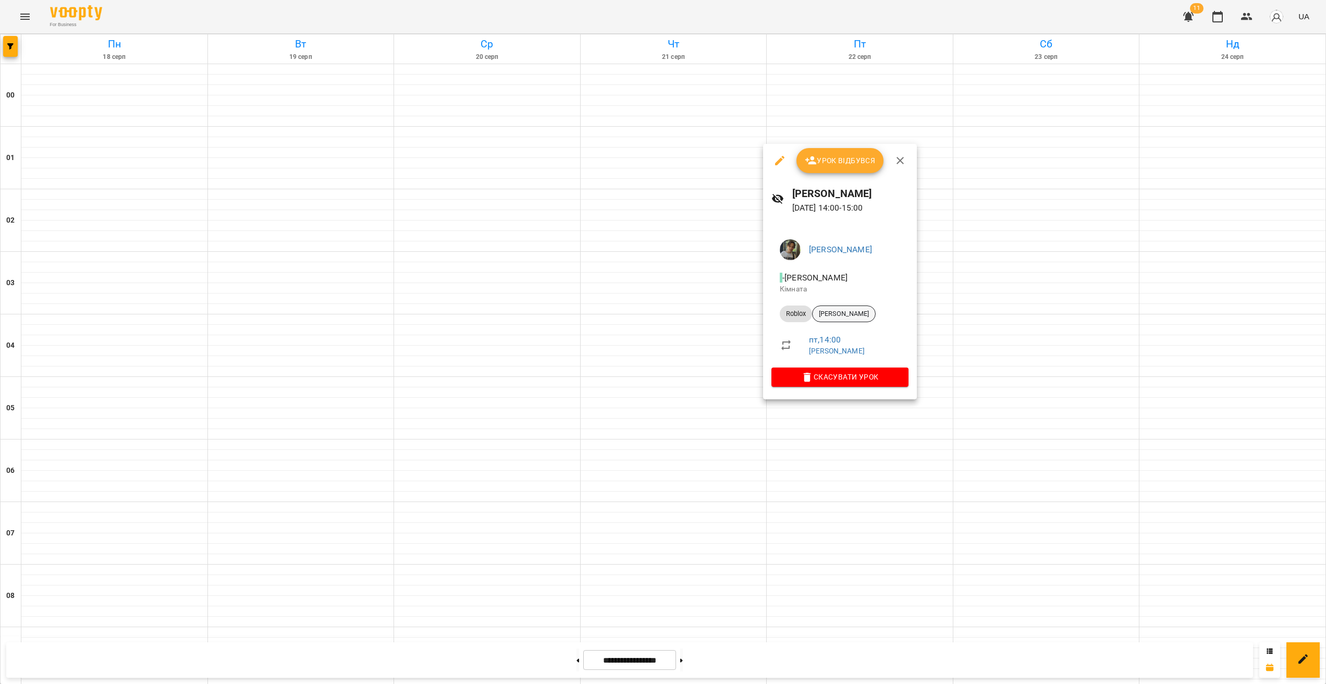
click at [826, 320] on div "[PERSON_NAME]" at bounding box center [844, 313] width 64 height 17
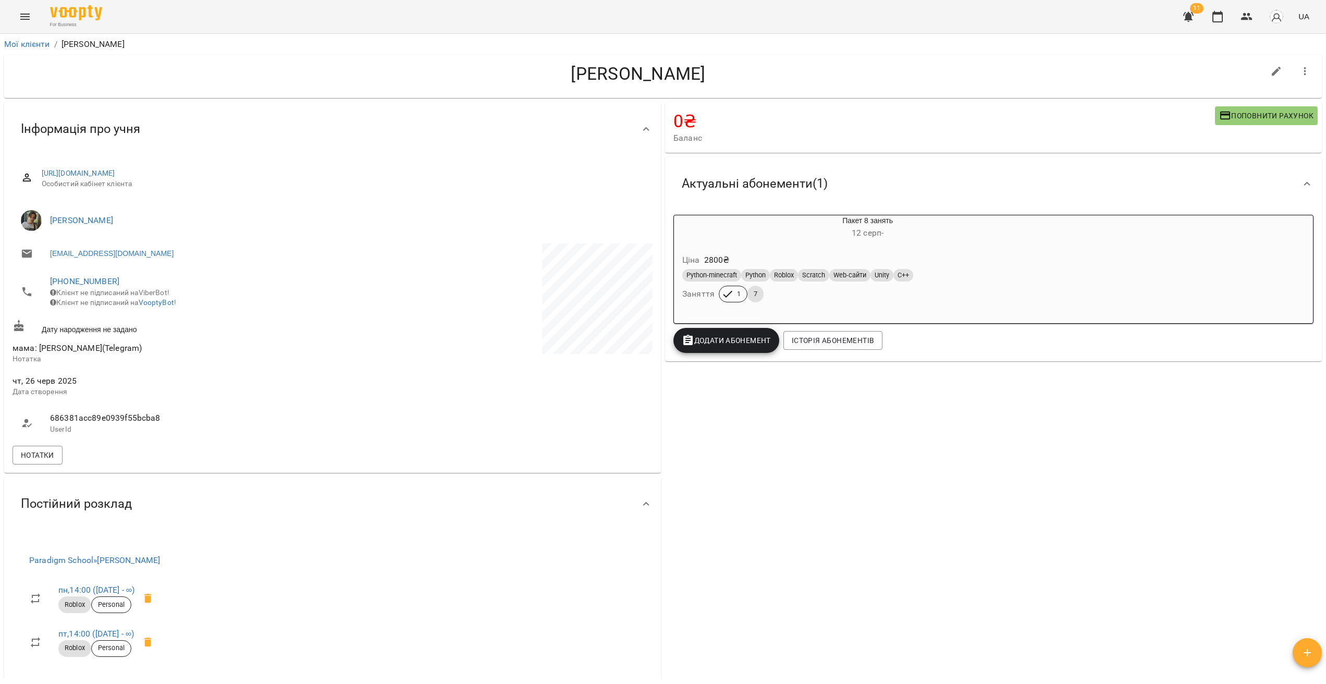
drag, startPoint x: 753, startPoint y: 443, endPoint x: 743, endPoint y: 438, distance: 11.2
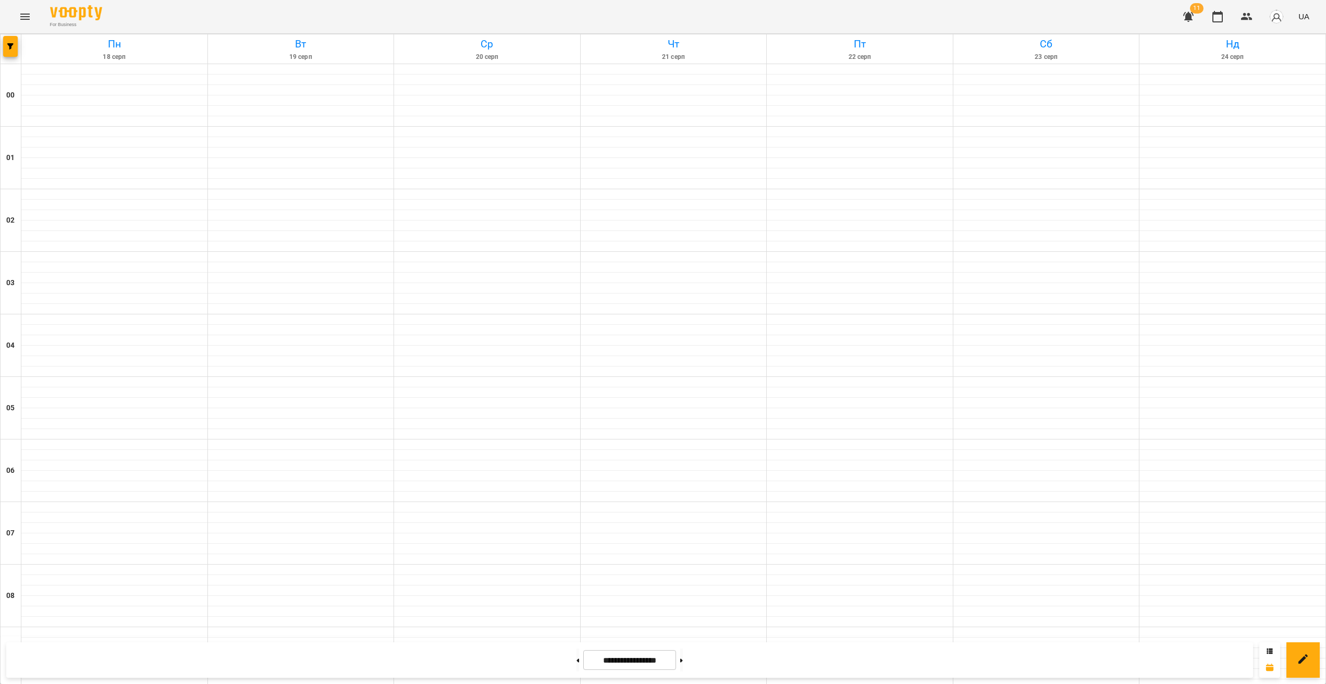
scroll to position [692, 0]
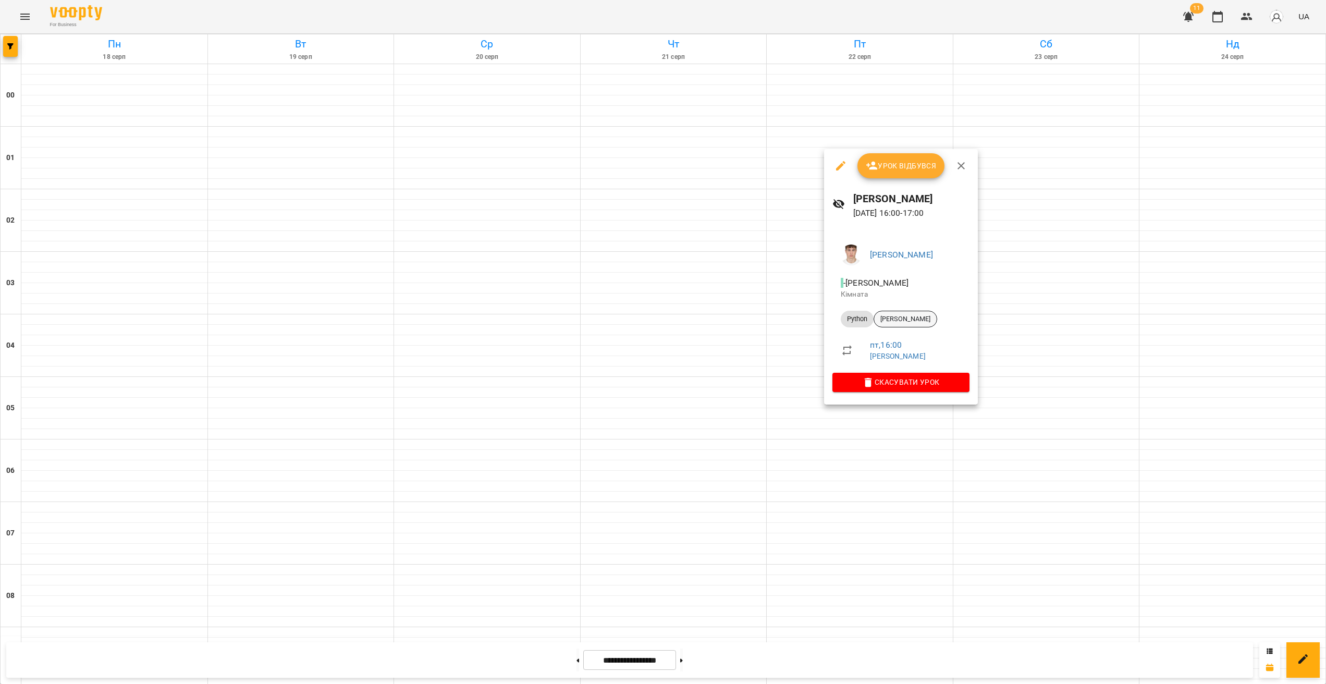
click at [892, 325] on div "[PERSON_NAME]" at bounding box center [906, 319] width 64 height 17
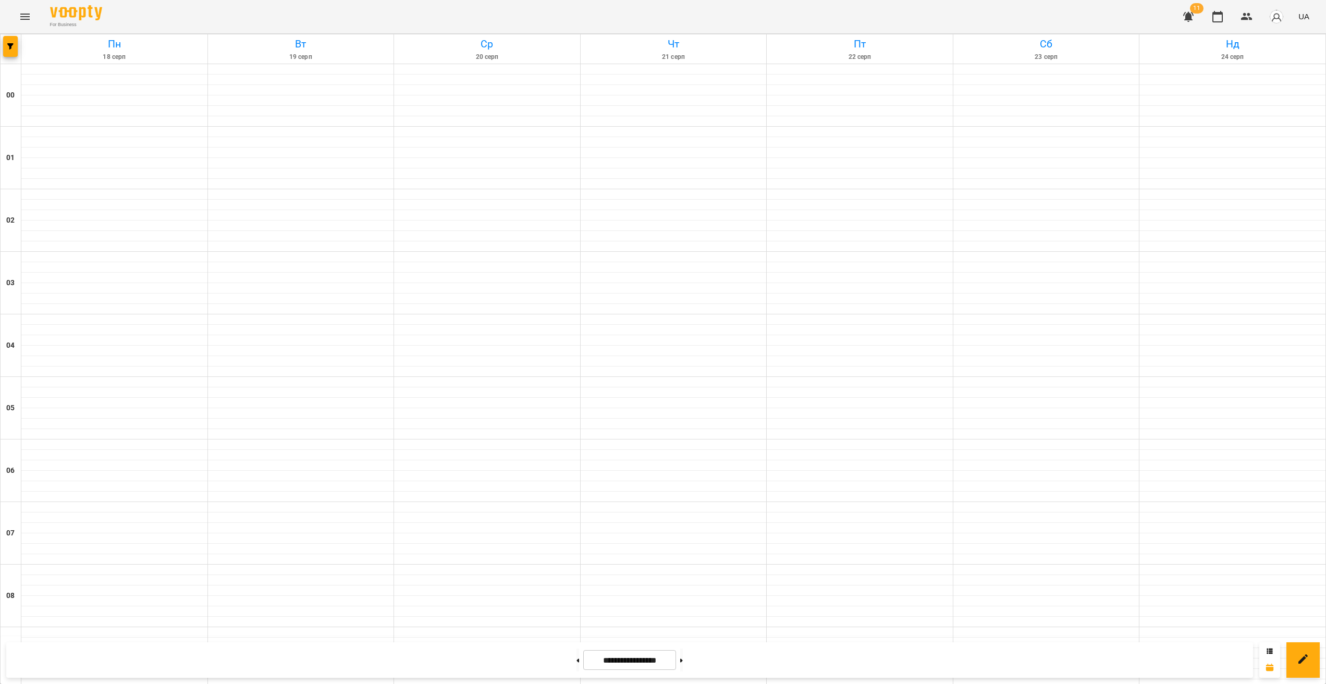
scroll to position [752, 0]
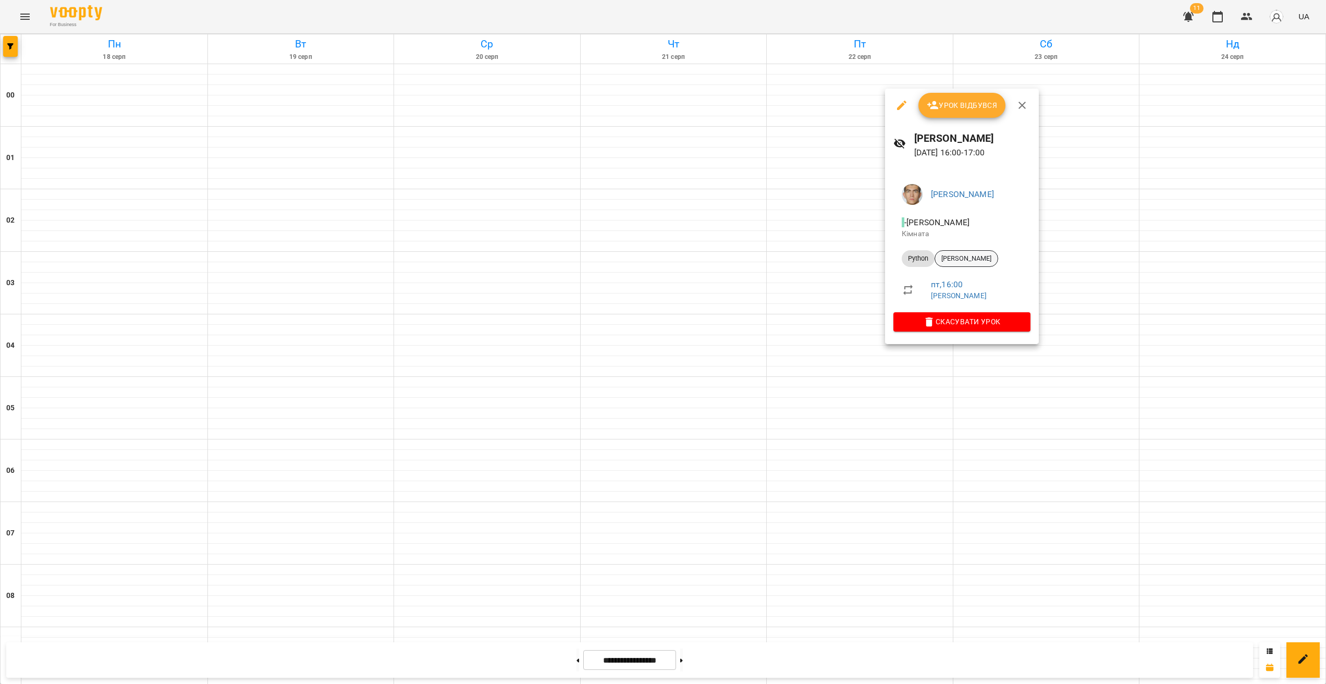
click at [962, 255] on span "[PERSON_NAME]" at bounding box center [966, 258] width 63 height 9
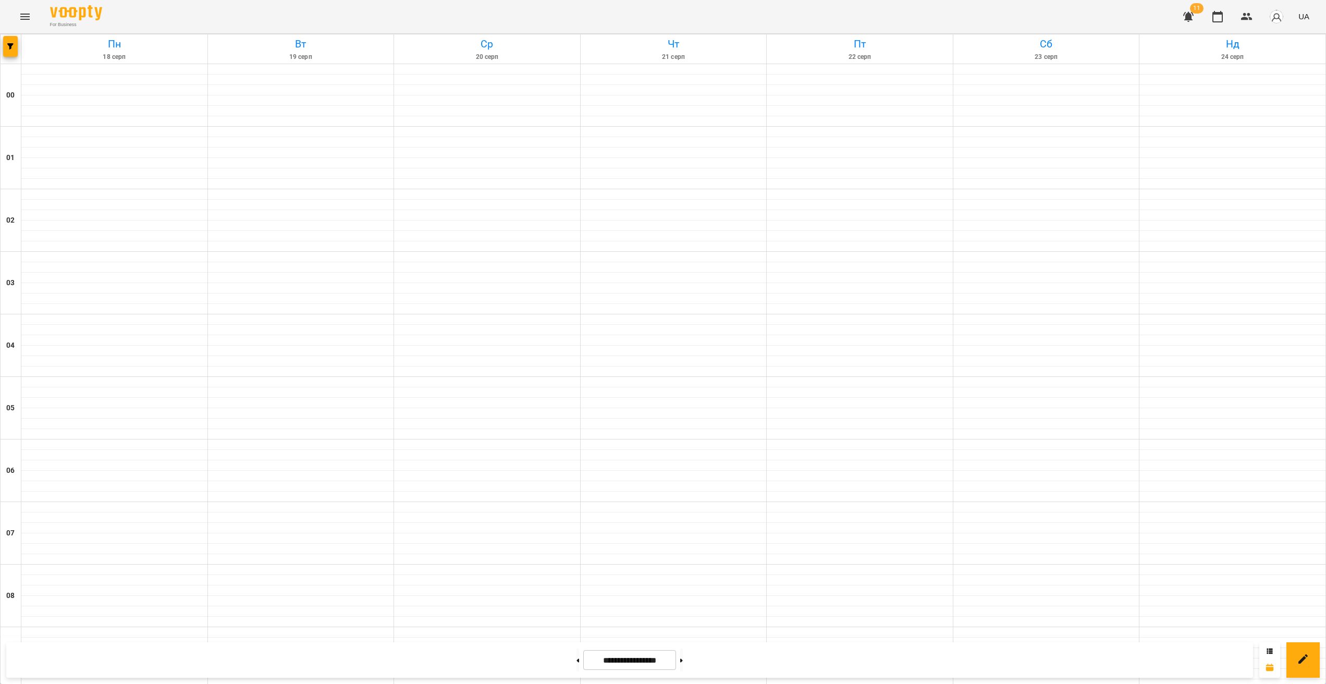
scroll to position [658, 0]
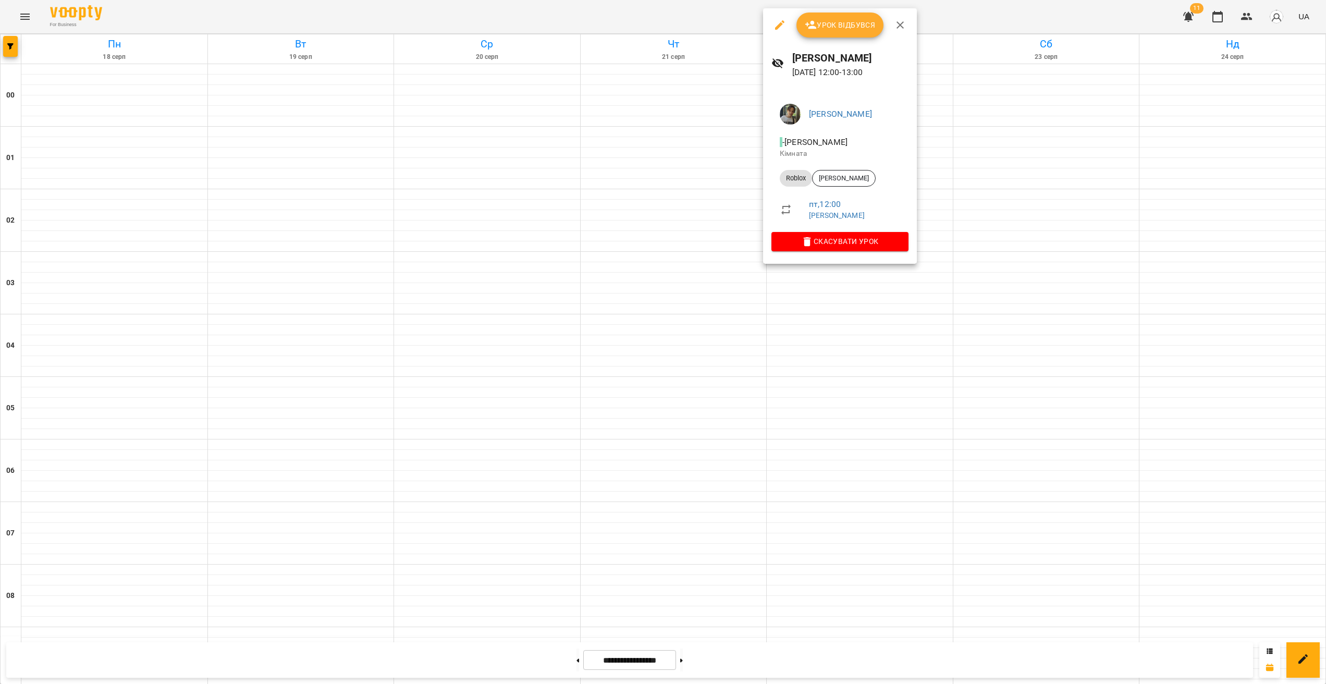
click at [826, 311] on div at bounding box center [663, 342] width 1326 height 684
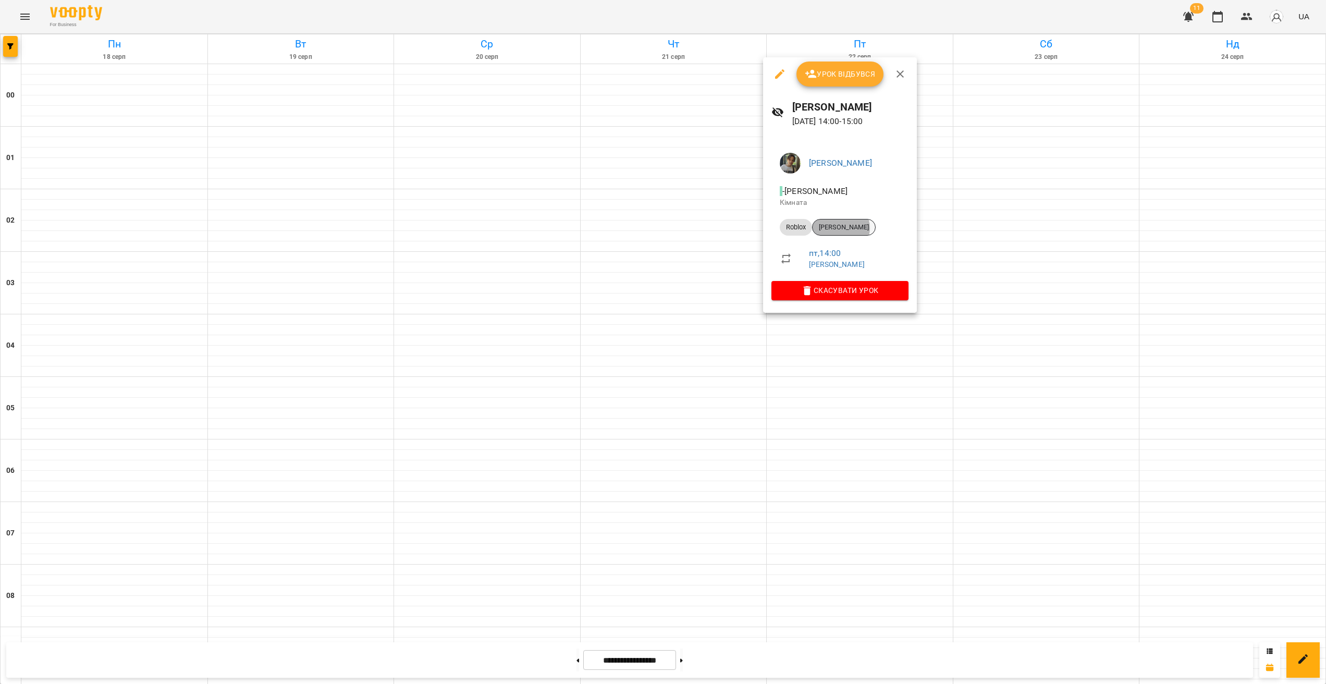
click at [841, 228] on span "[PERSON_NAME]" at bounding box center [844, 227] width 63 height 9
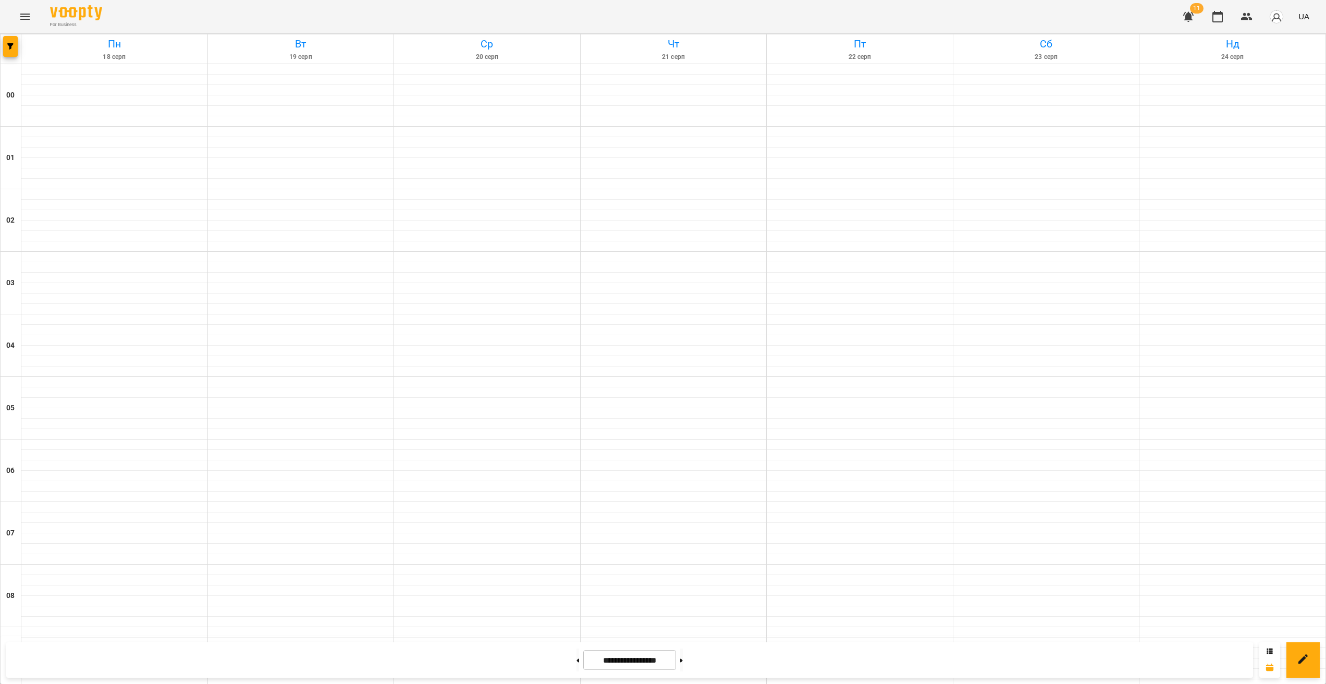
scroll to position [928, 0]
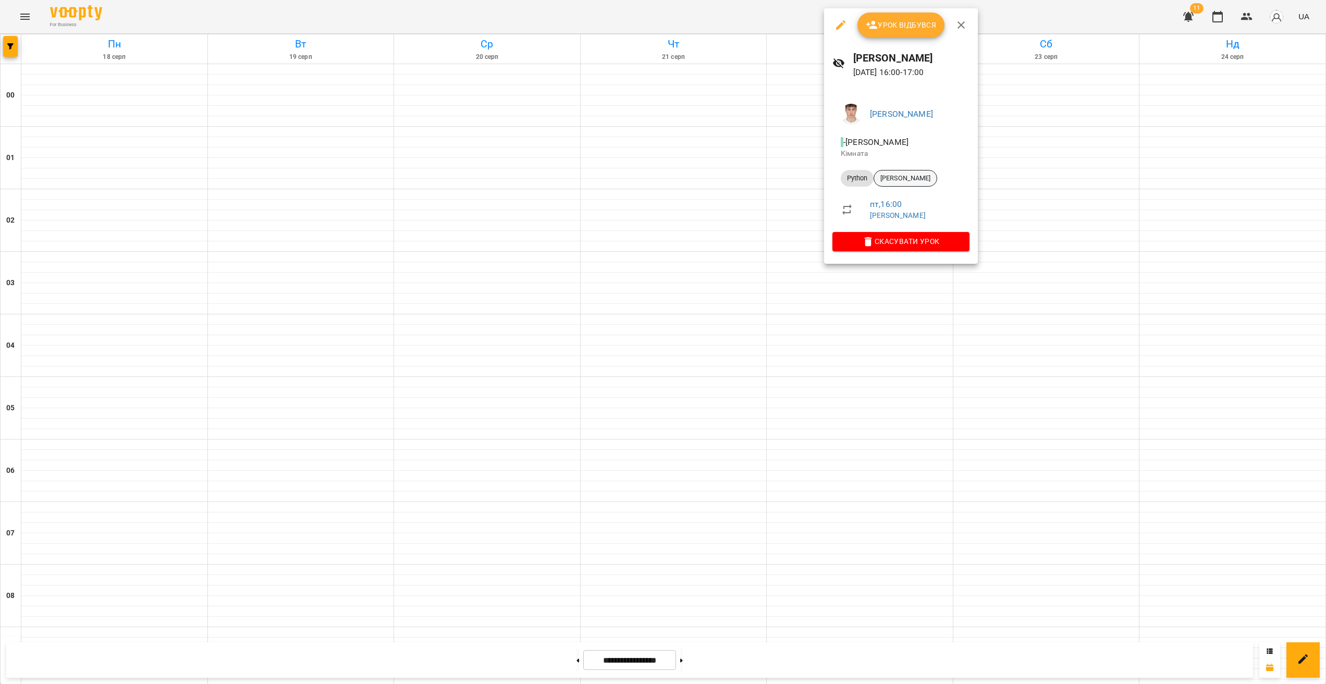
click at [895, 172] on div "[PERSON_NAME]" at bounding box center [906, 178] width 64 height 17
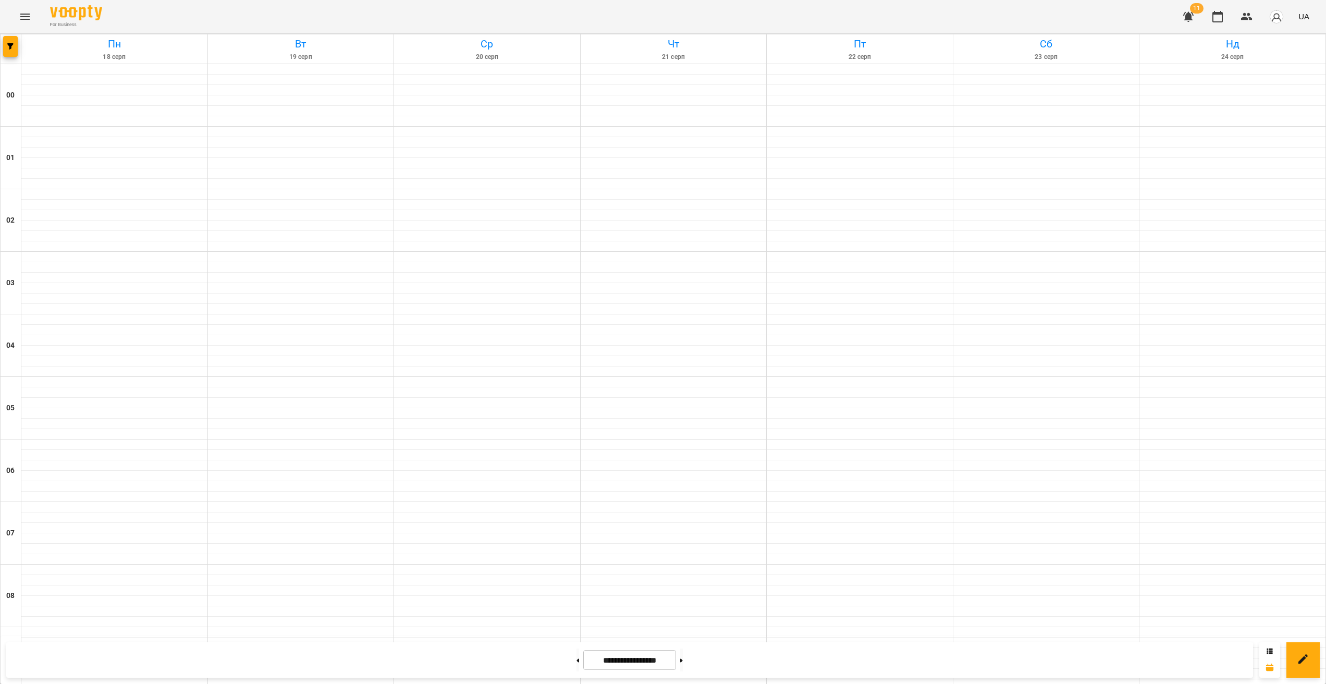
scroll to position [698, 0]
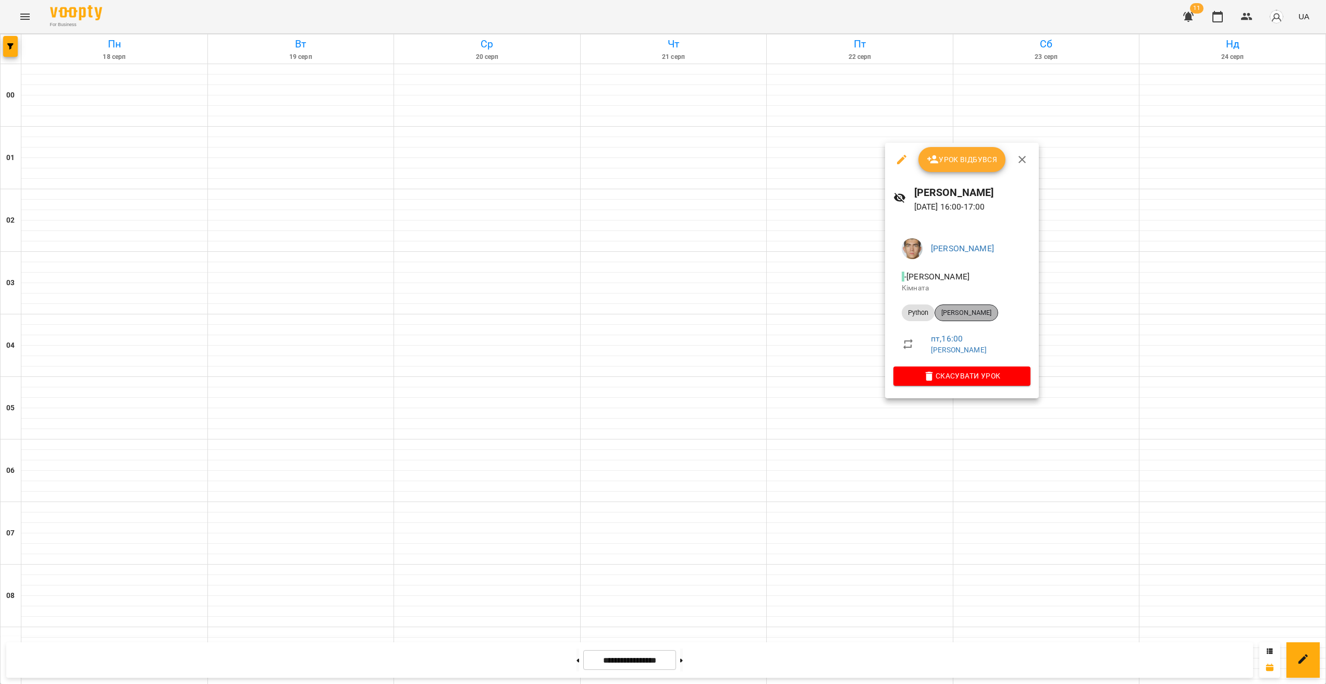
click at [967, 309] on span "[PERSON_NAME]" at bounding box center [966, 312] width 63 height 9
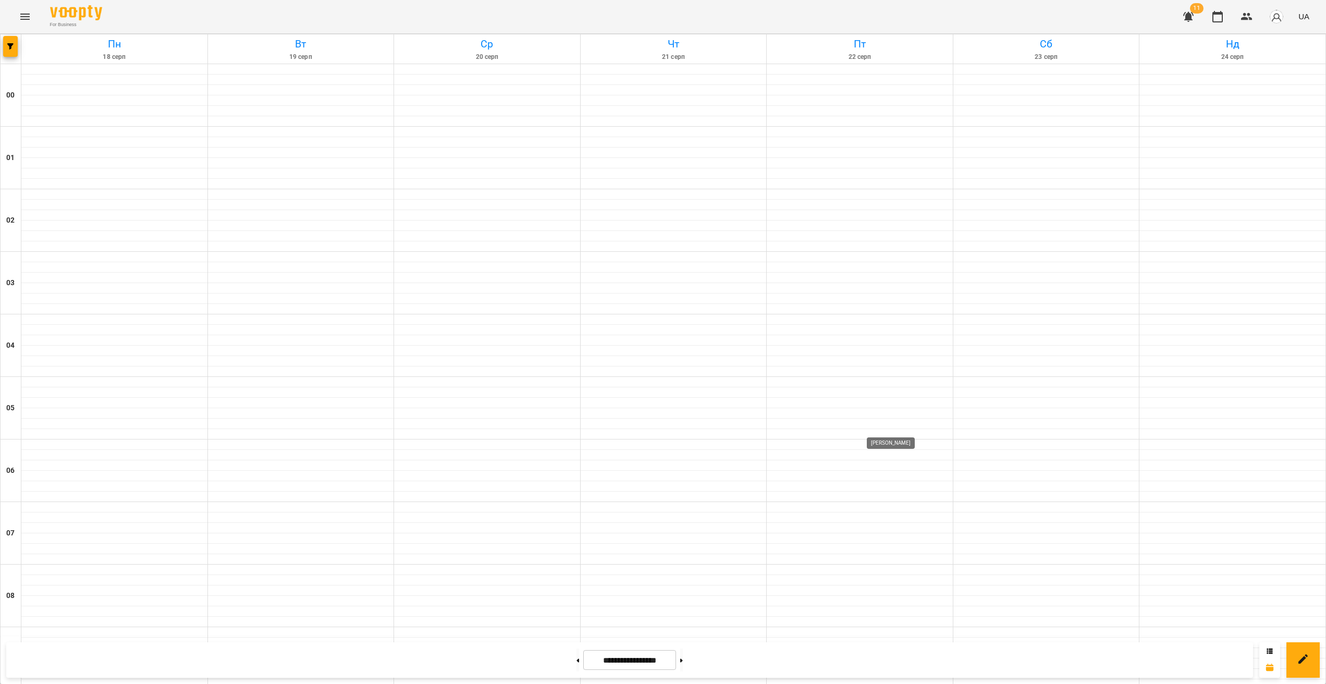
scroll to position [837, 0]
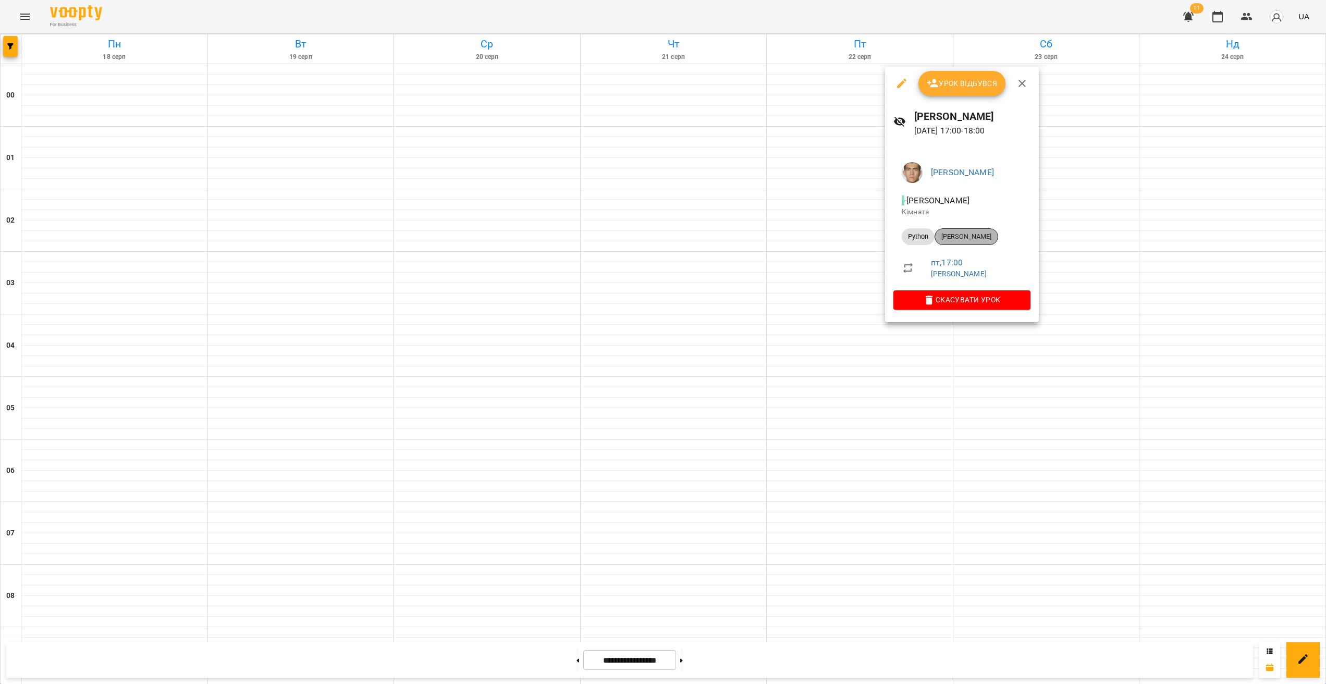
click at [964, 238] on span "[PERSON_NAME]" at bounding box center [966, 236] width 63 height 9
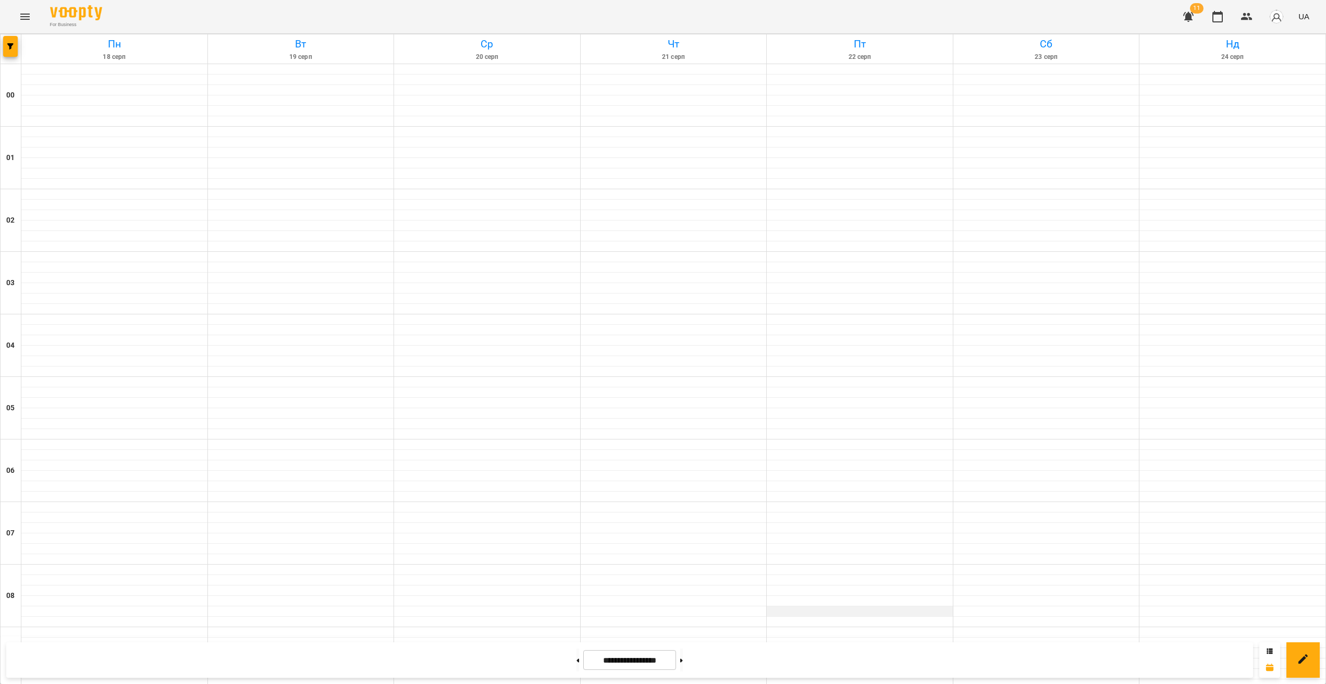
scroll to position [924, 0]
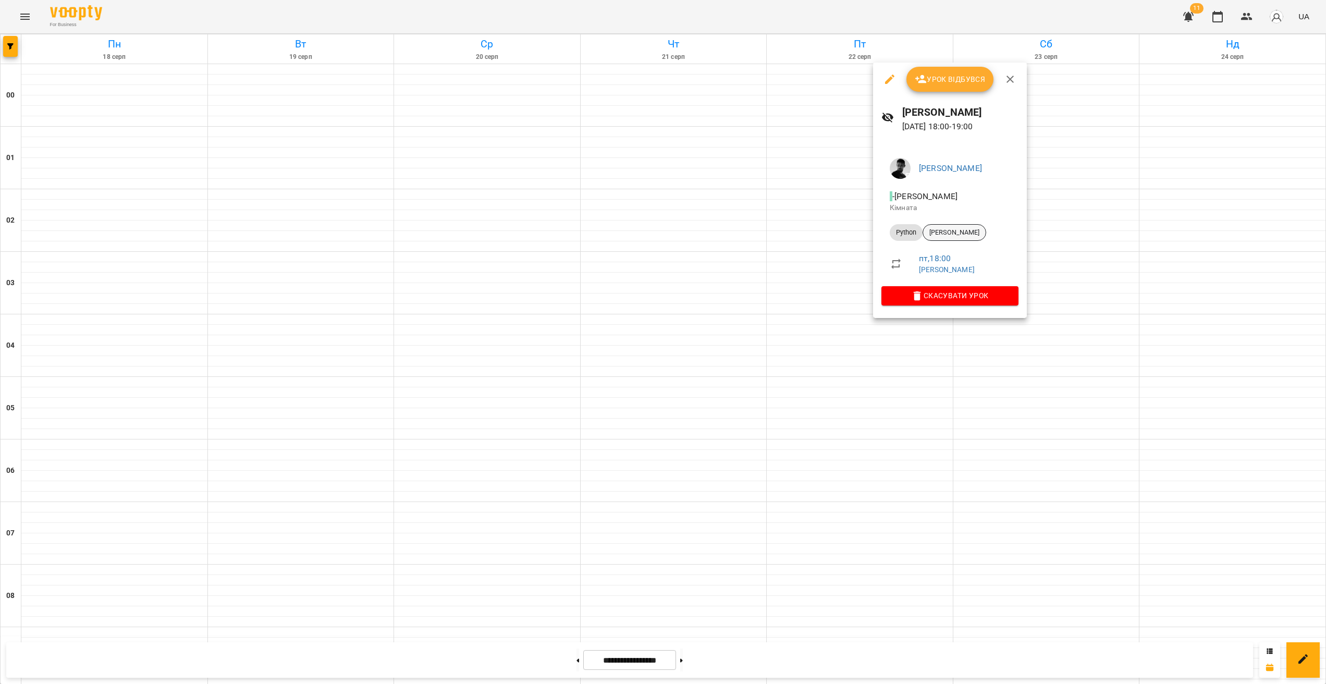
click at [968, 230] on span "[PERSON_NAME]" at bounding box center [954, 232] width 63 height 9
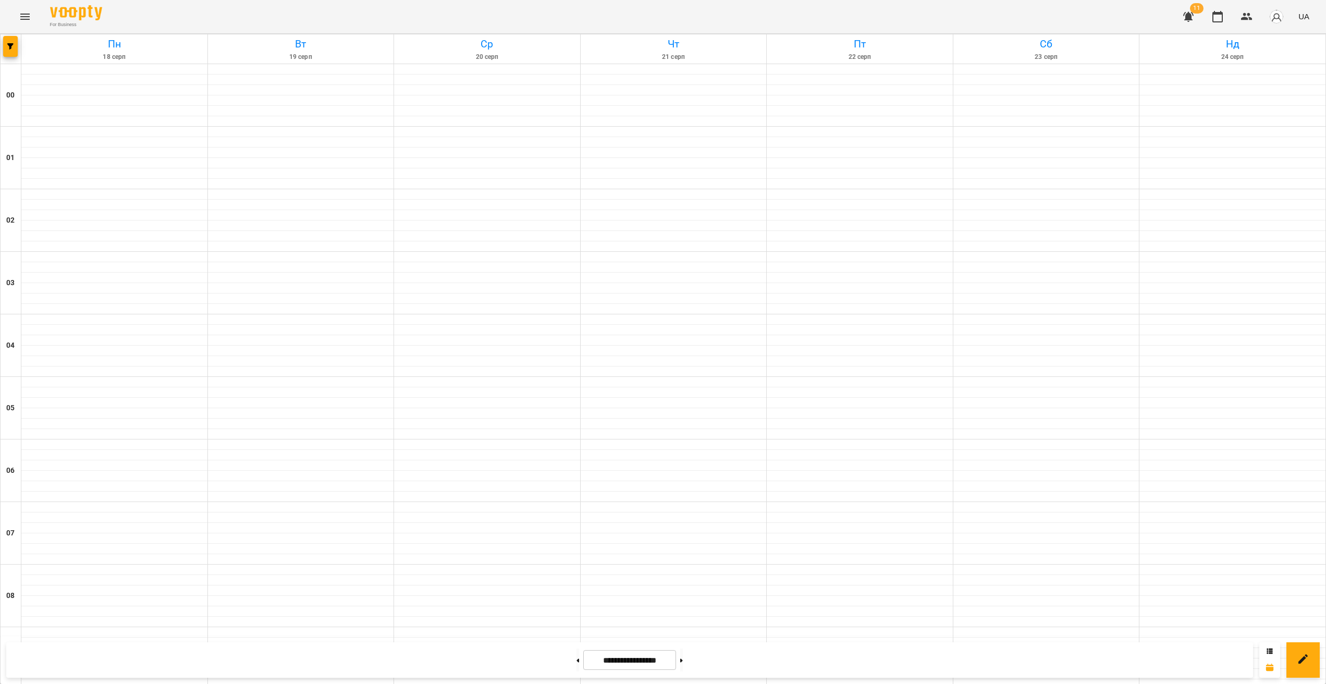
scroll to position [718, 0]
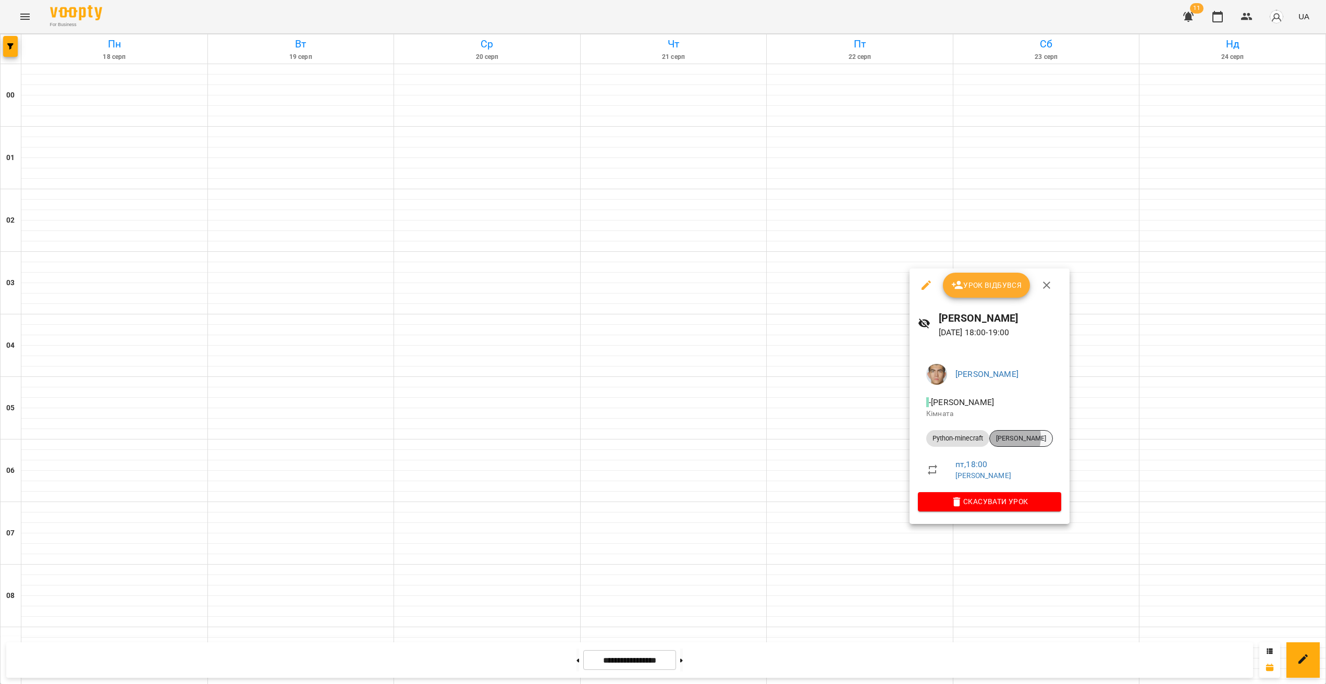
click at [1003, 437] on span "[PERSON_NAME]" at bounding box center [1021, 438] width 63 height 9
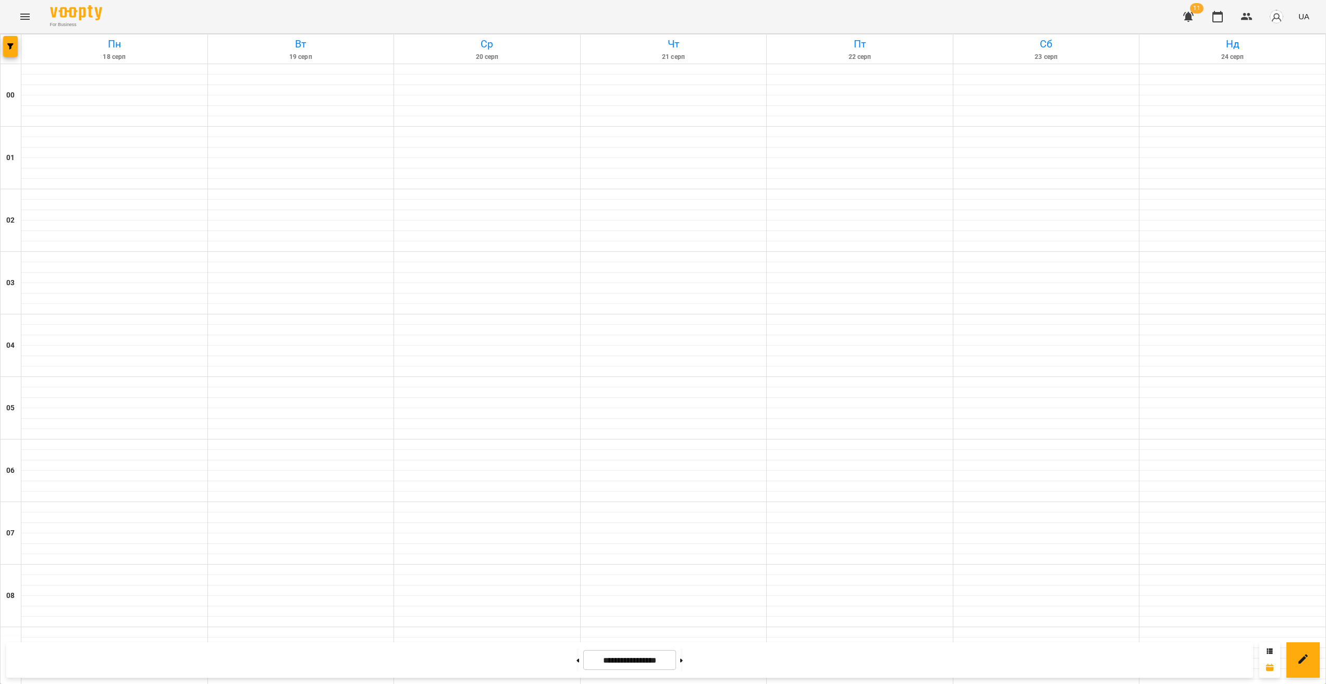
scroll to position [928, 0]
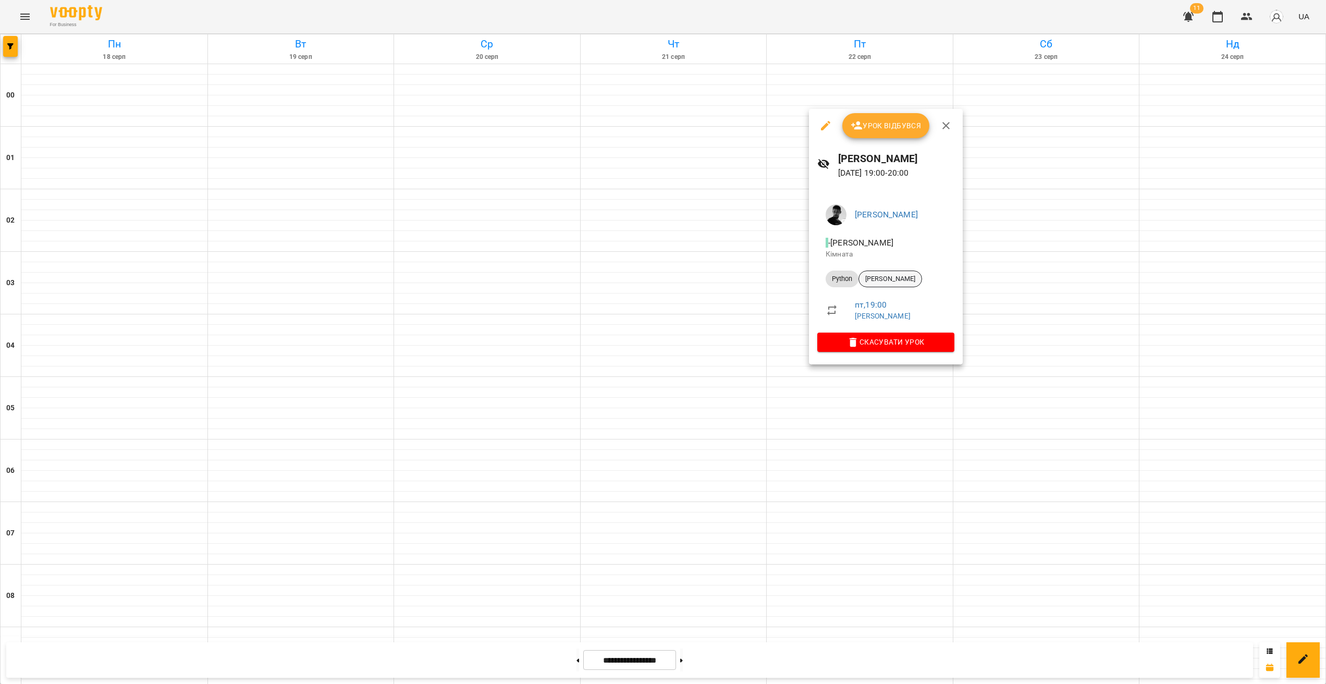
click at [887, 273] on div "[PERSON_NAME]" at bounding box center [891, 279] width 64 height 17
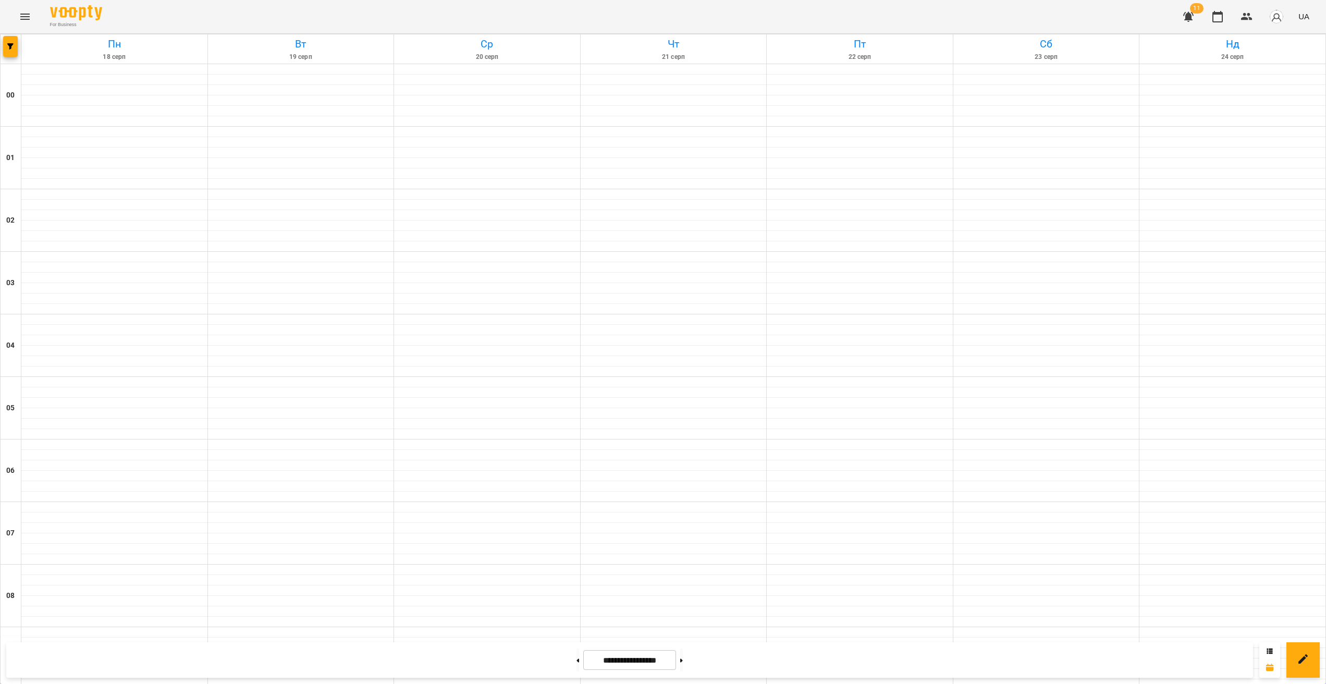
scroll to position [928, 0]
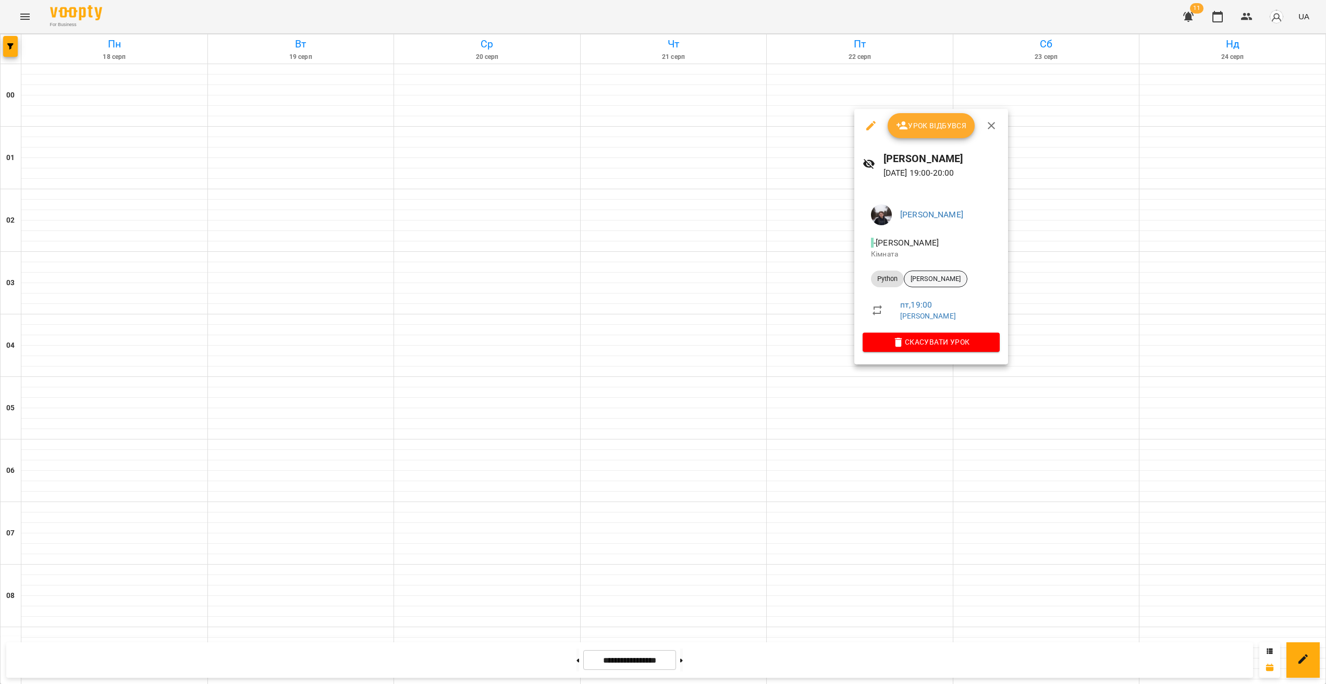
click at [946, 284] on div "[PERSON_NAME]" at bounding box center [936, 279] width 64 height 17
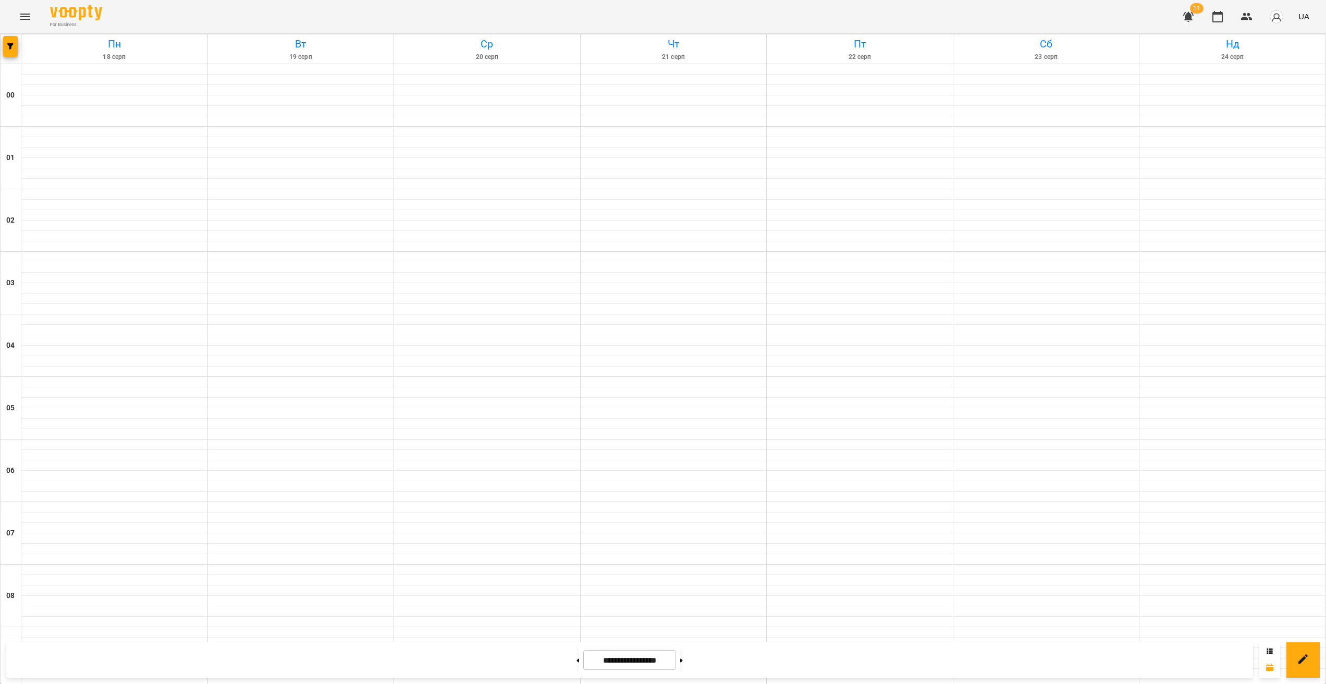
scroll to position [899, 0]
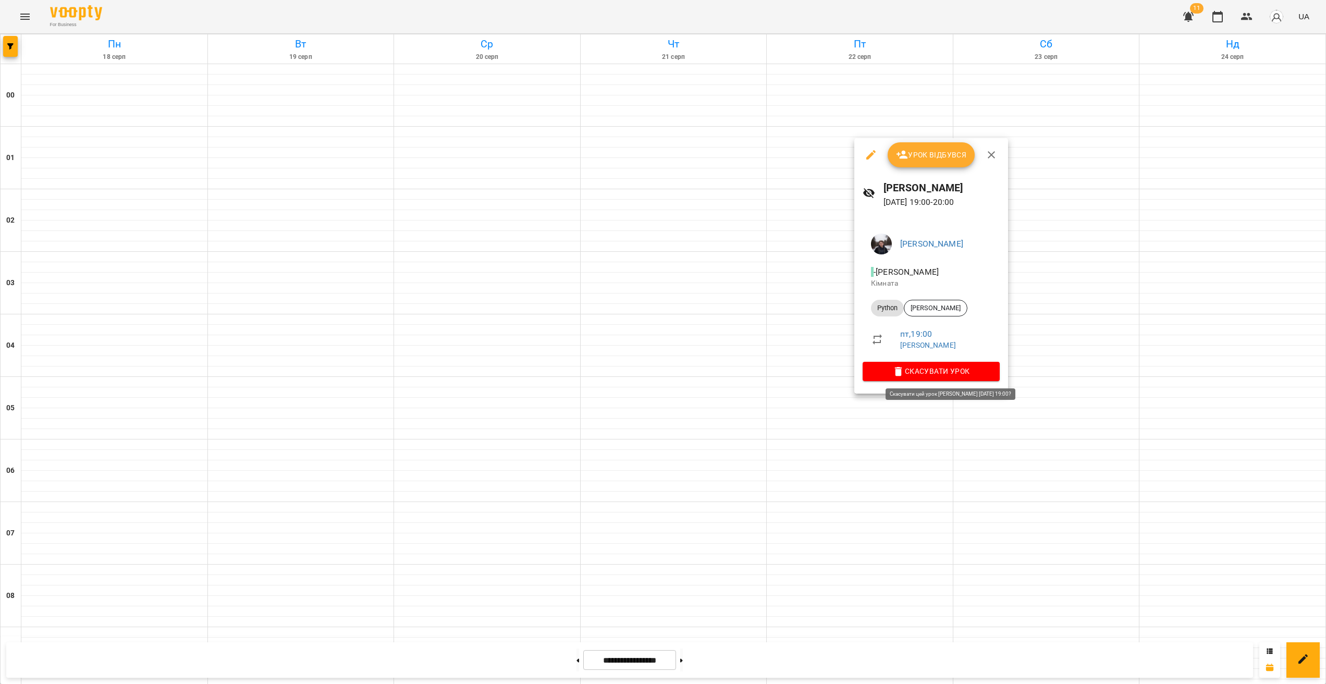
click at [925, 365] on span "Скасувати Урок" at bounding box center [931, 371] width 120 height 13
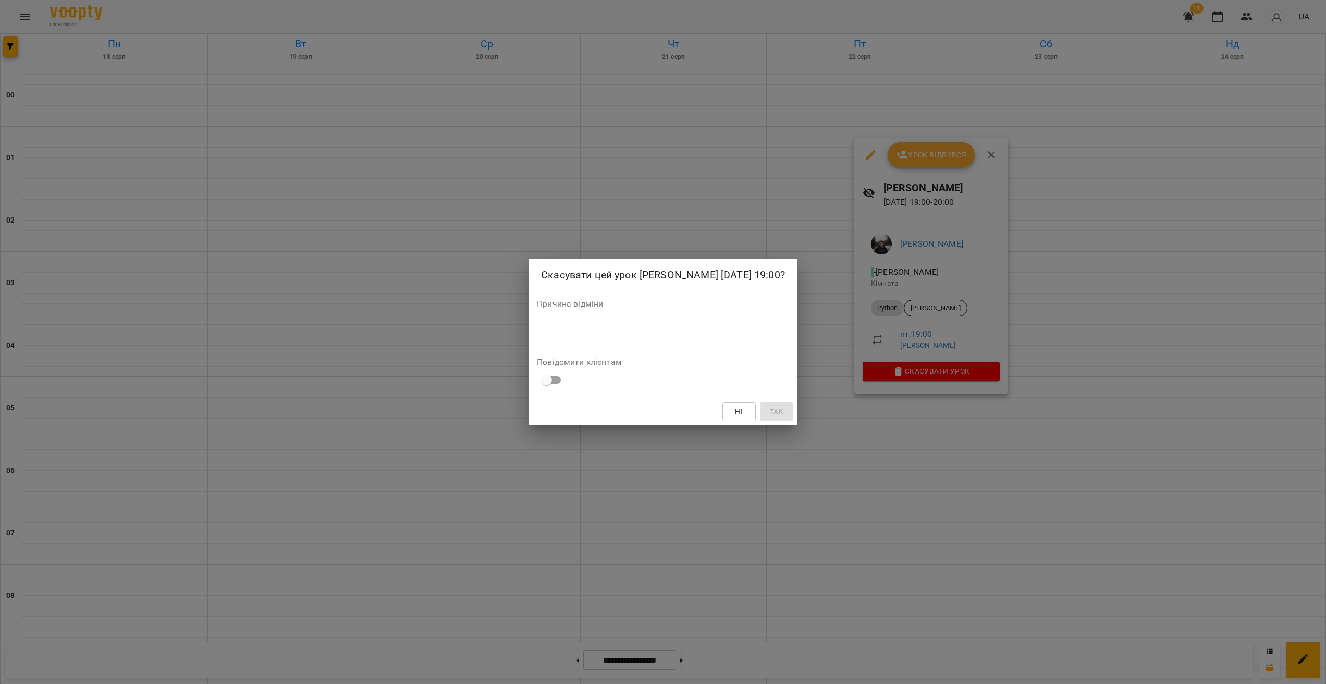
click at [660, 337] on div "*" at bounding box center [663, 329] width 252 height 17
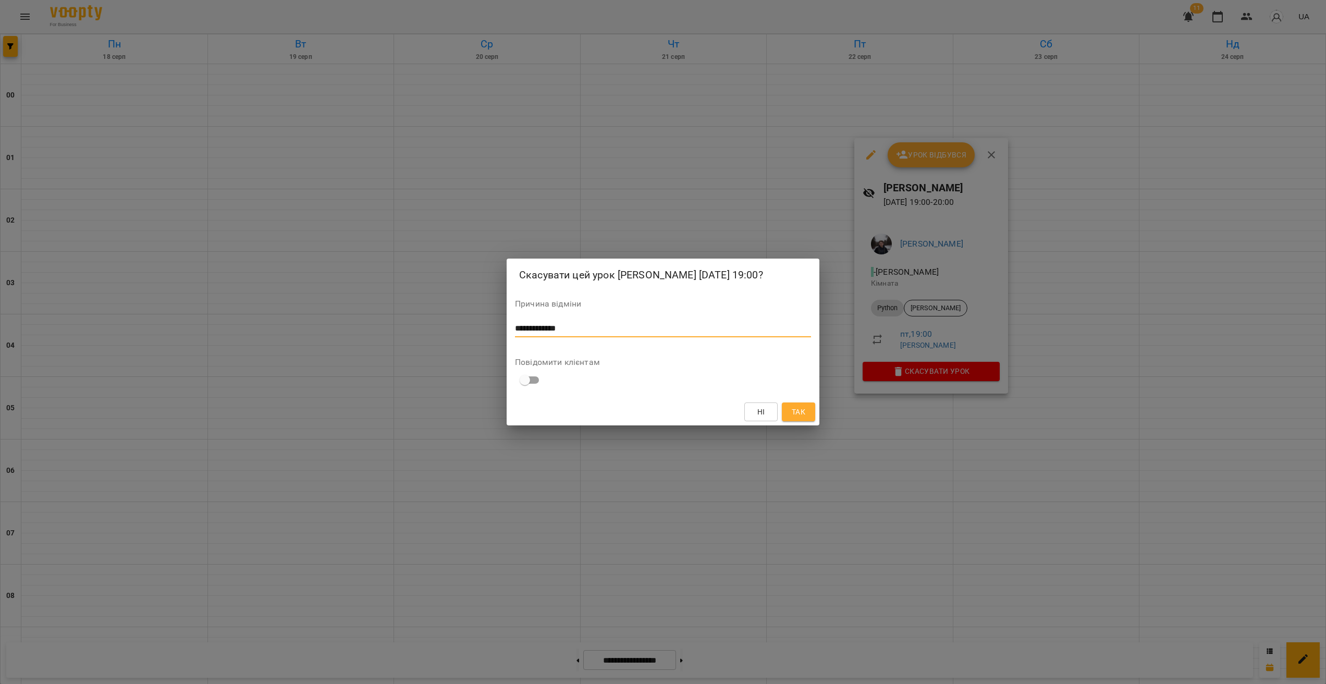
type textarea "**********"
click at [797, 418] on span "Так" at bounding box center [799, 412] width 14 height 13
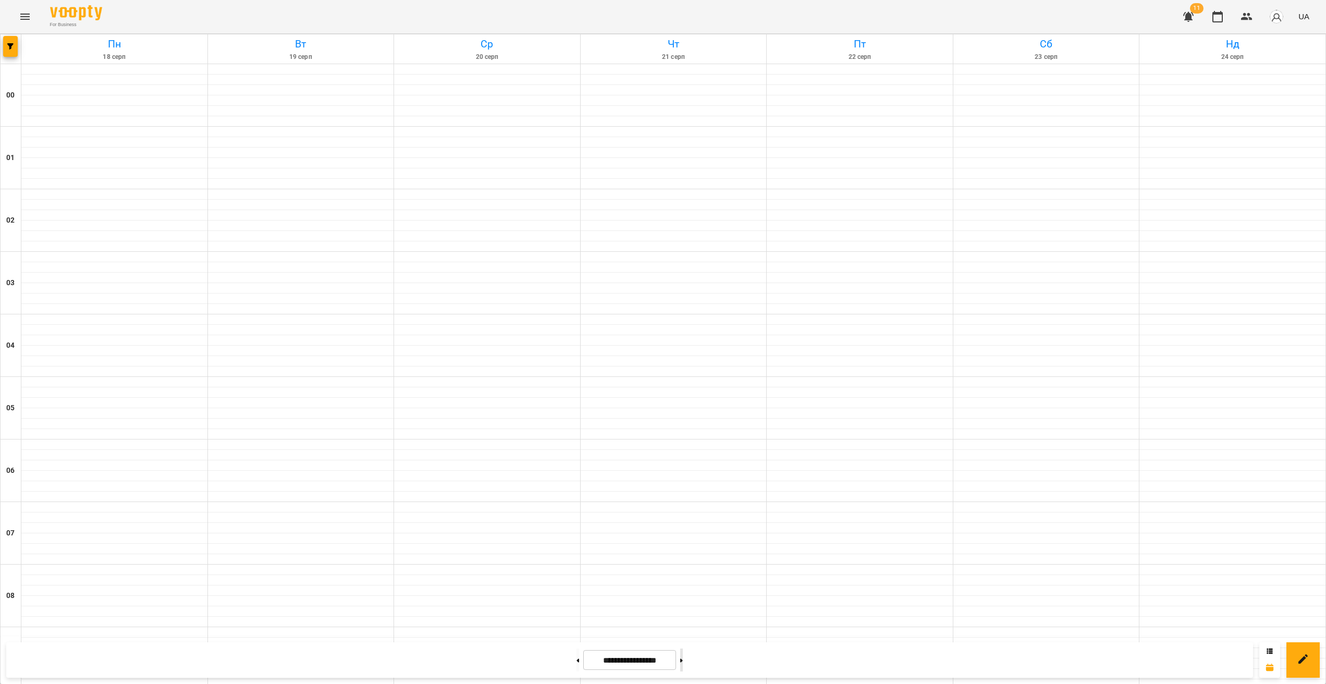
click at [683, 666] on button at bounding box center [681, 660] width 3 height 23
type input "**********"
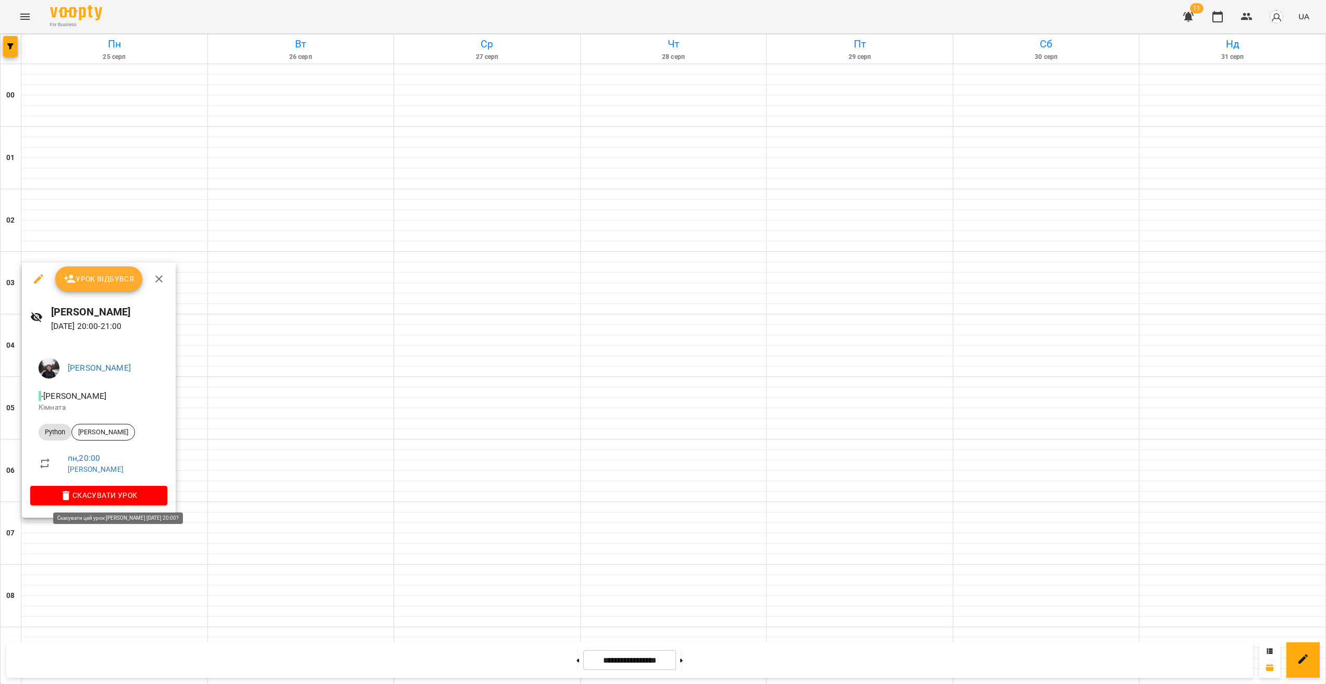
click at [127, 497] on span "Скасувати Урок" at bounding box center [99, 495] width 120 height 13
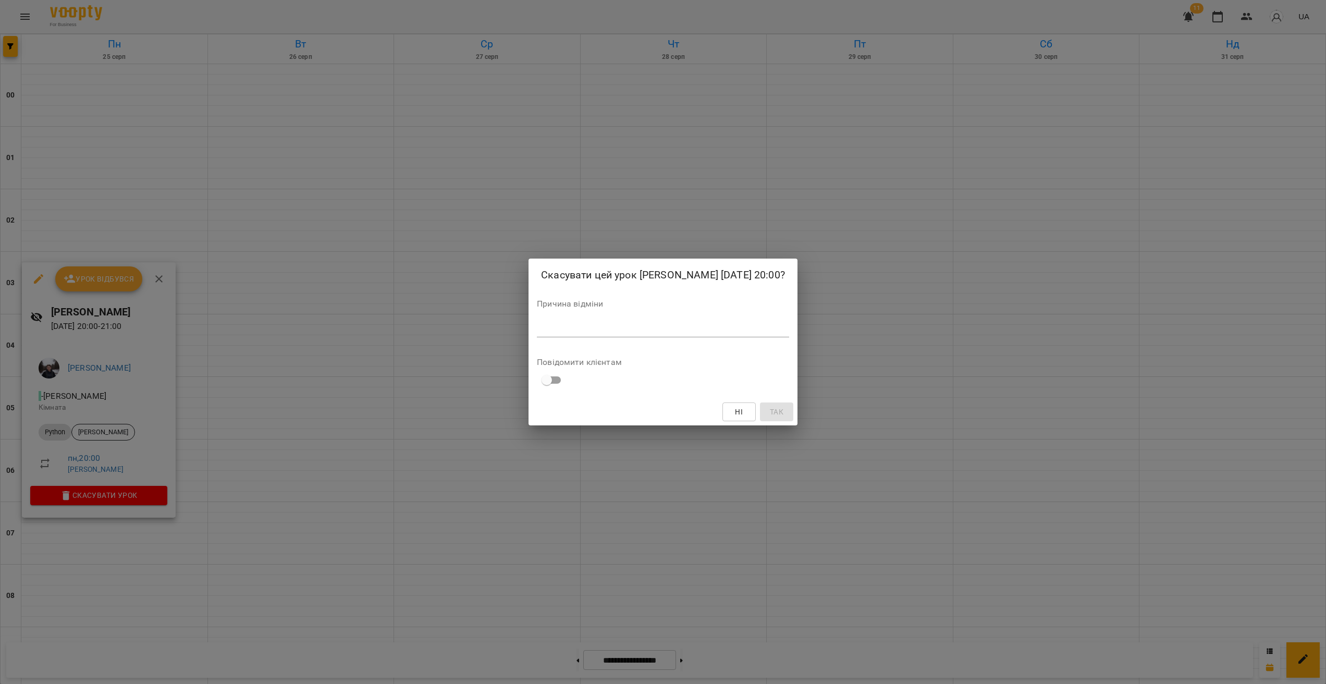
click at [576, 334] on textarea at bounding box center [663, 329] width 252 height 10
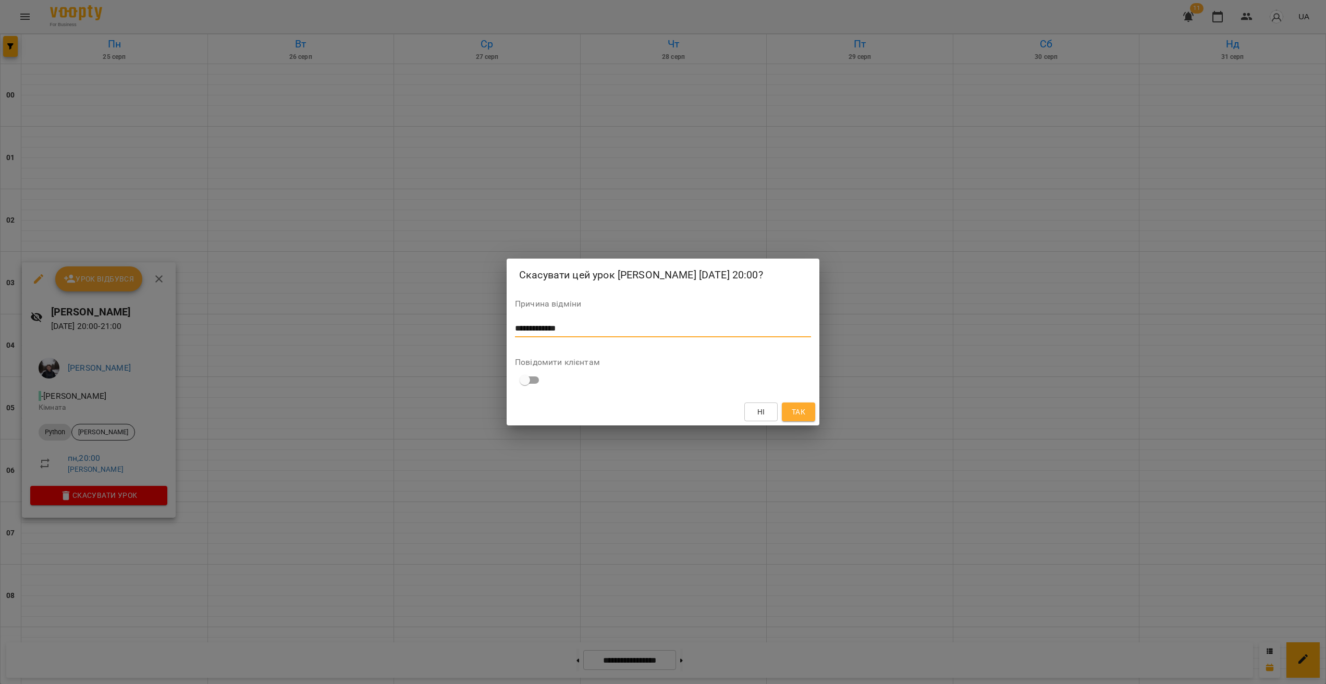
type textarea "**********"
click at [799, 418] on span "Так" at bounding box center [799, 412] width 14 height 13
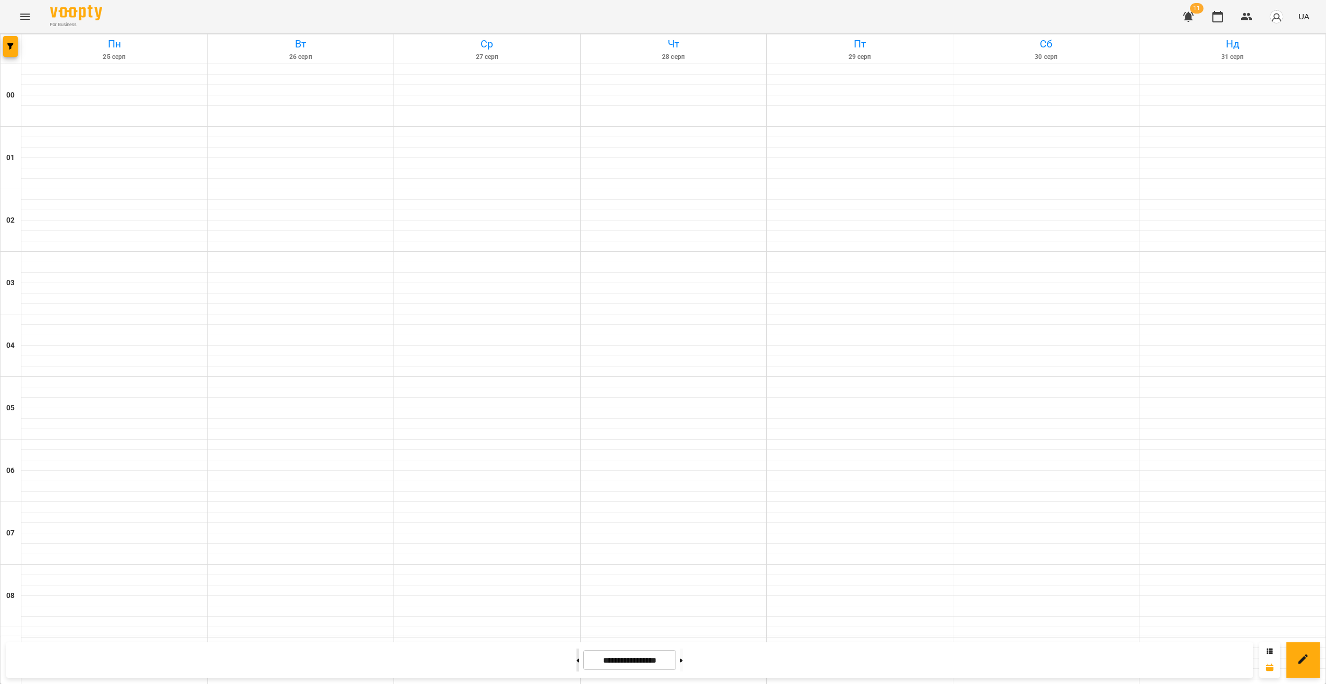
click at [577, 660] on button at bounding box center [578, 660] width 3 height 23
type input "**********"
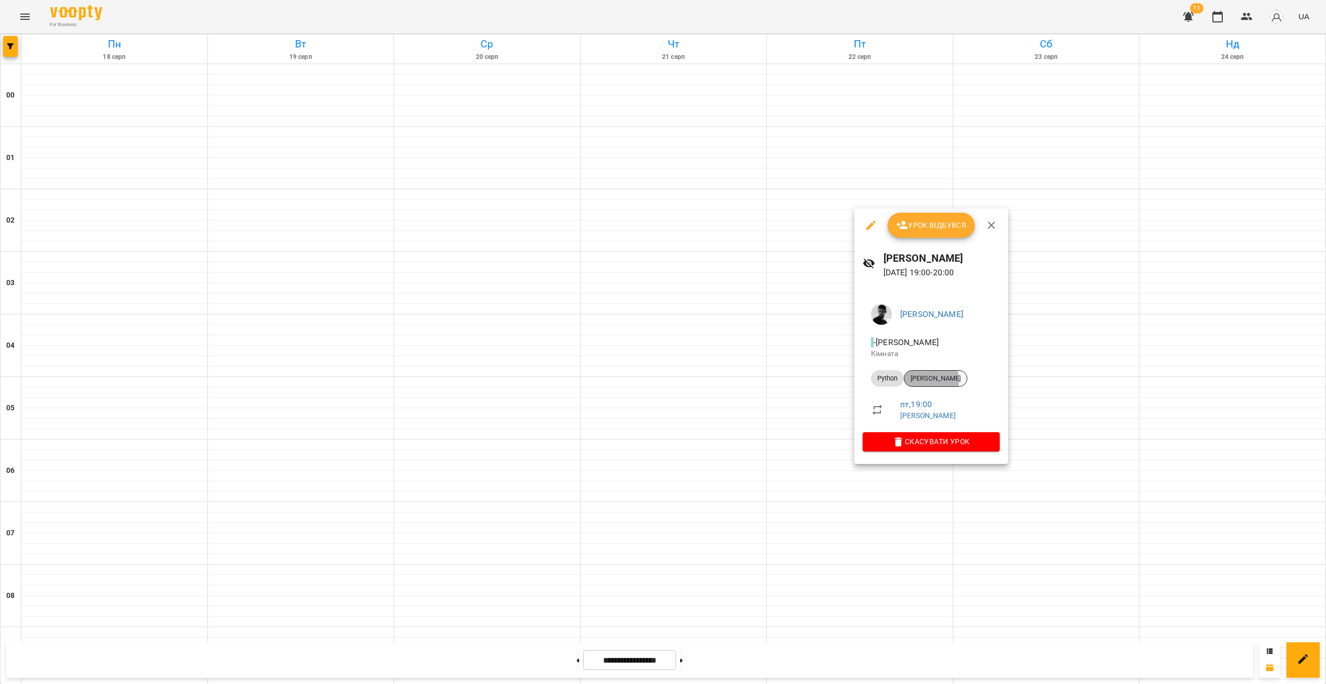
click at [924, 380] on span "[PERSON_NAME]" at bounding box center [935, 378] width 63 height 9
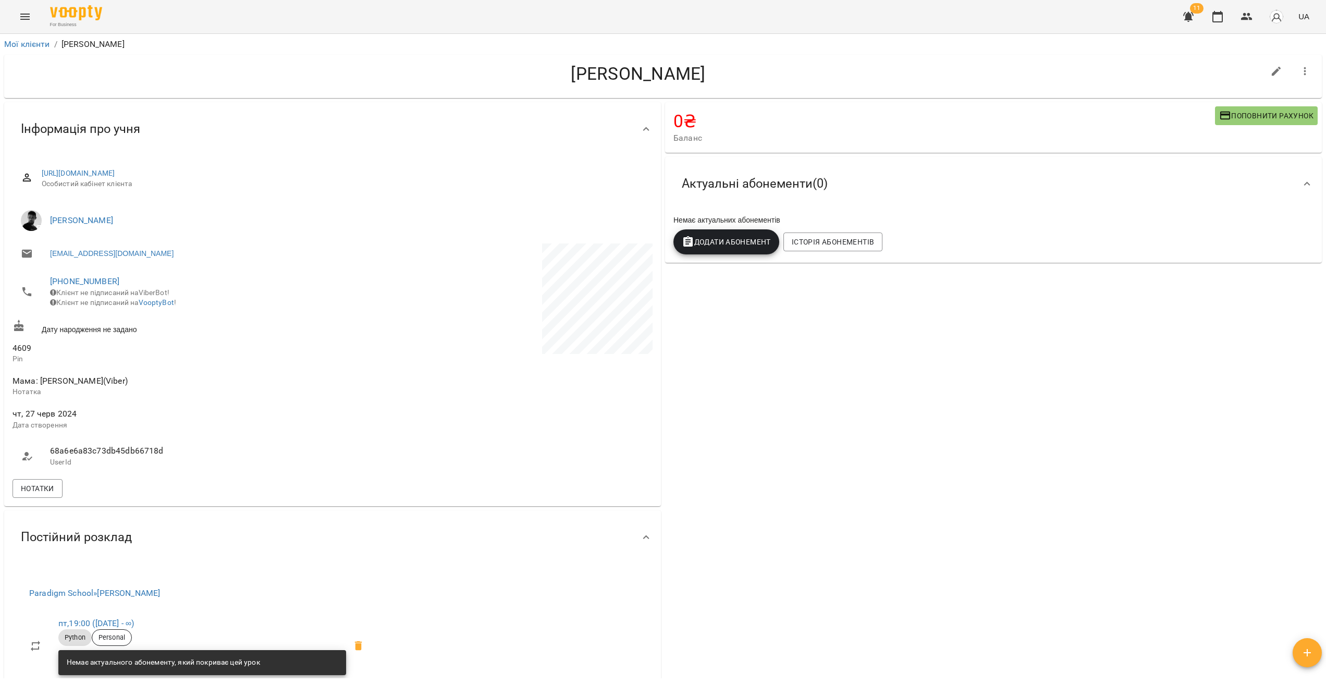
drag, startPoint x: 740, startPoint y: 445, endPoint x: 731, endPoint y: 438, distance: 10.8
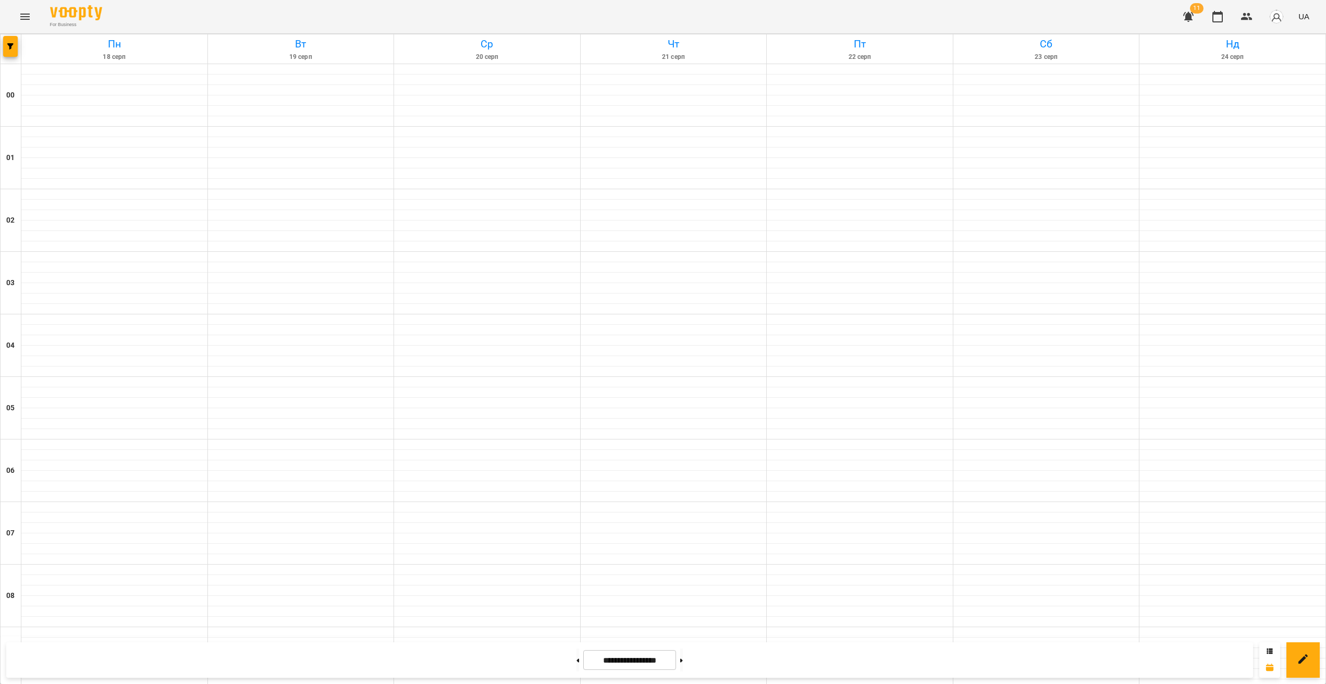
scroll to position [928, 0]
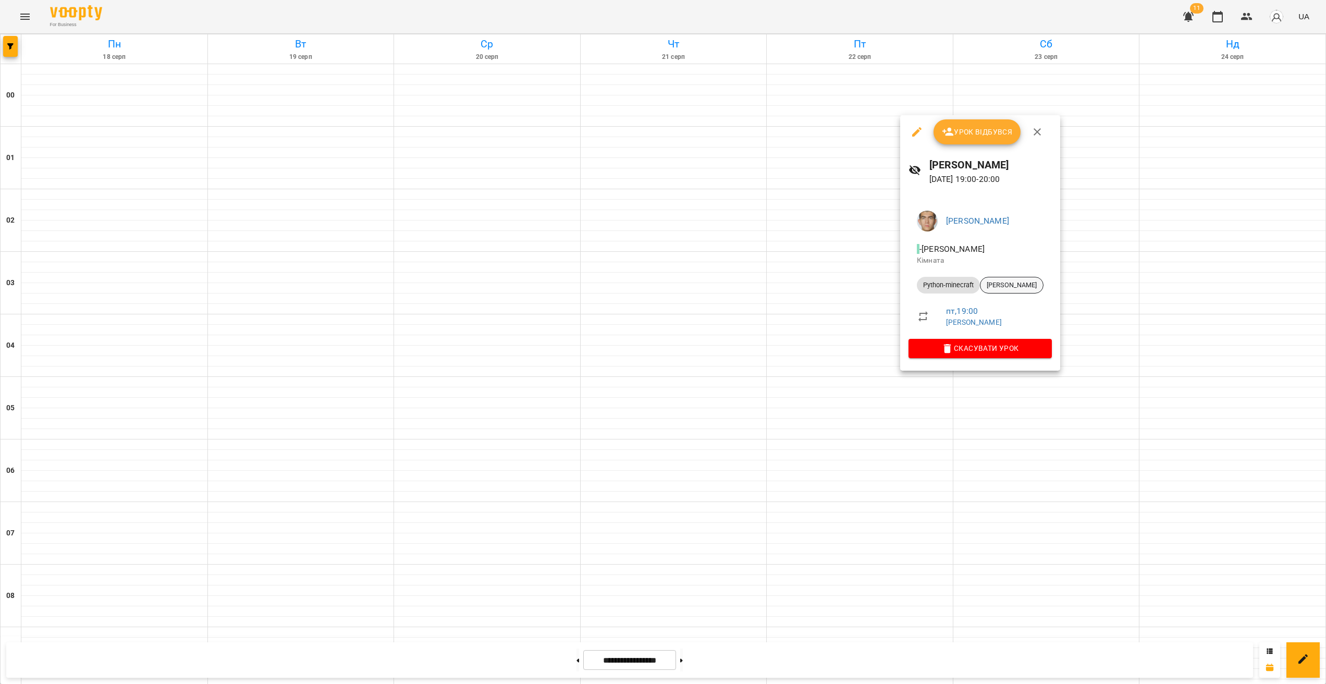
click at [993, 285] on span "[PERSON_NAME]" at bounding box center [1012, 284] width 63 height 9
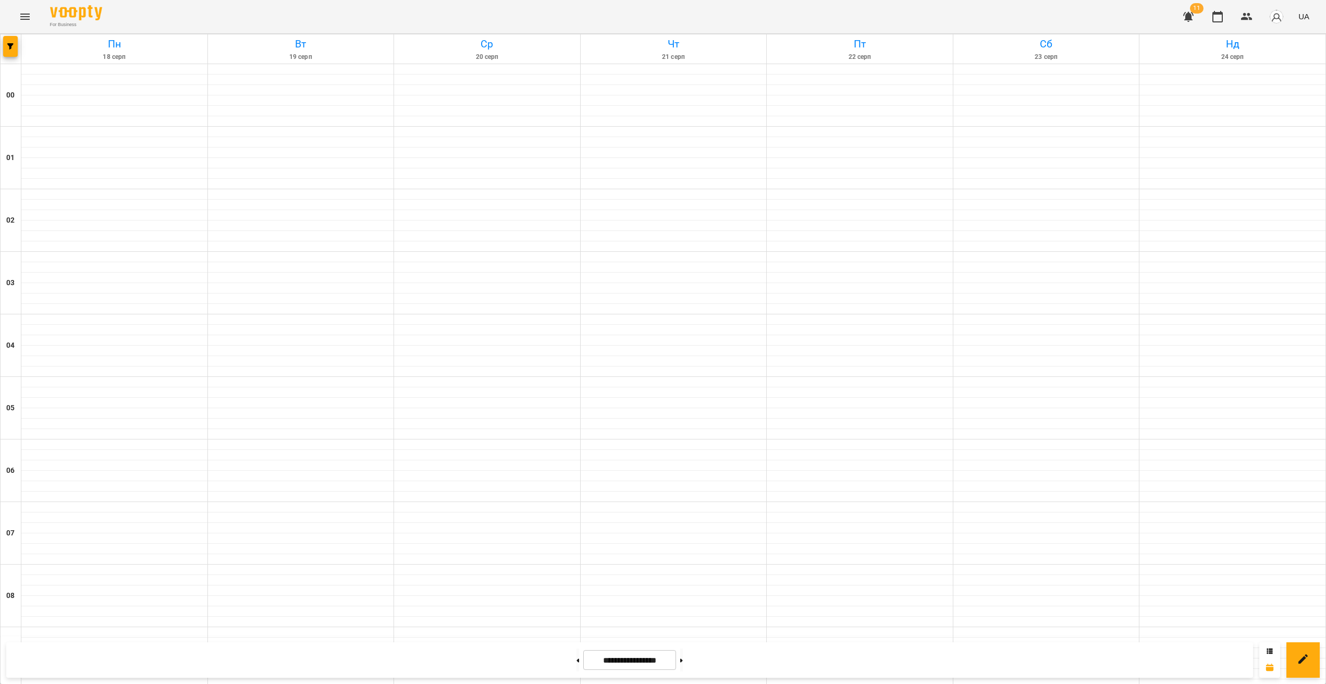
scroll to position [928, 0]
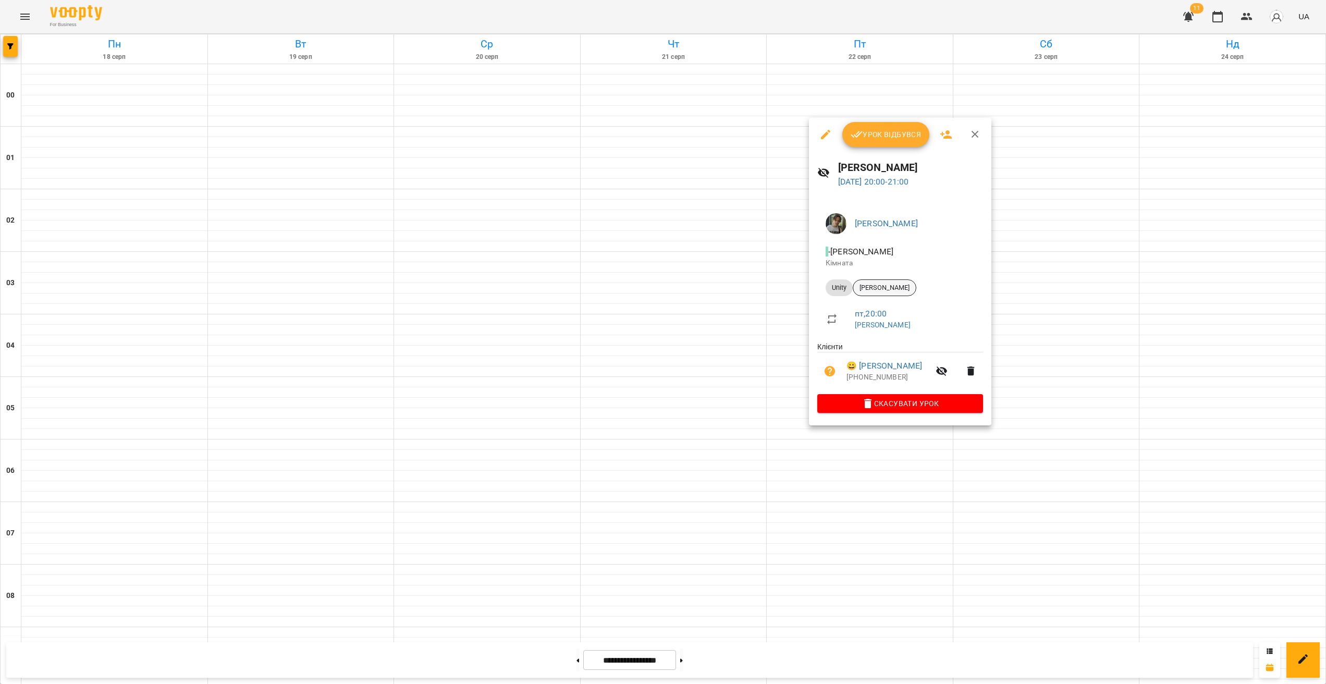
click at [878, 295] on li "Unity [PERSON_NAME]" at bounding box center [900, 287] width 166 height 25
click at [883, 288] on span "[PERSON_NAME]" at bounding box center [884, 287] width 63 height 9
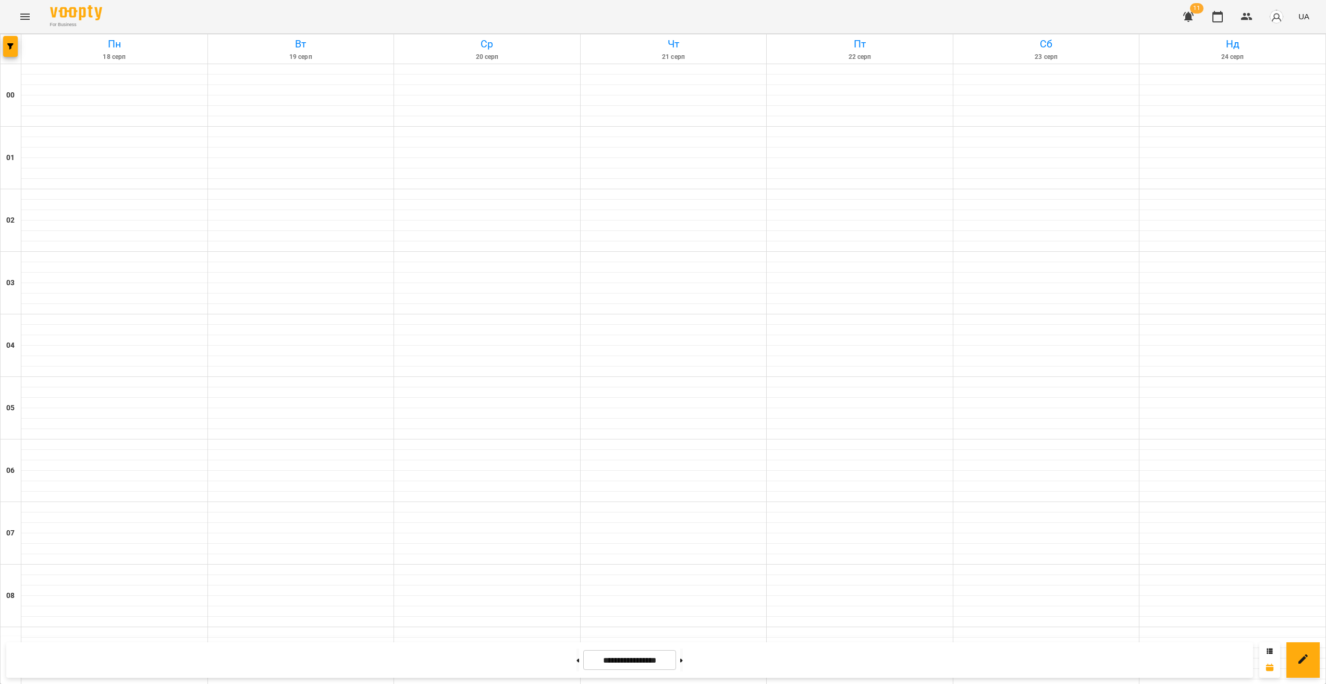
scroll to position [928, 0]
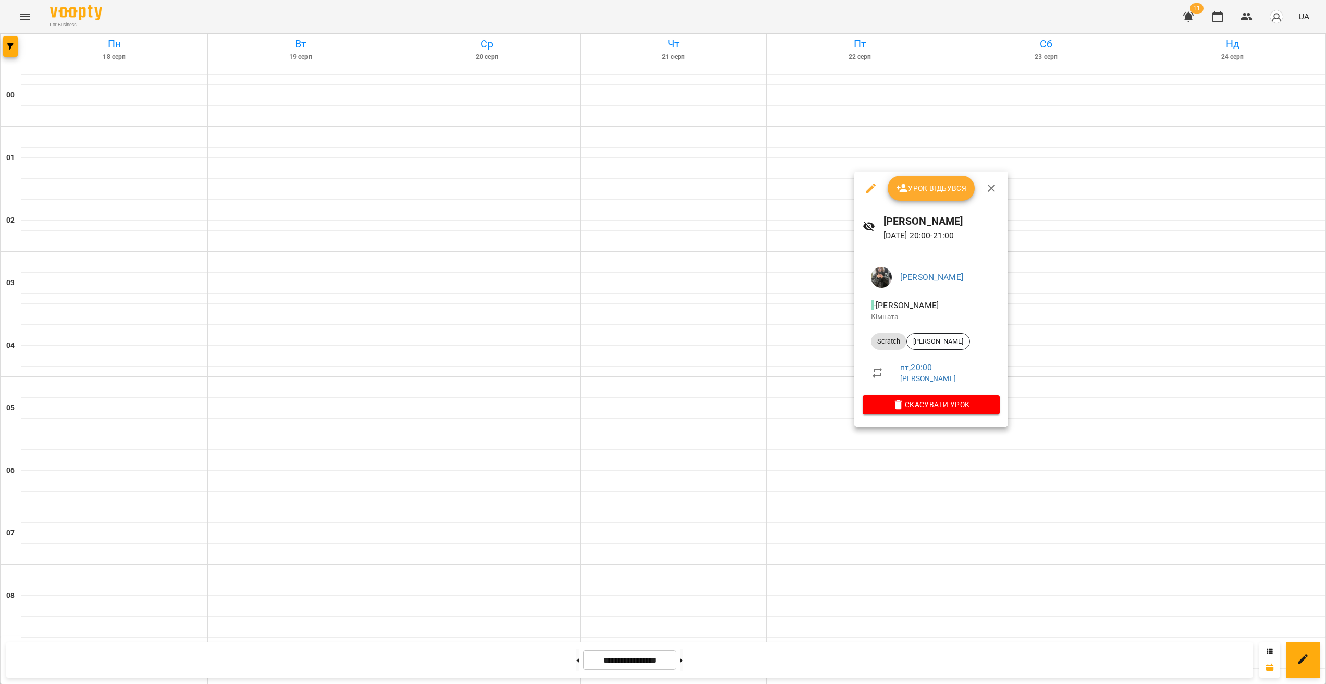
click at [887, 464] on div at bounding box center [663, 342] width 1326 height 684
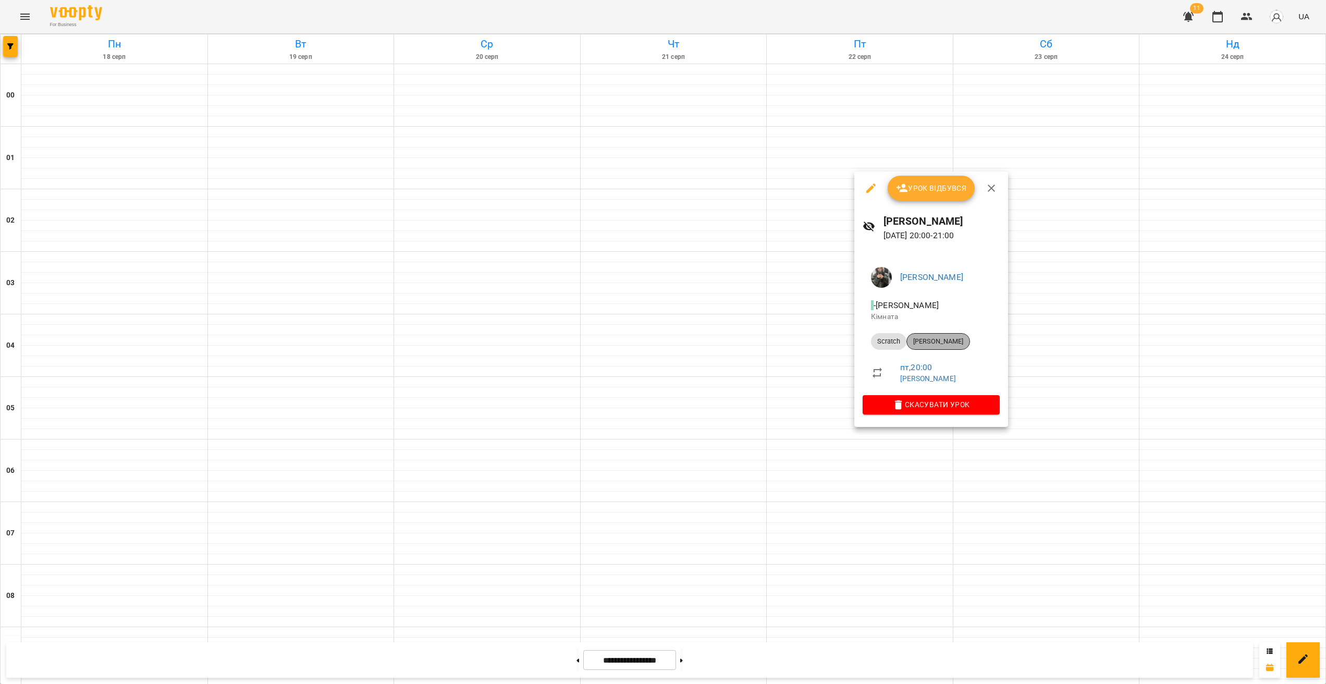
click at [947, 340] on span "[PERSON_NAME]" at bounding box center [938, 341] width 63 height 9
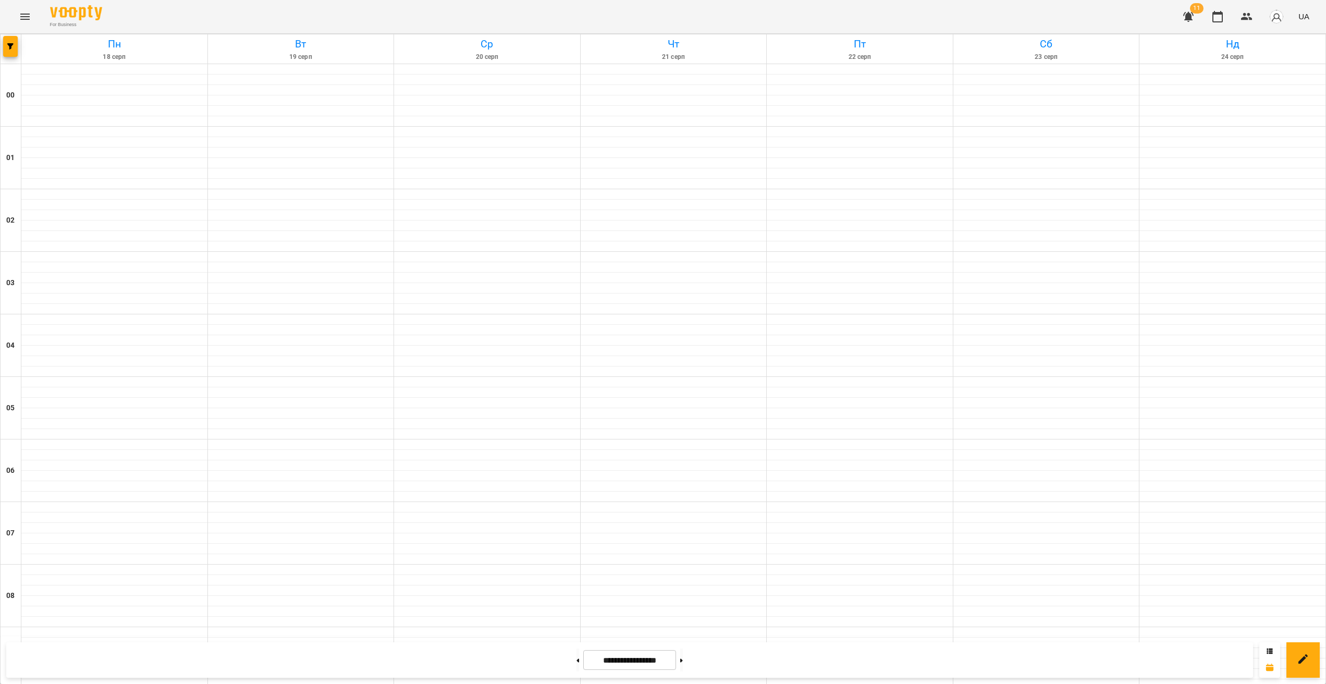
scroll to position [928, 0]
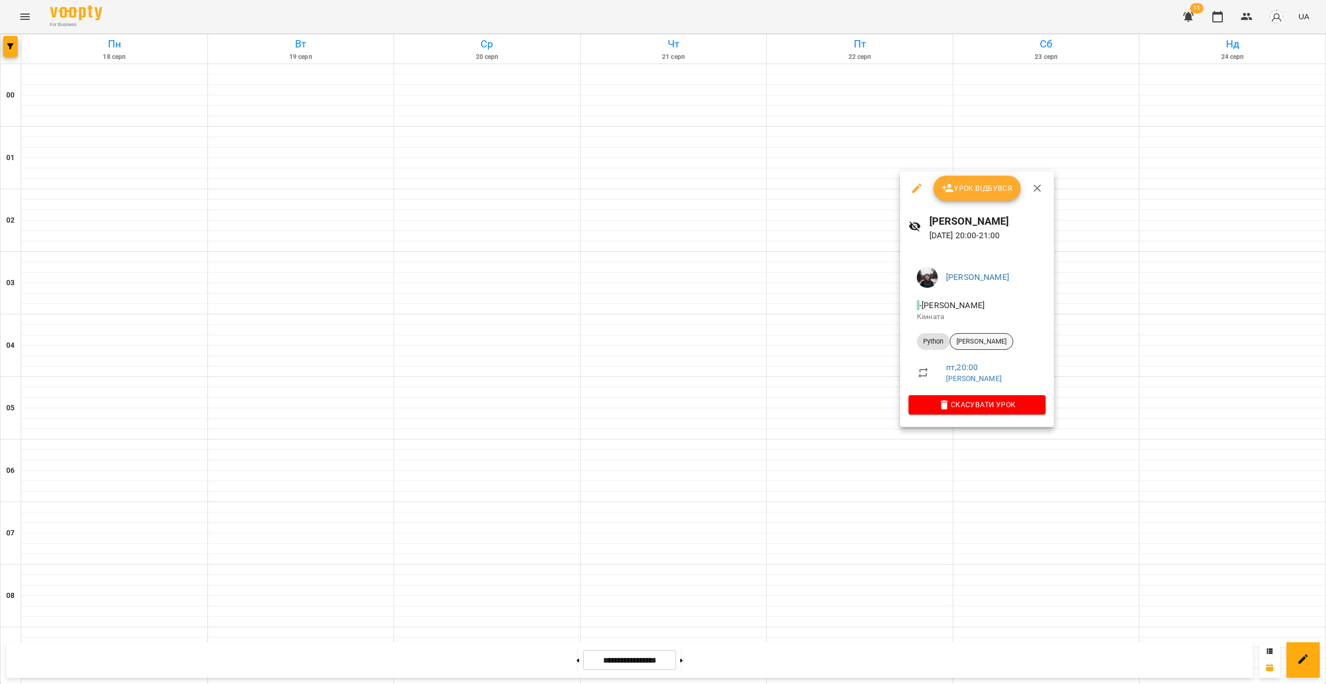
click at [974, 336] on div "[PERSON_NAME]" at bounding box center [982, 341] width 64 height 17
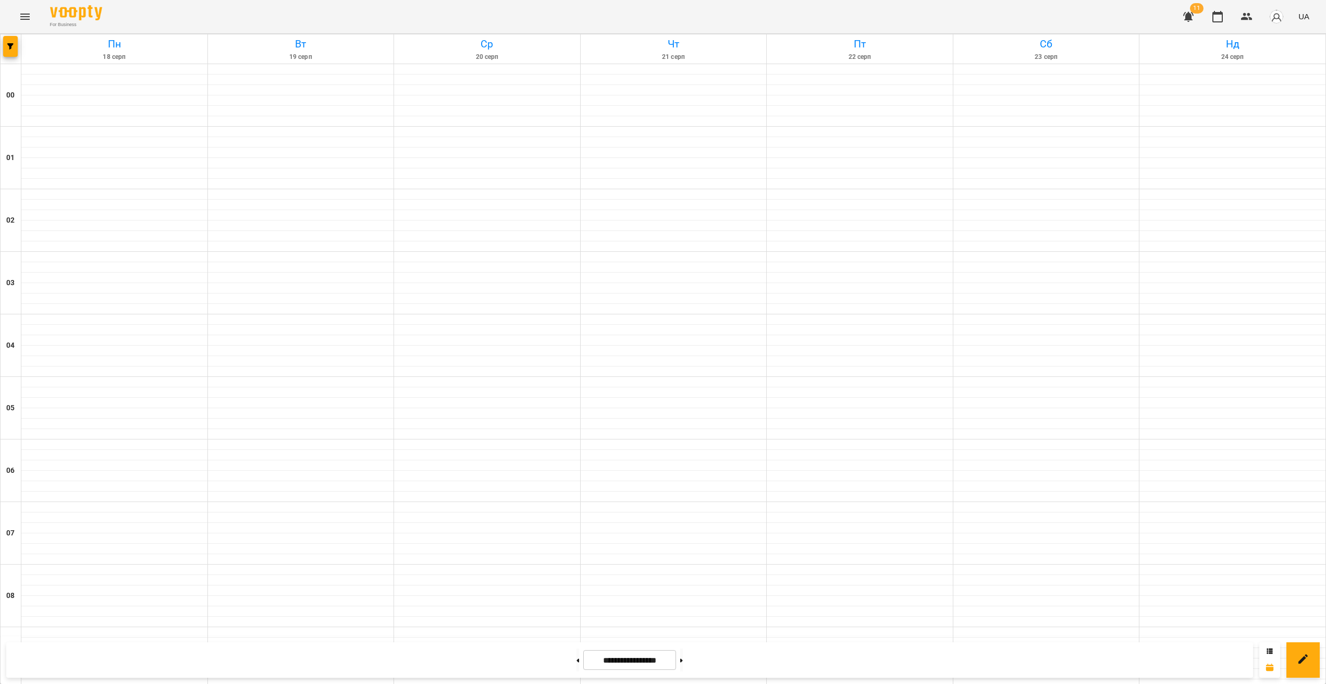
scroll to position [928, 0]
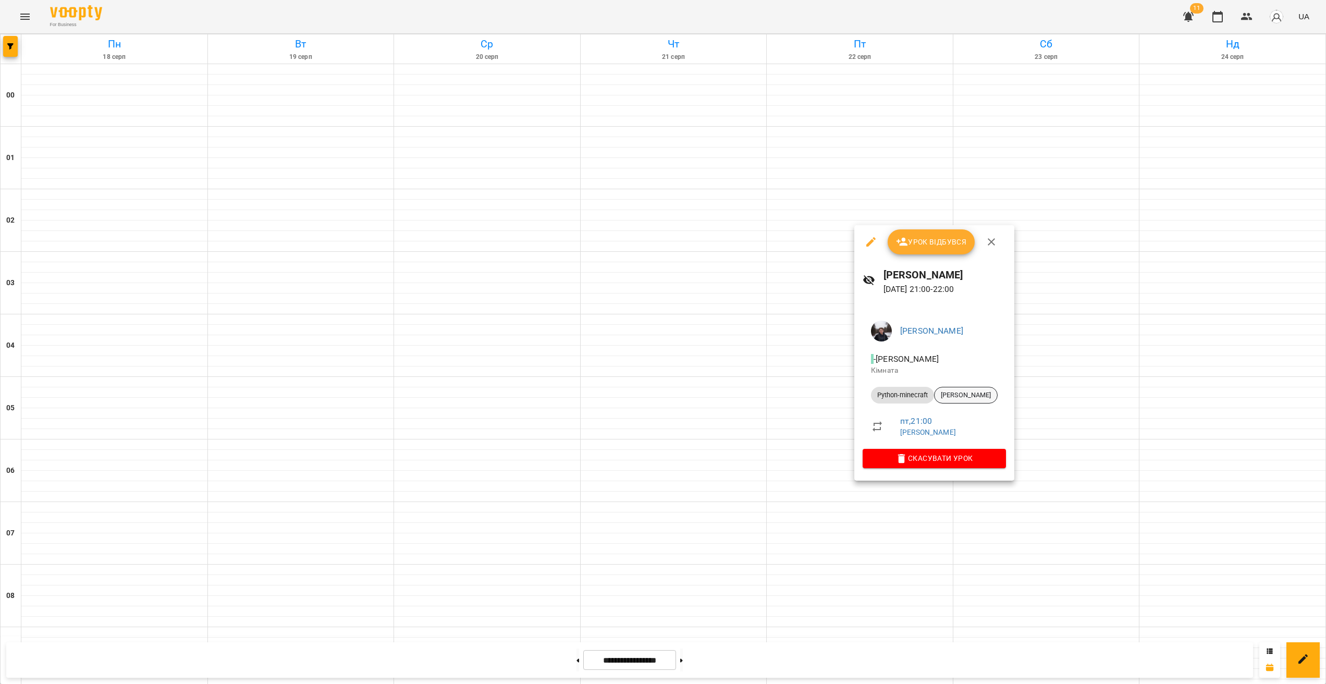
click at [950, 387] on div "[PERSON_NAME]" at bounding box center [966, 395] width 64 height 17
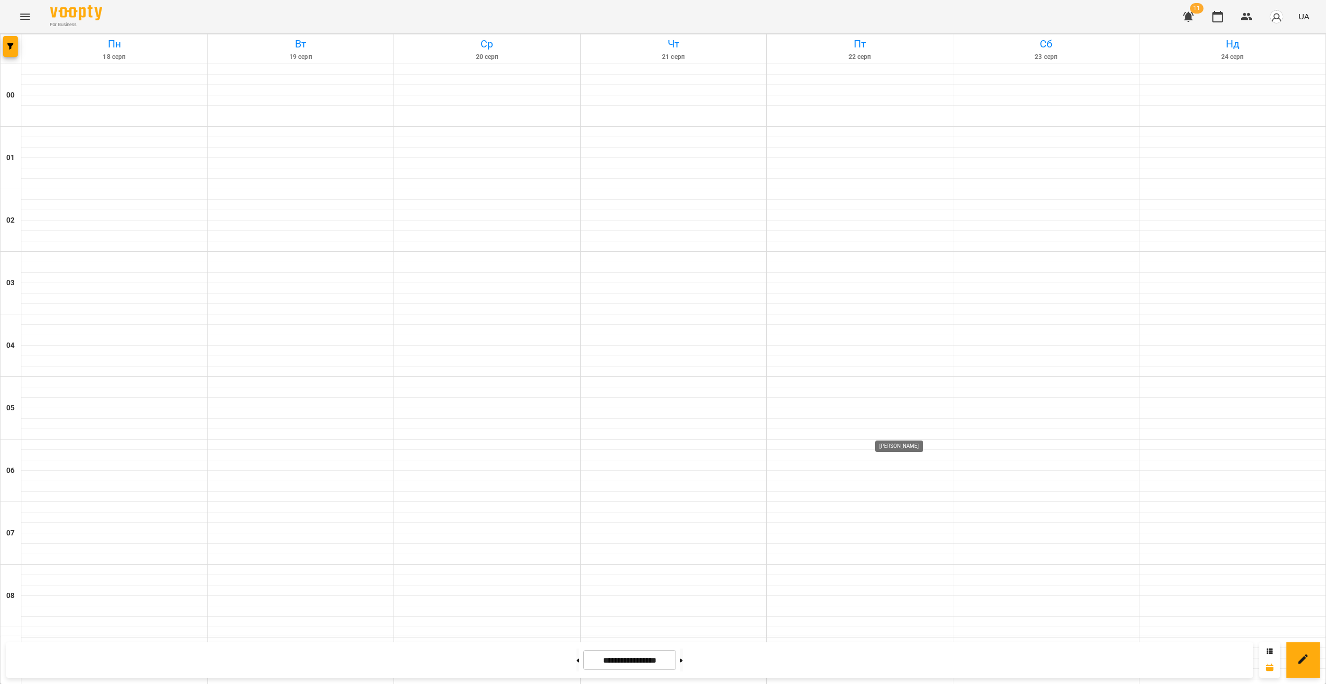
scroll to position [837, 0]
